Goal: Task Accomplishment & Management: Use online tool/utility

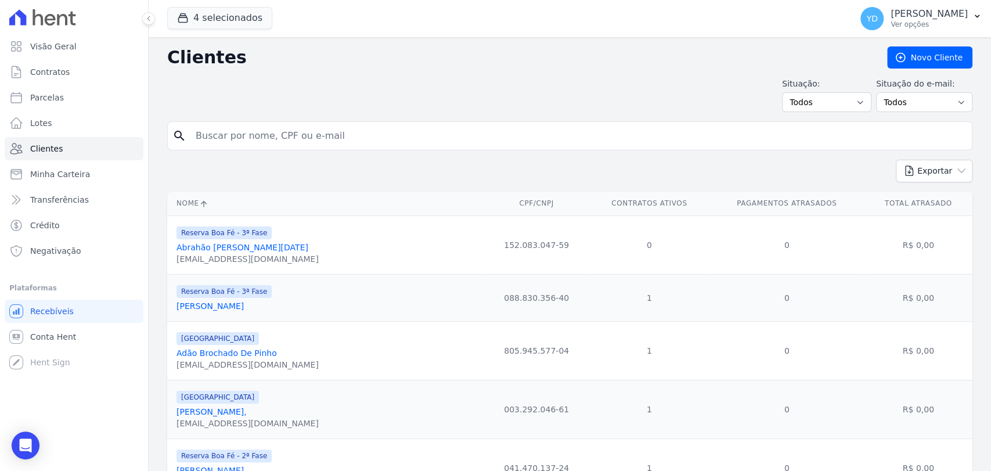
click at [259, 138] on input "search" at bounding box center [578, 135] width 778 height 23
paste input "[PERSON_NAME]"
type input "[PERSON_NAME]"
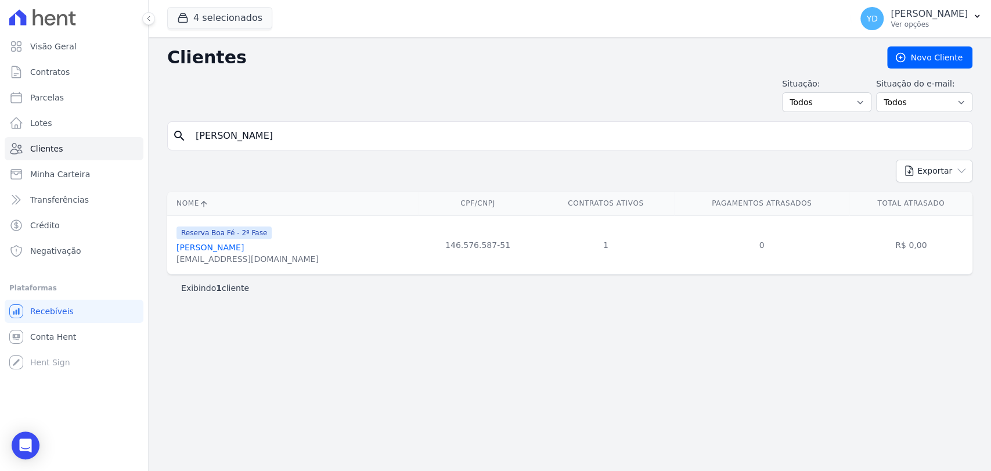
drag, startPoint x: 262, startPoint y: 260, endPoint x: 172, endPoint y: 266, distance: 90.2
click at [172, 266] on td "Reserva Boa Fé - 2ª Fase [PERSON_NAME] [EMAIL_ADDRESS][DOMAIN_NAME]" at bounding box center [292, 244] width 251 height 59
copy div "[EMAIL_ADDRESS][DOMAIN_NAME]"
click at [277, 144] on input "[PERSON_NAME]" at bounding box center [578, 135] width 778 height 23
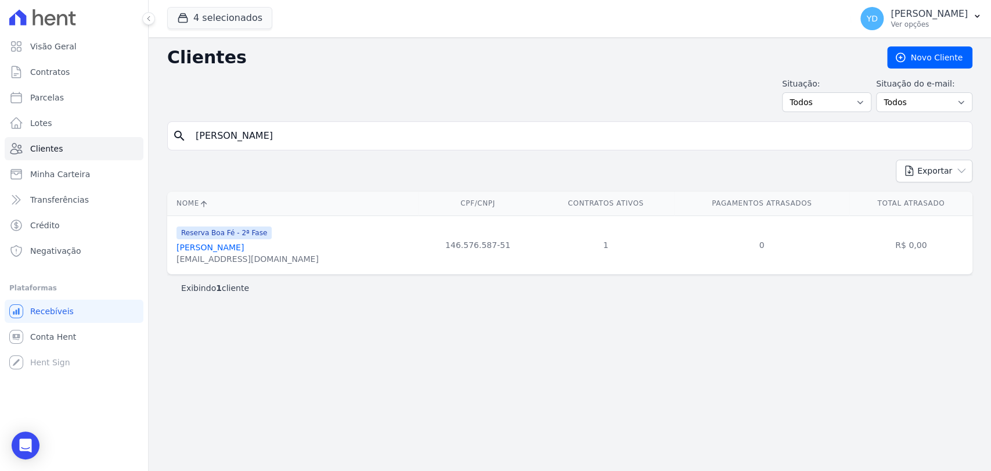
click at [277, 144] on input "[PERSON_NAME]" at bounding box center [578, 135] width 778 height 23
paste input "[PERSON_NAME]"
type input "[PERSON_NAME]"
drag, startPoint x: 295, startPoint y: 259, endPoint x: 175, endPoint y: 263, distance: 119.6
click at [175, 263] on td "Reserva Boa Fé - 2ª Fase [PERSON_NAME] [EMAIL_ADDRESS][DOMAIN_NAME]" at bounding box center [292, 244] width 251 height 59
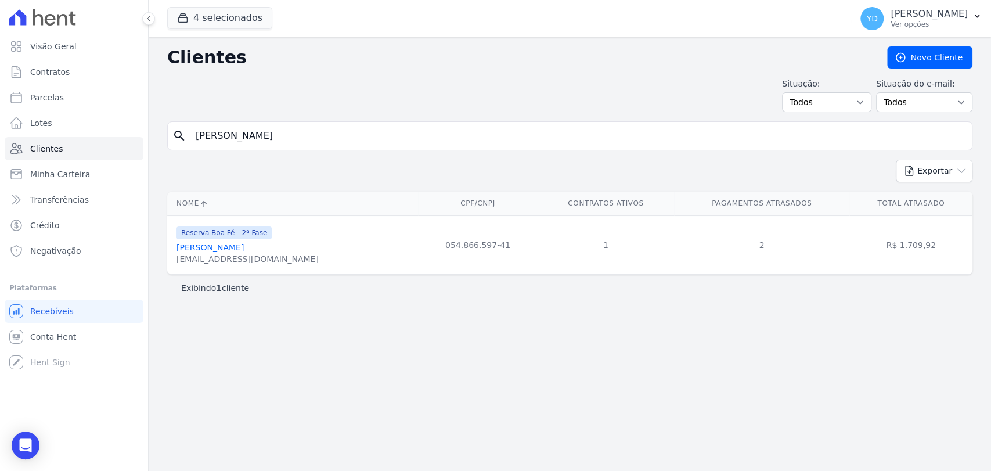
copy div "[EMAIL_ADDRESS][DOMAIN_NAME]"
click at [297, 125] on input "[PERSON_NAME]" at bounding box center [578, 135] width 778 height 23
paste input "[PERSON_NAME]"
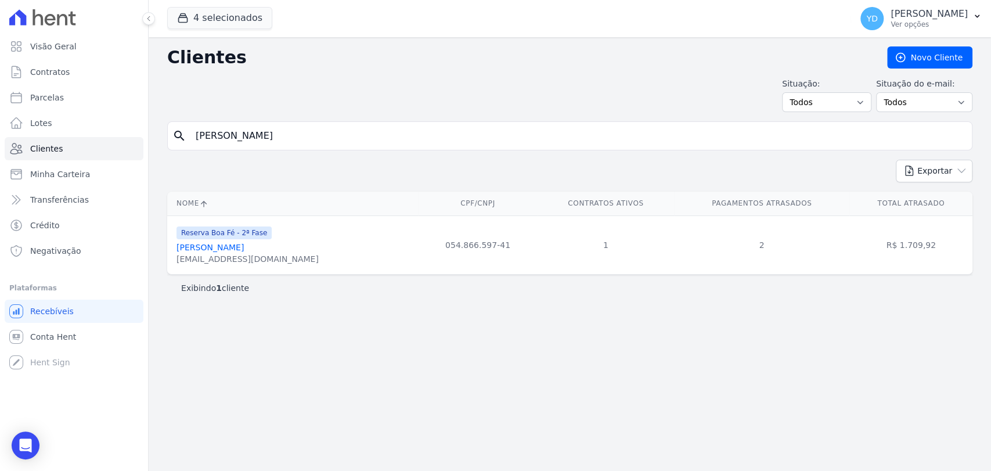
type input "[PERSON_NAME]"
drag, startPoint x: 321, startPoint y: 264, endPoint x: 171, endPoint y: 265, distance: 149.8
click at [171, 265] on td "Reserva Boa Fé - 2ª Fase [PERSON_NAME] [EMAIL_ADDRESS][DOMAIN_NAME]" at bounding box center [292, 244] width 251 height 59
copy div "[EMAIL_ADDRESS][DOMAIN_NAME]"
click at [274, 140] on input "[PERSON_NAME]" at bounding box center [578, 135] width 778 height 23
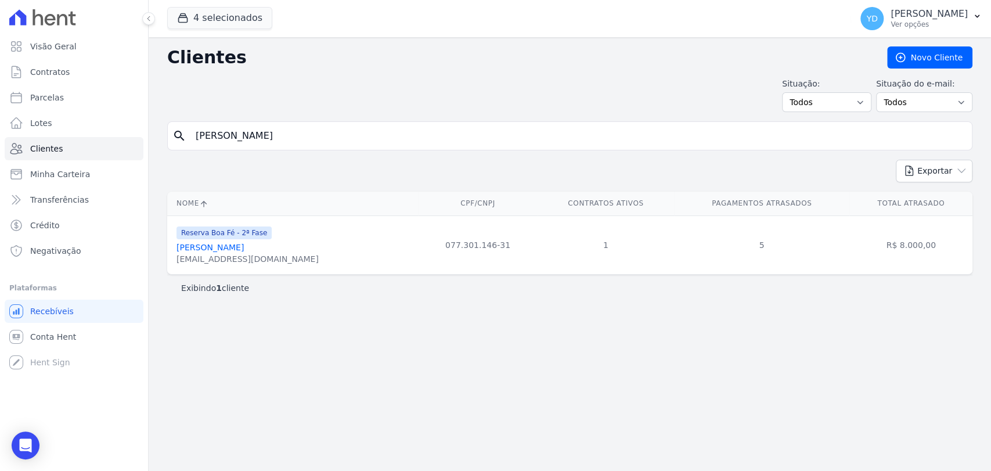
click at [274, 140] on input "[PERSON_NAME]" at bounding box center [578, 135] width 778 height 23
paste input "[PERSON_NAME]"
type input "[PERSON_NAME]"
drag, startPoint x: 244, startPoint y: 270, endPoint x: 171, endPoint y: 261, distance: 74.3
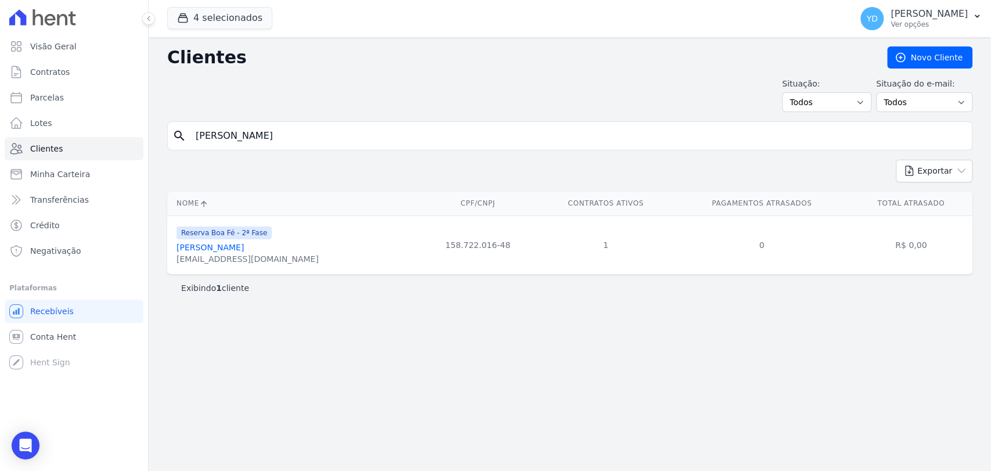
click at [164, 265] on div "Nome CPF/CNPJ Contratos Ativos Pagamentos Atrasados Total Atrasado Reserva Boa …" at bounding box center [570, 233] width 842 height 92
click at [302, 263] on div "Reserva Boa Fé - 2ª Fase [PERSON_NAME] [EMAIL_ADDRESS][DOMAIN_NAME]" at bounding box center [294, 244] width 237 height 39
drag, startPoint x: 287, startPoint y: 263, endPoint x: 189, endPoint y: 233, distance: 102.5
click at [172, 261] on td "Reserva Boa Fé - 2ª Fase [PERSON_NAME] [EMAIL_ADDRESS][DOMAIN_NAME]" at bounding box center [292, 244] width 251 height 59
copy div "[EMAIL_ADDRESS][DOMAIN_NAME]"
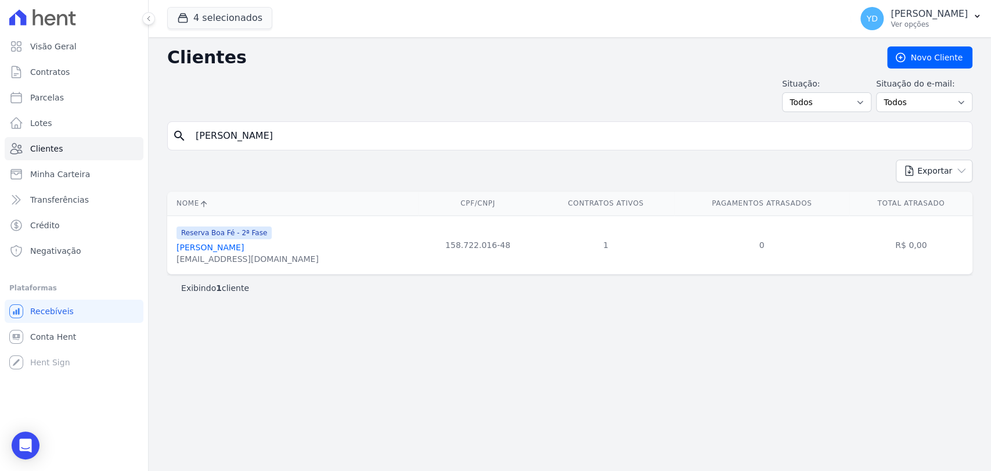
click at [303, 120] on div "Clientes [GEOGRAPHIC_DATA] Situação: Todos Adimplentes Inadimplentes Situação d…" at bounding box center [570, 254] width 842 height 434
click at [306, 127] on input "[PERSON_NAME]" at bounding box center [578, 135] width 778 height 23
paste input "[PERSON_NAME]"
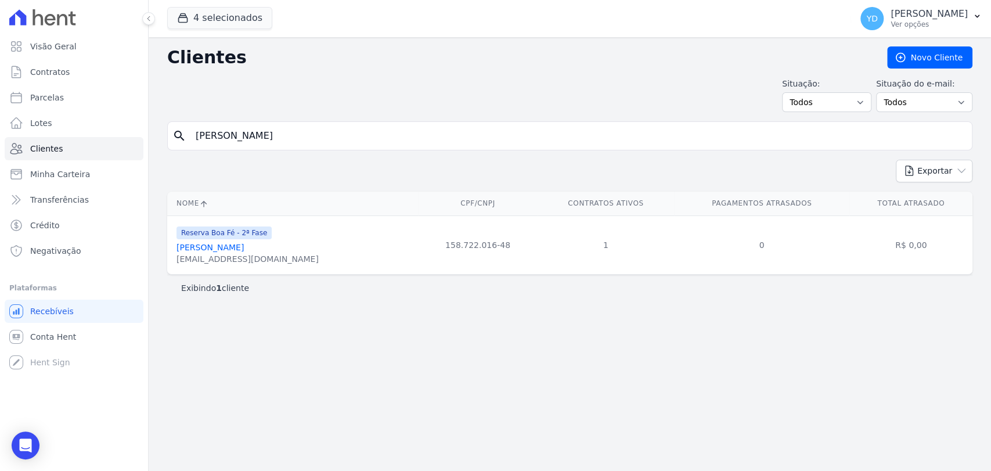
type input "[PERSON_NAME]"
drag, startPoint x: 268, startPoint y: 259, endPoint x: 172, endPoint y: 265, distance: 96.0
click at [172, 265] on td "Reserva Boa Fé - 2ª Fase [PERSON_NAME] [PERSON_NAME][EMAIL_ADDRESS][DOMAIN_NAME]" at bounding box center [325, 244] width 317 height 59
copy div "[PERSON_NAME][EMAIL_ADDRESS][DOMAIN_NAME]"
click at [258, 141] on input "[PERSON_NAME]" at bounding box center [578, 135] width 778 height 23
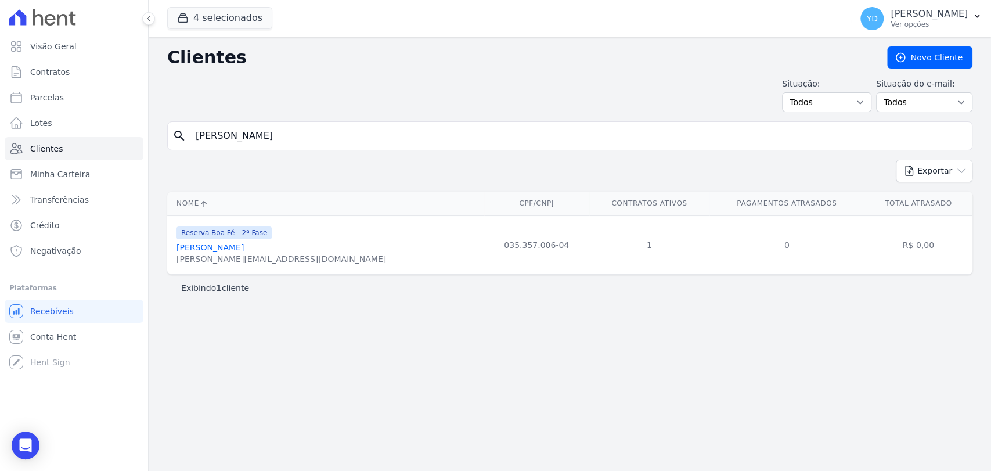
click at [258, 141] on input "[PERSON_NAME]" at bounding box center [578, 135] width 778 height 23
click at [257, 140] on input "[PERSON_NAME]" at bounding box center [578, 135] width 778 height 23
paste input "Raíssa De Pinho Cost"
type input "[PERSON_NAME]"
drag, startPoint x: 292, startPoint y: 259, endPoint x: 172, endPoint y: 261, distance: 120.2
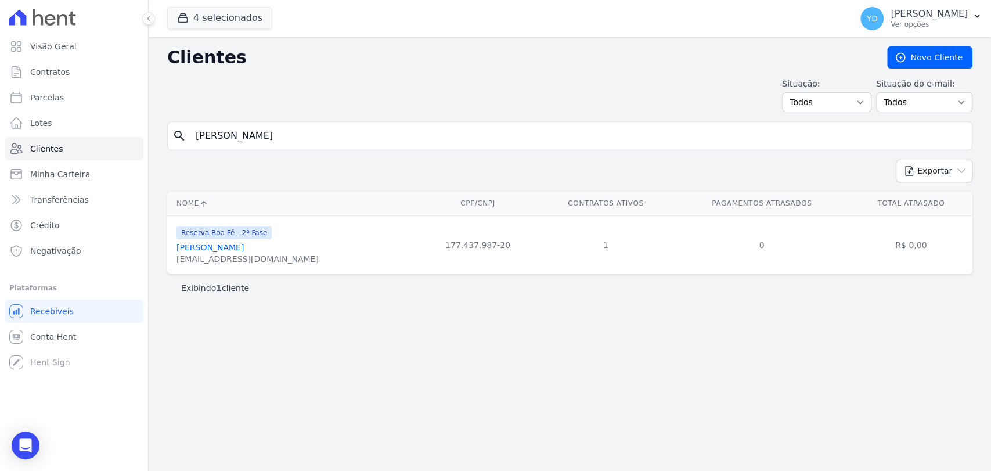
click at [172, 261] on td "Reserva Boa Fé - 2ª Fase [PERSON_NAME] [EMAIL_ADDRESS][DOMAIN_NAME]" at bounding box center [292, 244] width 251 height 59
copy div "[EMAIL_ADDRESS][DOMAIN_NAME]"
click at [208, 134] on input "[PERSON_NAME]" at bounding box center [578, 135] width 778 height 23
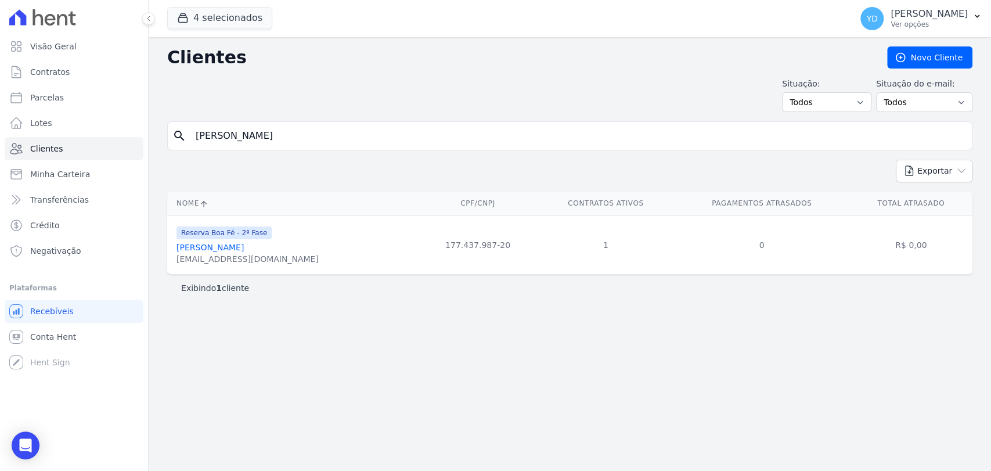
paste input "[PERSON_NAME]"
type input "[PERSON_NAME]"
drag, startPoint x: 275, startPoint y: 264, endPoint x: 168, endPoint y: 265, distance: 106.2
click at [168, 265] on td "Reserva Boa Fé - 2ª Fase [PERSON_NAME] [EMAIL_ADDRESS][DOMAIN_NAME]" at bounding box center [292, 244] width 251 height 59
copy div "[EMAIL_ADDRESS][DOMAIN_NAME]"
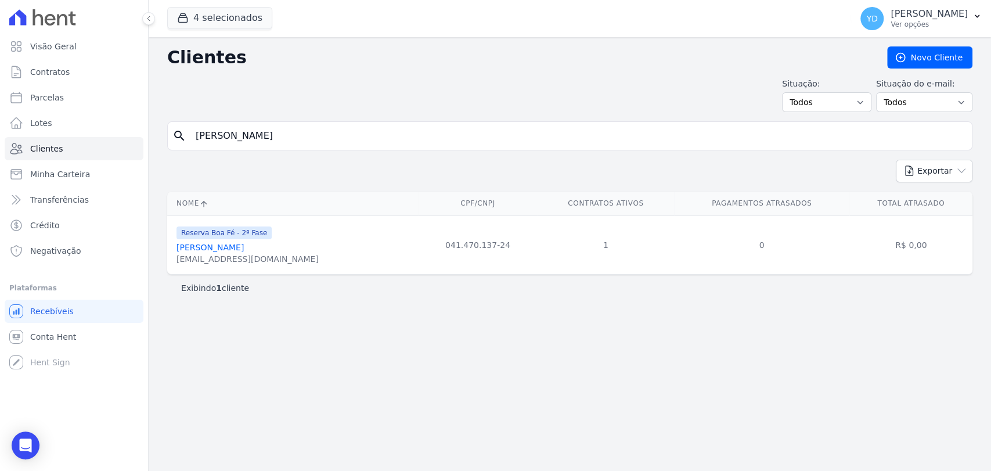
click at [273, 132] on input "[PERSON_NAME]" at bounding box center [578, 135] width 778 height 23
paste input "Jardel Lage Louzada"
type input "Jardel Lage Louzada"
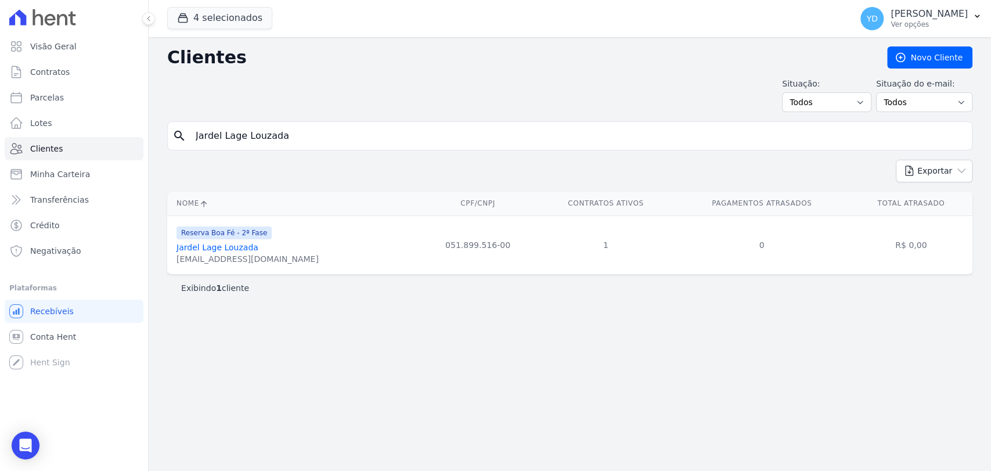
drag, startPoint x: 259, startPoint y: 258, endPoint x: 169, endPoint y: 265, distance: 90.2
click at [169, 265] on td "Reserva Boa Fé - 2ª Fase Jardel [GEOGRAPHIC_DATA] [EMAIL_ADDRESS][DOMAIN_NAME]" at bounding box center [292, 244] width 251 height 59
copy div "[EMAIL_ADDRESS][DOMAIN_NAME]"
click at [264, 127] on input "Jardel Lage Louzada" at bounding box center [578, 135] width 778 height 23
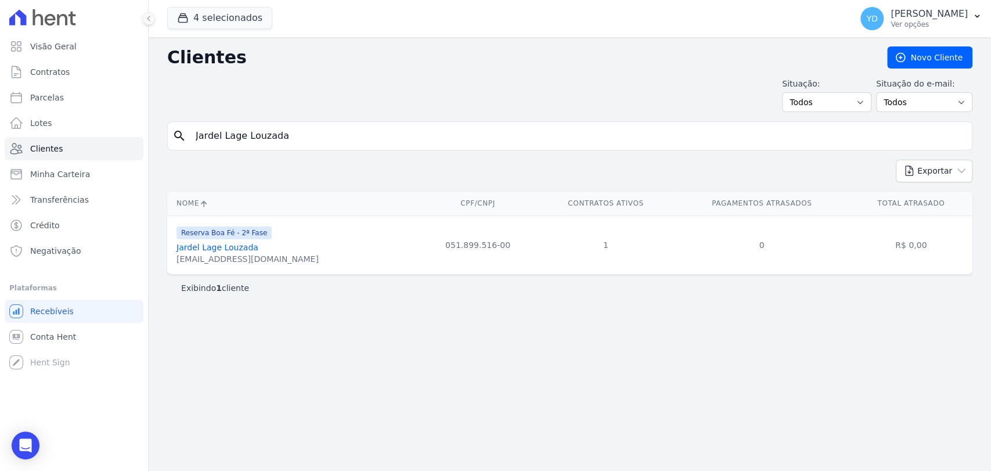
click at [264, 127] on input "Jardel Lage Louzada" at bounding box center [578, 135] width 778 height 23
paste input "[PERSON_NAME]"
type input "[PERSON_NAME]"
drag, startPoint x: 265, startPoint y: 262, endPoint x: 172, endPoint y: 262, distance: 92.9
click at [172, 262] on td "Reserva Boa Fé - 2ª Fase [PERSON_NAME] Vasques [EMAIL_ADDRESS][DOMAIN_NAME]" at bounding box center [292, 244] width 251 height 59
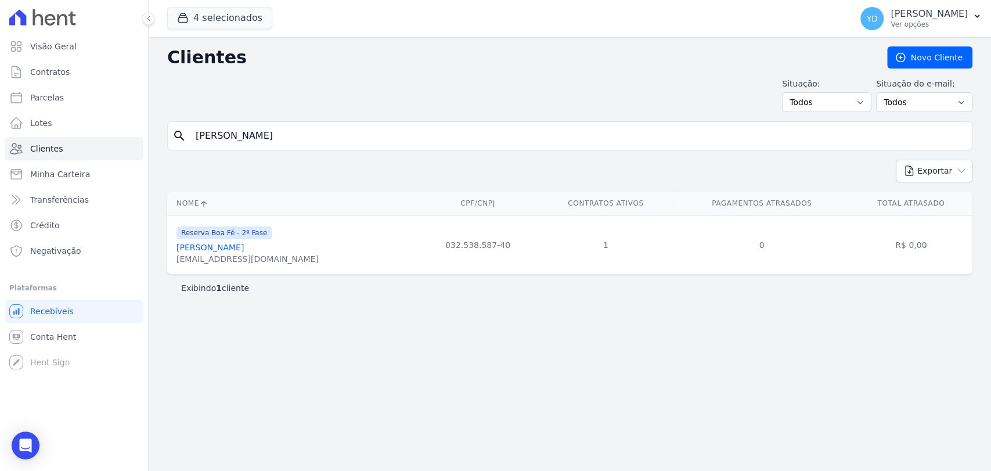
copy div "[EMAIL_ADDRESS][DOMAIN_NAME]"
click at [260, 136] on input "[PERSON_NAME]" at bounding box center [578, 135] width 778 height 23
paste input "[PERSON_NAME]"
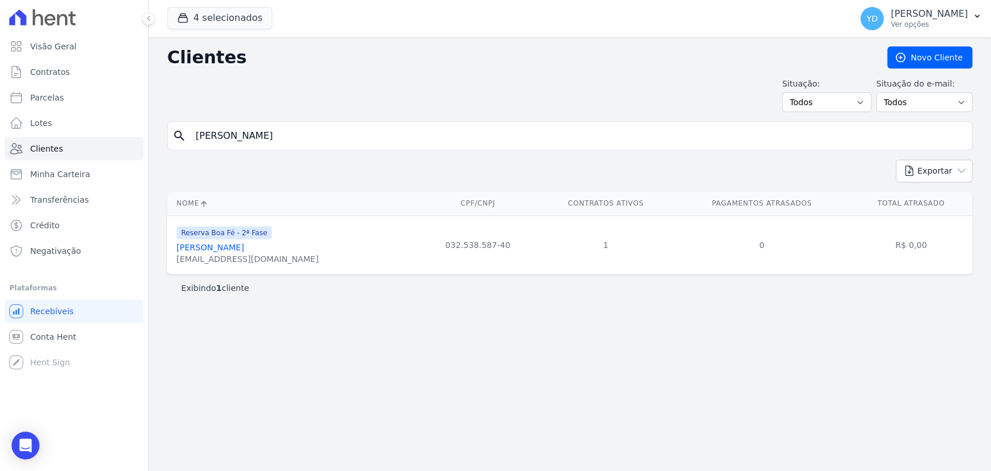
type input "[PERSON_NAME]"
drag, startPoint x: 207, startPoint y: 266, endPoint x: 170, endPoint y: 266, distance: 37.7
click at [170, 266] on td "Reserva Boa Fé - 2ª Fase [PERSON_NAME] [EMAIL_ADDRESS][DOMAIN_NAME]" at bounding box center [292, 244] width 251 height 59
copy div "[EMAIL_ADDRESS][DOMAIN_NAME]"
click at [272, 149] on div "search [PERSON_NAME]" at bounding box center [569, 135] width 805 height 29
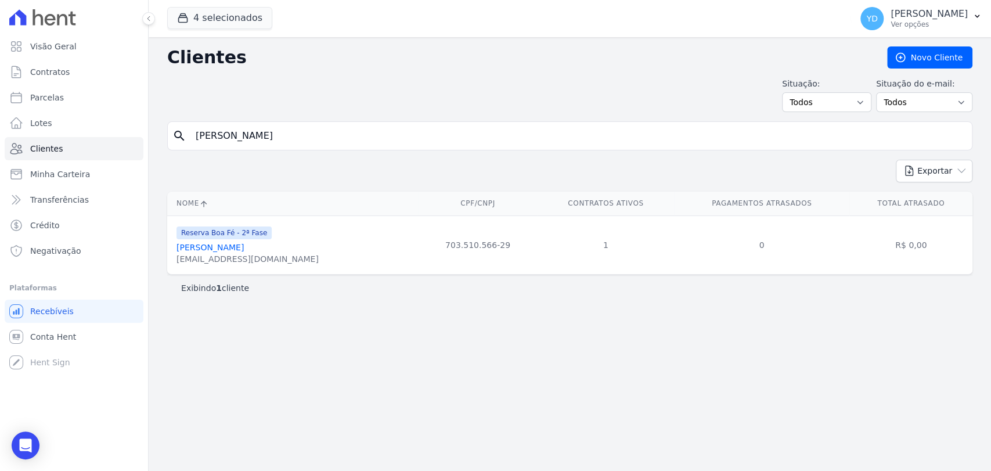
drag, startPoint x: 272, startPoint y: 149, endPoint x: 273, endPoint y: 140, distance: 8.9
click at [271, 149] on div "search [PERSON_NAME]" at bounding box center [569, 135] width 805 height 29
click at [273, 140] on input "[PERSON_NAME]" at bounding box center [578, 135] width 778 height 23
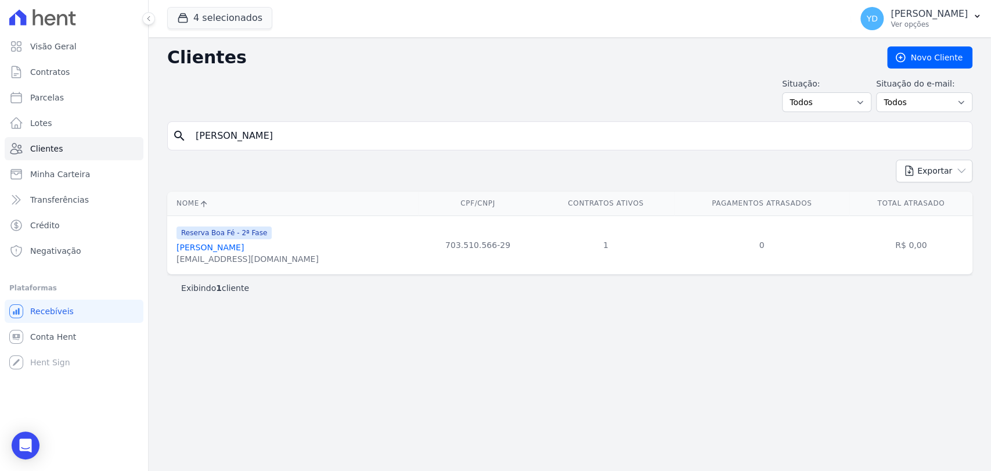
paste input "[PERSON_NAME]"
type input "[PERSON_NAME]"
drag, startPoint x: 290, startPoint y: 261, endPoint x: 172, endPoint y: 266, distance: 117.9
click at [172, 266] on td "Reserva Boa Fé - 2ª Fase [PERSON_NAME] [EMAIL_ADDRESS][DOMAIN_NAME]" at bounding box center [292, 244] width 251 height 59
click at [302, 137] on input "[PERSON_NAME]" at bounding box center [578, 135] width 778 height 23
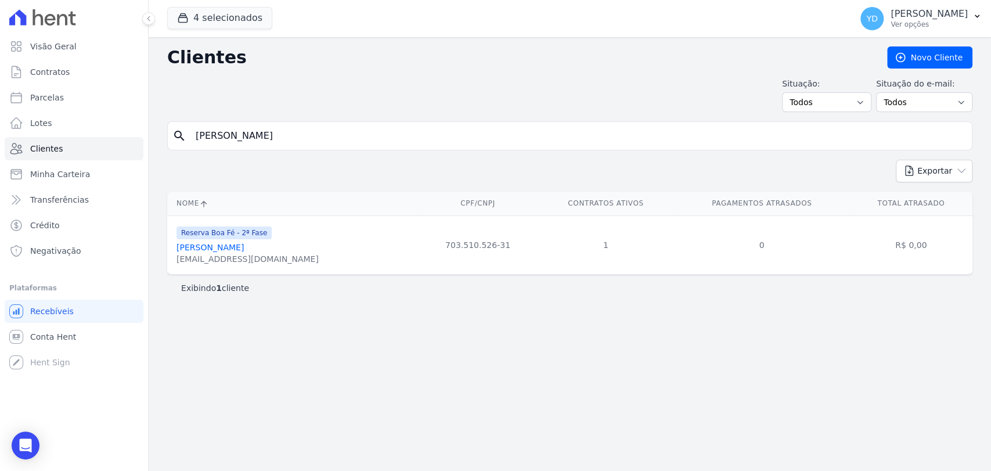
click at [302, 137] on input "[PERSON_NAME]" at bounding box center [578, 135] width 778 height 23
paste input "[PERSON_NAME]"
type input "[PERSON_NAME]"
drag, startPoint x: 244, startPoint y: 273, endPoint x: 186, endPoint y: 268, distance: 58.9
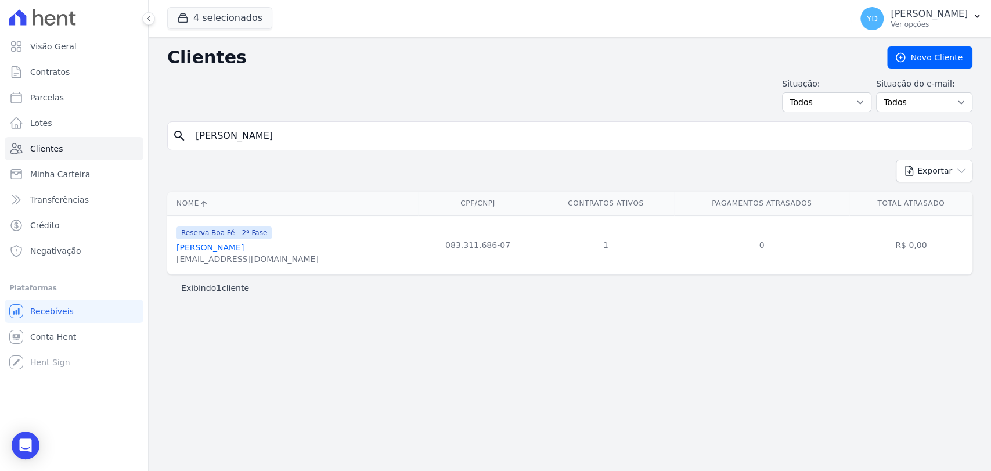
click at [176, 268] on div "Clientes [GEOGRAPHIC_DATA] Situação: Todos Adimplentes Inadimplentes Situação d…" at bounding box center [570, 254] width 842 height 434
click at [186, 268] on td "Reserva Boa Fé - 2ª Fase [PERSON_NAME] [EMAIL_ADDRESS][DOMAIN_NAME]" at bounding box center [292, 244] width 251 height 59
drag, startPoint x: 216, startPoint y: 261, endPoint x: 268, endPoint y: 2, distance: 263.5
click at [175, 257] on td "Reserva Boa Fé - 2ª Fase [PERSON_NAME] [EMAIL_ADDRESS][DOMAIN_NAME]" at bounding box center [292, 244] width 251 height 59
click at [255, 127] on input "[PERSON_NAME]" at bounding box center [578, 135] width 778 height 23
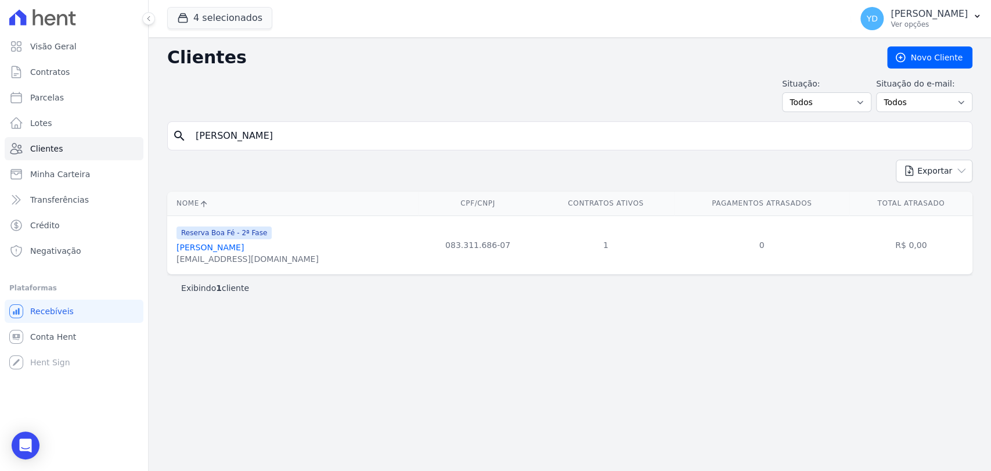
click at [255, 127] on input "[PERSON_NAME]" at bounding box center [578, 135] width 778 height 23
paste input "[PERSON_NAME]"
type input "[PERSON_NAME]"
drag, startPoint x: 287, startPoint y: 261, endPoint x: 212, endPoint y: 219, distance: 85.5
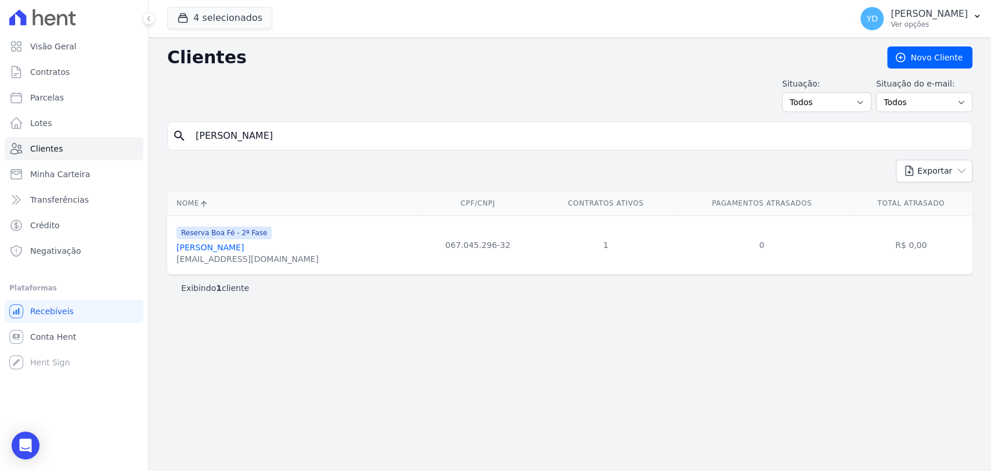
click at [167, 267] on div "Nome CPF/CNPJ Contratos Ativos Pagamentos Atrasados Total Atrasado Reserva Boa …" at bounding box center [570, 233] width 842 height 92
drag, startPoint x: 259, startPoint y: 251, endPoint x: 268, endPoint y: 257, distance: 10.8
click at [259, 251] on div "[PERSON_NAME]" at bounding box center [247, 247] width 142 height 12
drag, startPoint x: 233, startPoint y: 264, endPoint x: 177, endPoint y: 264, distance: 56.3
click at [177, 264] on div "Reserva Boa Fé - 2ª Fase [PERSON_NAME] [EMAIL_ADDRESS][DOMAIN_NAME]" at bounding box center [294, 244] width 237 height 39
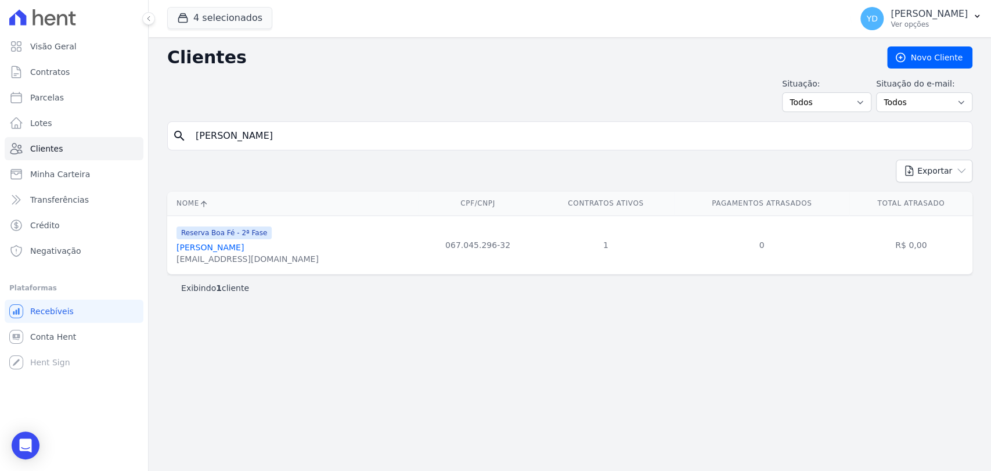
click at [294, 120] on div "Clientes [GEOGRAPHIC_DATA] Situação: Todos Adimplentes Inadimplentes Situação d…" at bounding box center [570, 254] width 842 height 434
click at [309, 145] on input "[PERSON_NAME]" at bounding box center [578, 135] width 778 height 23
paste input "[PERSON_NAME]"
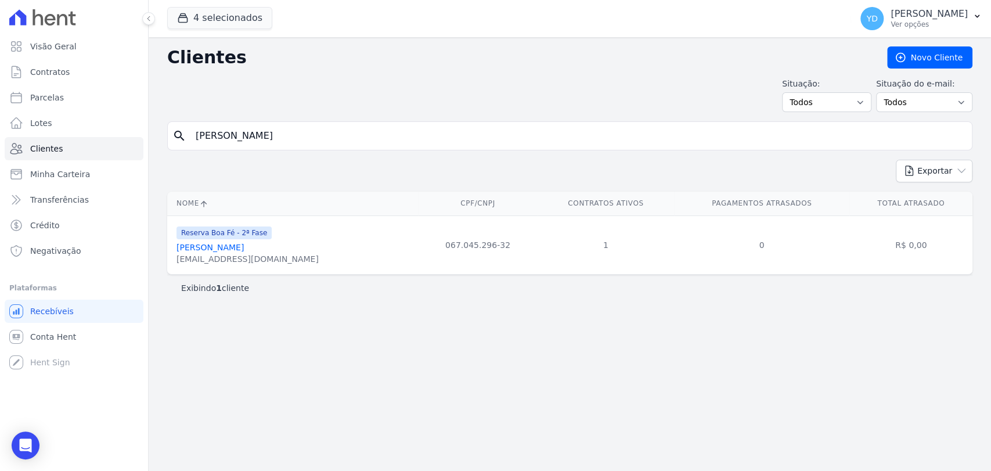
type input "[PERSON_NAME]"
drag, startPoint x: 264, startPoint y: 264, endPoint x: 173, endPoint y: 266, distance: 90.6
click at [173, 266] on td "Reserva Boa Fé - 2ª Fase [PERSON_NAME] [EMAIL_ADDRESS][DOMAIN_NAME]" at bounding box center [292, 244] width 251 height 59
click at [334, 133] on input "[PERSON_NAME]" at bounding box center [578, 135] width 778 height 23
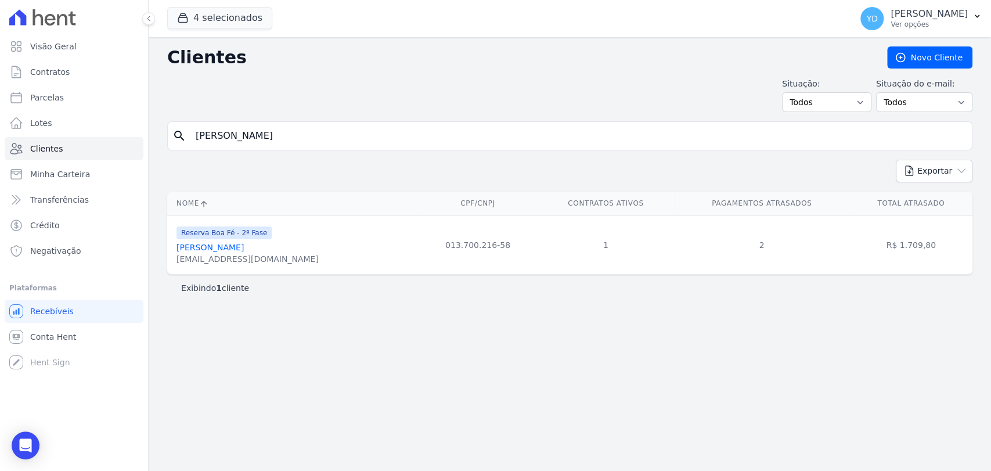
click at [334, 133] on input "[PERSON_NAME]" at bounding box center [578, 135] width 778 height 23
paste input "[PERSON_NAME]"
type input "[PERSON_NAME]"
drag, startPoint x: 282, startPoint y: 261, endPoint x: 176, endPoint y: 261, distance: 105.6
click at [176, 261] on div "Reserva Boa Fé - 2ª Fase [PERSON_NAME] [PERSON_NAME][EMAIL_ADDRESS][DOMAIN_NAME]" at bounding box center [327, 244] width 303 height 39
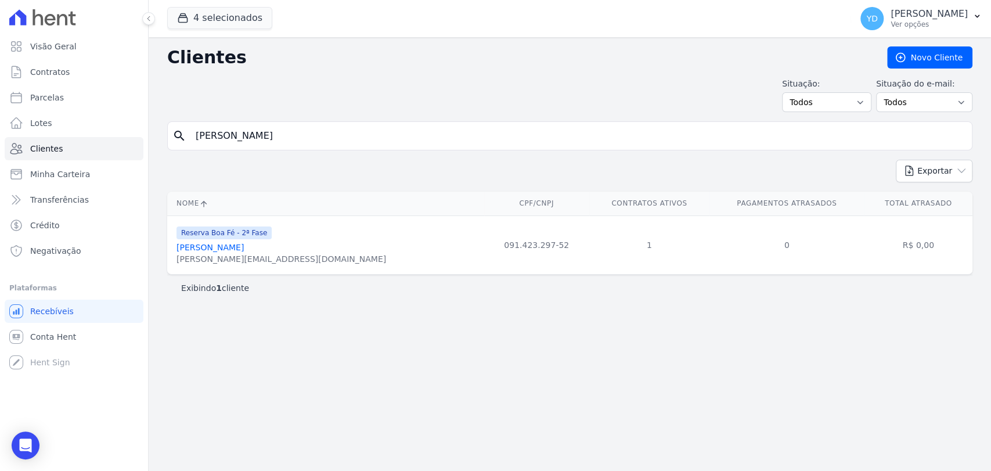
click at [254, 137] on input "[PERSON_NAME]" at bounding box center [578, 135] width 778 height 23
paste input "[PERSON_NAME]"
type input "[PERSON_NAME]"
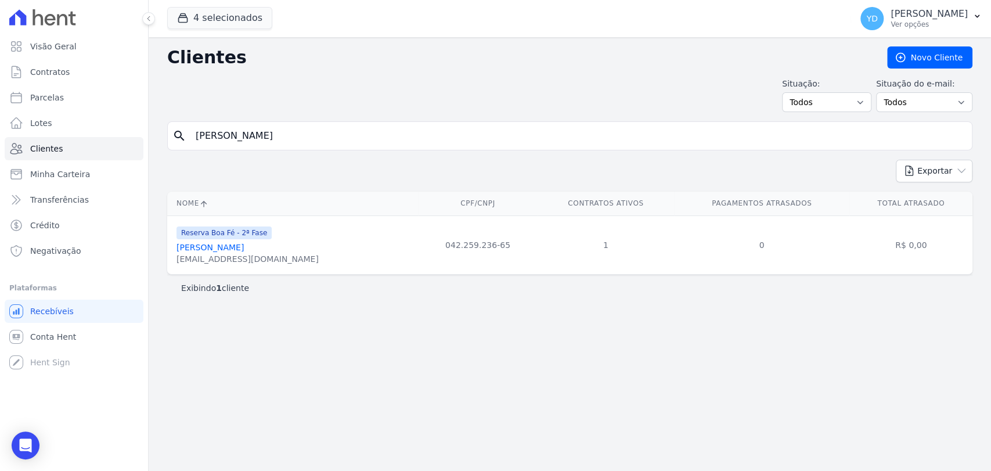
drag, startPoint x: 246, startPoint y: 264, endPoint x: 318, endPoint y: 48, distance: 228.0
click at [173, 266] on td "Reserva Boa Fé - 2ª Fase [PERSON_NAME] [EMAIL_ADDRESS][DOMAIN_NAME]" at bounding box center [292, 244] width 251 height 59
click at [275, 134] on input "[PERSON_NAME]" at bounding box center [578, 135] width 778 height 23
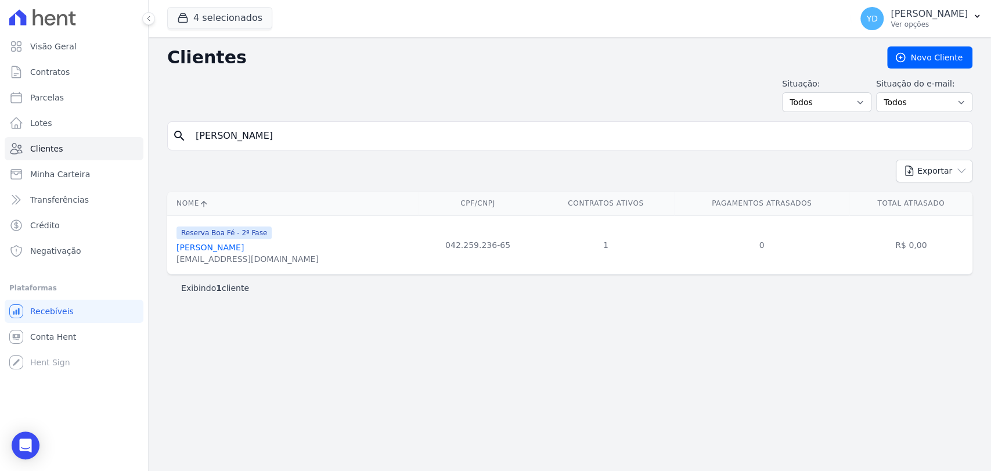
paste input "[PERSON_NAME]"
type input "[PERSON_NAME]"
drag, startPoint x: 271, startPoint y: 262, endPoint x: 172, endPoint y: 264, distance: 99.3
click at [172, 264] on td "Reserva Boa Fé - 2ª Fase [PERSON_NAME] [EMAIL_ADDRESS][DOMAIN_NAME]" at bounding box center [292, 244] width 251 height 59
click at [292, 140] on input "[PERSON_NAME]" at bounding box center [578, 135] width 778 height 23
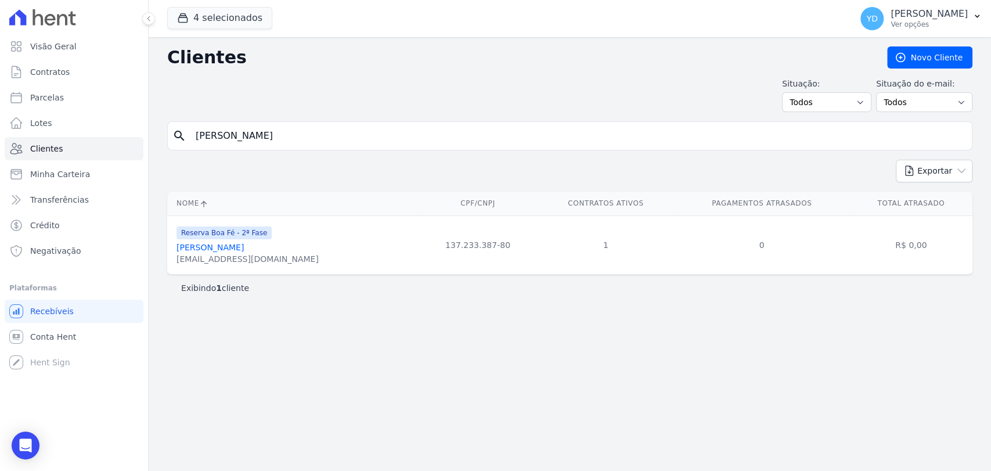
click at [292, 140] on input "[PERSON_NAME]" at bounding box center [578, 135] width 778 height 23
paste input "[PERSON_NAME]"
type input "[PERSON_NAME]"
drag, startPoint x: 283, startPoint y: 264, endPoint x: 168, endPoint y: 266, distance: 115.5
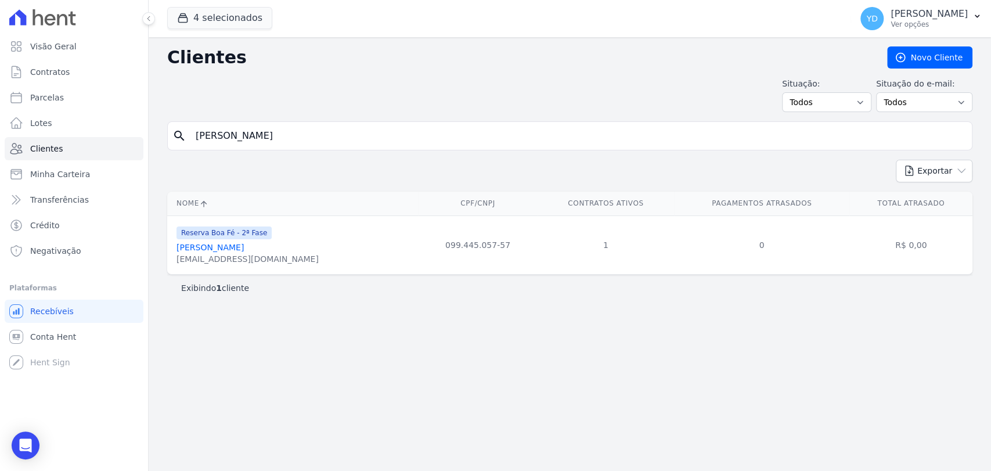
click at [168, 266] on td "Reserva Boa Fé - 2ª Fase [PERSON_NAME] [EMAIL_ADDRESS][DOMAIN_NAME]" at bounding box center [292, 244] width 251 height 59
click at [322, 140] on input "[PERSON_NAME]" at bounding box center [578, 135] width 778 height 23
paste input "[PERSON_NAME]"
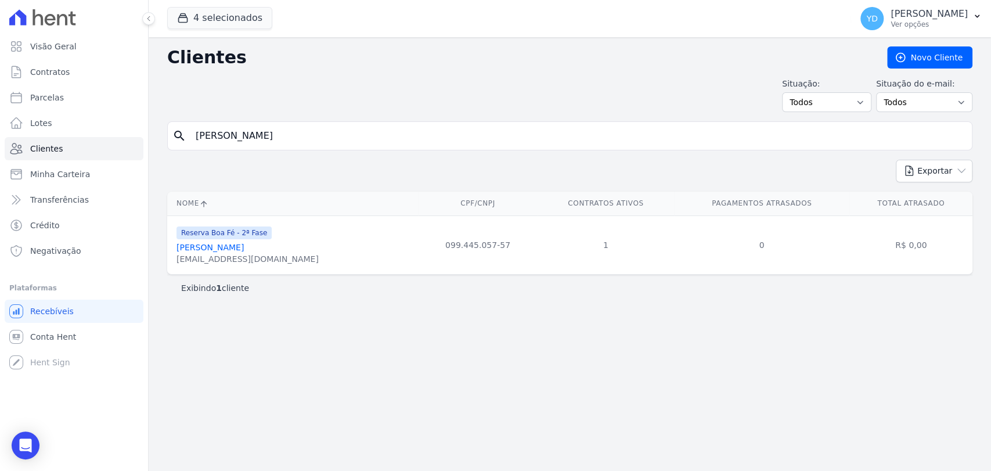
type input "[PERSON_NAME]"
drag, startPoint x: 263, startPoint y: 265, endPoint x: 254, endPoint y: 30, distance: 234.7
click at [172, 257] on td "Reserva Boa Fé - 2ª Fase [PERSON_NAME] [EMAIL_ADDRESS][DOMAIN_NAME]" at bounding box center [292, 244] width 251 height 59
click at [302, 144] on input "[PERSON_NAME]" at bounding box center [578, 135] width 778 height 23
click at [312, 152] on form "search [PERSON_NAME]" at bounding box center [569, 140] width 805 height 38
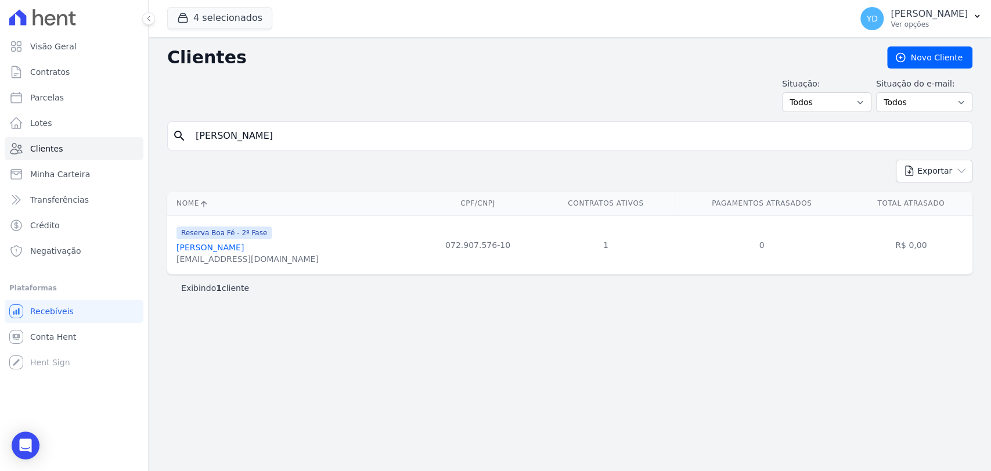
click at [312, 152] on form "search [PERSON_NAME]" at bounding box center [569, 140] width 805 height 38
click at [316, 148] on div "search [PERSON_NAME]" at bounding box center [569, 135] width 805 height 29
click at [315, 138] on input "[PERSON_NAME]" at bounding box center [578, 135] width 778 height 23
click at [315, 136] on input "[PERSON_NAME]" at bounding box center [578, 135] width 778 height 23
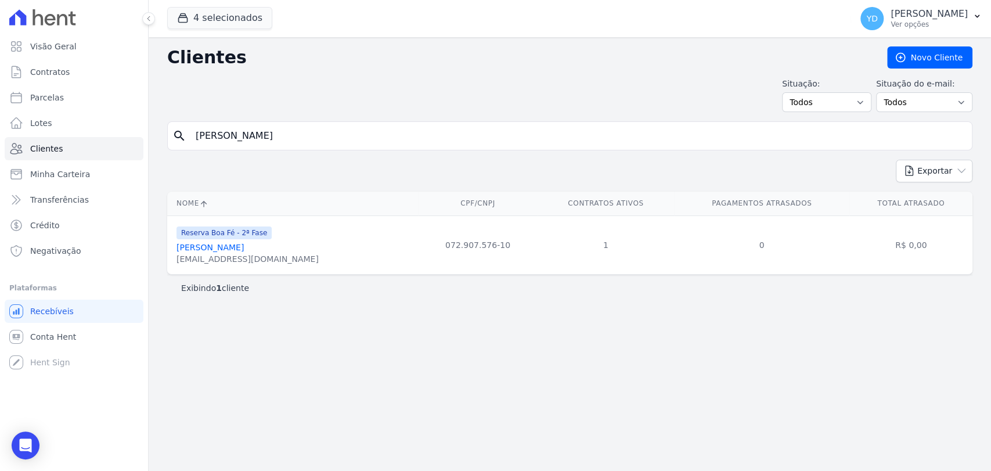
click at [315, 136] on input "[PERSON_NAME]" at bounding box center [578, 135] width 778 height 23
click at [315, 135] on input "[PERSON_NAME]" at bounding box center [578, 135] width 778 height 23
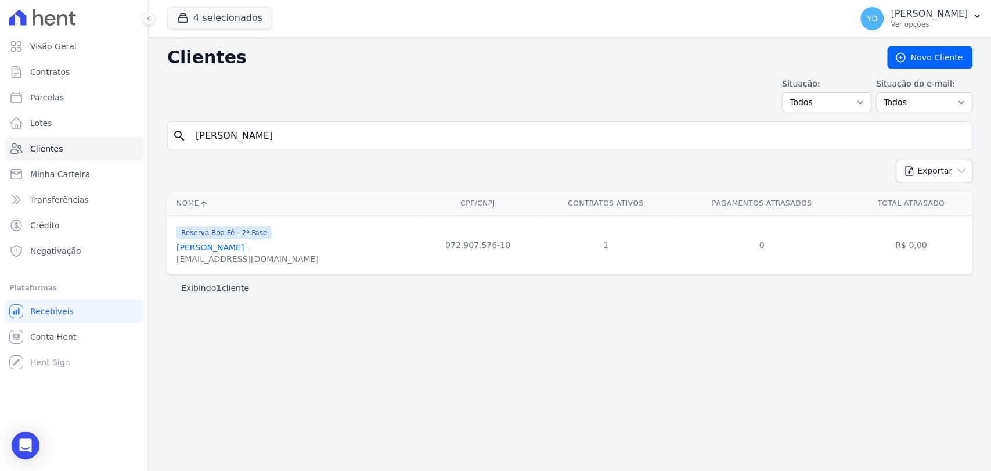
paste input "[PERSON_NAME]"
type input "[PERSON_NAME]"
drag, startPoint x: 269, startPoint y: 265, endPoint x: 172, endPoint y: 268, distance: 97.0
click at [172, 268] on td "Reserva Boa Fé - 2ª Fase [PERSON_NAME] [EMAIL_ADDRESS][DOMAIN_NAME]" at bounding box center [292, 244] width 251 height 59
click at [312, 142] on input "[PERSON_NAME]" at bounding box center [578, 135] width 778 height 23
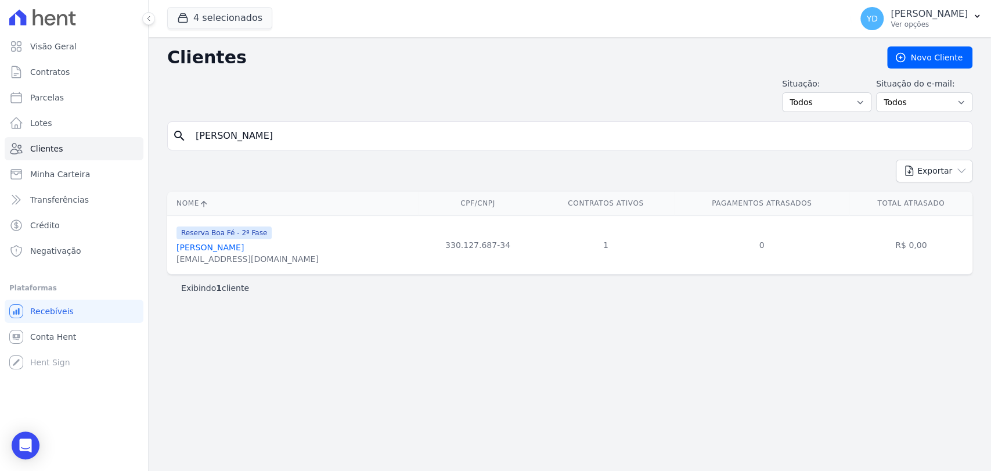
click at [312, 142] on input "[PERSON_NAME]" at bounding box center [578, 135] width 778 height 23
paste input "ose [PERSON_NAME]"
type input "[PERSON_NAME]"
drag, startPoint x: 293, startPoint y: 262, endPoint x: 174, endPoint y: 261, distance: 119.0
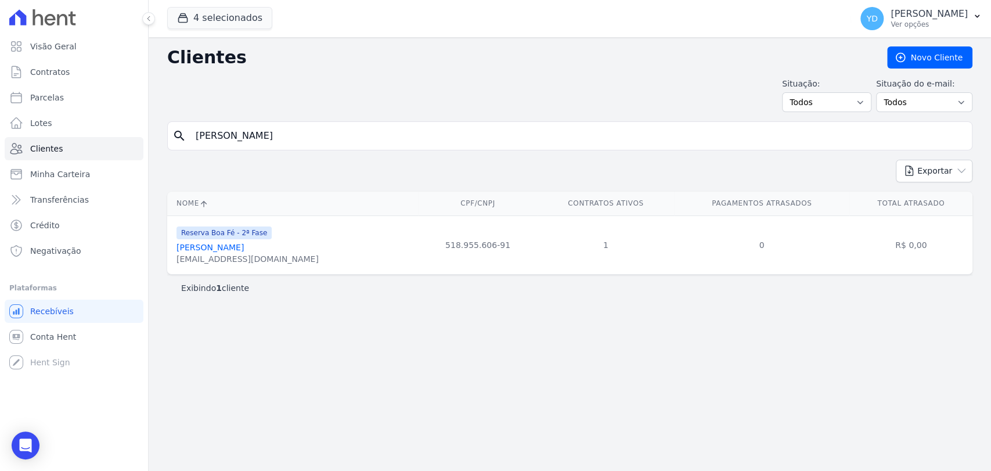
click at [174, 261] on td "Reserva Boa Fé - 2ª Fase [PERSON_NAME] [EMAIL_ADDRESS][DOMAIN_NAME]" at bounding box center [292, 244] width 251 height 59
click at [390, 147] on div "search [PERSON_NAME]" at bounding box center [569, 135] width 805 height 29
click at [388, 136] on input "[PERSON_NAME]" at bounding box center [578, 135] width 778 height 23
click at [388, 135] on input "[PERSON_NAME]" at bounding box center [578, 135] width 778 height 23
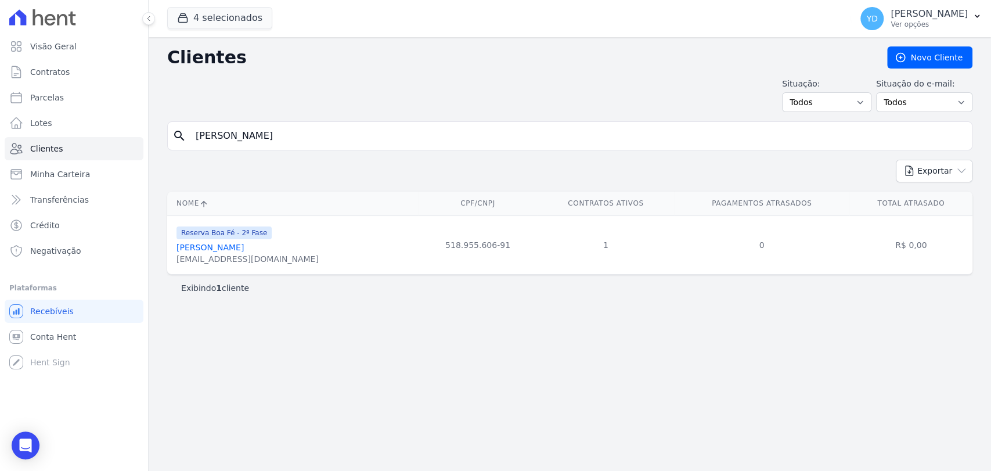
click at [388, 135] on input "[PERSON_NAME]" at bounding box center [578, 135] width 778 height 23
paste input "[PERSON_NAME]"
type input "[PERSON_NAME]"
drag, startPoint x: 305, startPoint y: 264, endPoint x: 172, endPoint y: 264, distance: 132.9
click at [172, 264] on td "Reserva Boa Fé - 2ª Fase [PERSON_NAME] [EMAIL_ADDRESS][DOMAIN_NAME]" at bounding box center [292, 244] width 251 height 59
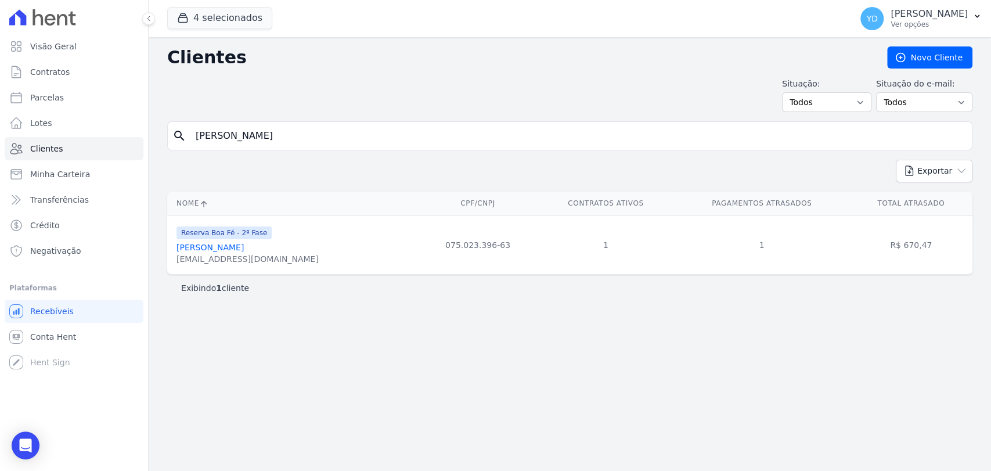
click at [335, 127] on input "[PERSON_NAME]" at bounding box center [578, 135] width 778 height 23
paste input "[PERSON_NAME]"
type input "[PERSON_NAME]"
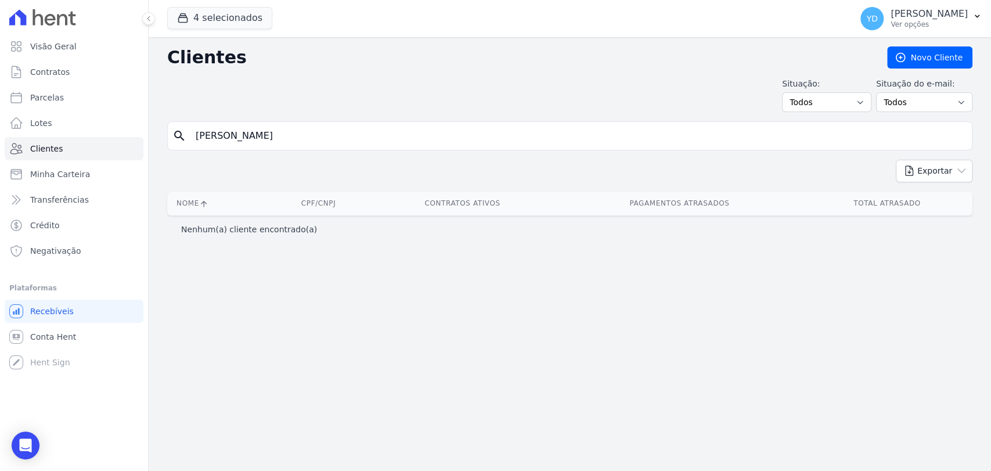
click at [318, 122] on div "search [PERSON_NAME]" at bounding box center [569, 135] width 805 height 29
click at [319, 138] on input "[PERSON_NAME]" at bounding box center [578, 135] width 778 height 23
paste input "Leharte [PERSON_NAME]"
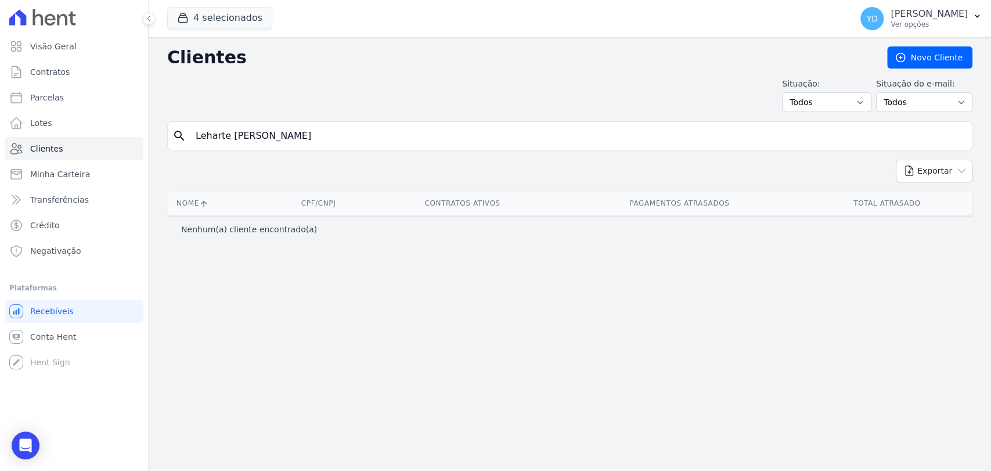
type input "Leharte [PERSON_NAME]"
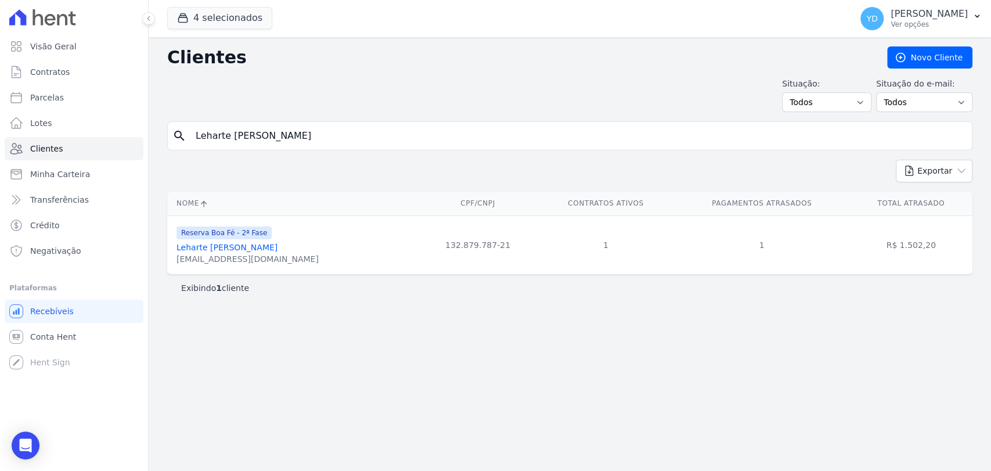
drag, startPoint x: 287, startPoint y: 264, endPoint x: 186, endPoint y: 207, distance: 115.9
click at [167, 266] on td "Reserva Boa Fé - 2ª Fase [PERSON_NAME] [EMAIL_ADDRESS][DOMAIN_NAME]" at bounding box center [292, 244] width 251 height 59
click at [358, 132] on input "Leharte [PERSON_NAME]" at bounding box center [578, 135] width 778 height 23
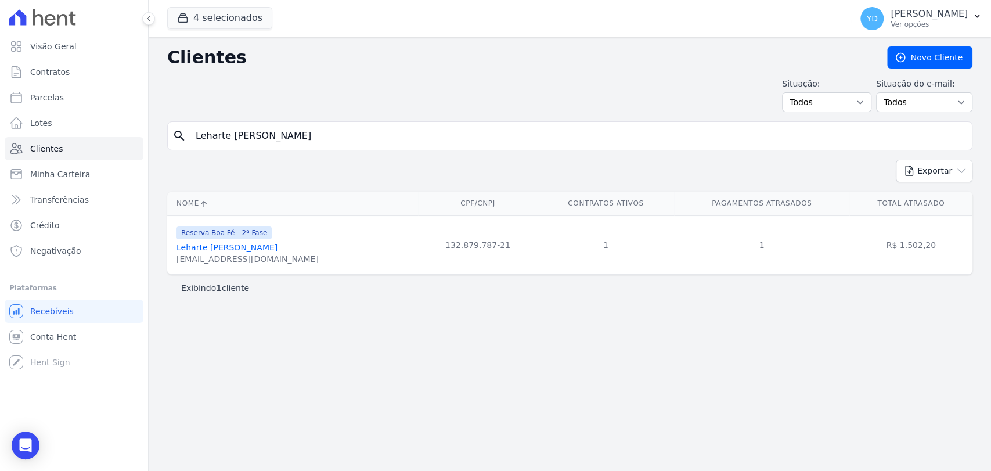
paste input "[PERSON_NAME]"
type input "[PERSON_NAME]"
drag, startPoint x: 306, startPoint y: 259, endPoint x: 175, endPoint y: 264, distance: 131.8
click at [175, 264] on td "Reserva Boa Fé - 2ª Fase [PERSON_NAME] [EMAIL_ADDRESS][DOMAIN_NAME]" at bounding box center [292, 244] width 251 height 59
click at [323, 139] on input "[PERSON_NAME]" at bounding box center [578, 135] width 778 height 23
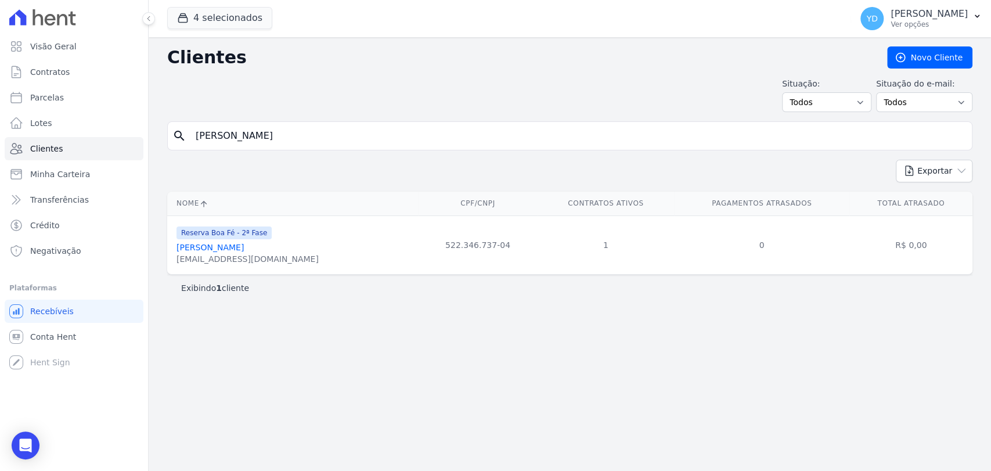
click at [323, 139] on input "[PERSON_NAME]" at bounding box center [578, 135] width 778 height 23
paste input "[PERSON_NAME]"
type input "[PERSON_NAME]"
drag, startPoint x: 262, startPoint y: 264, endPoint x: 174, endPoint y: 261, distance: 88.3
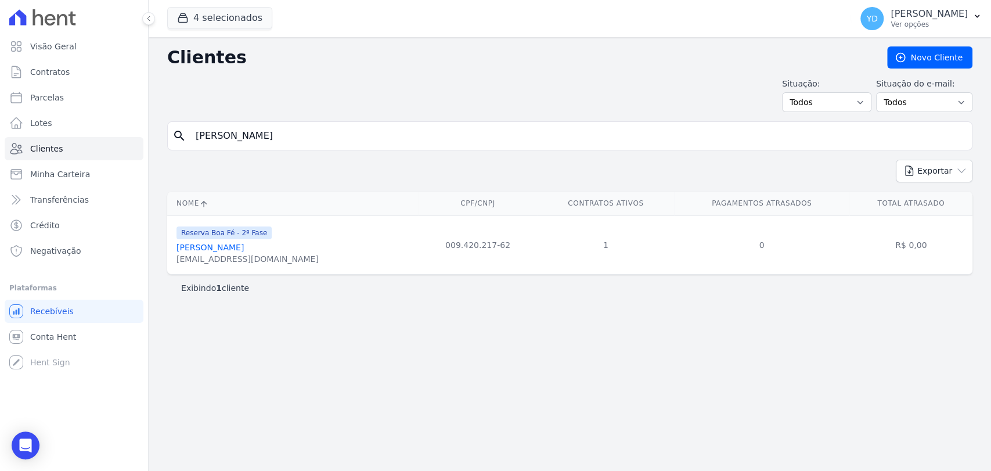
click at [174, 261] on td "Reserva Boa Fé - 2ª Fase [PERSON_NAME] [EMAIL_ADDRESS][DOMAIN_NAME]" at bounding box center [292, 244] width 251 height 59
click at [302, 121] on div "search [PERSON_NAME]" at bounding box center [569, 135] width 805 height 29
click at [305, 134] on input "[PERSON_NAME]" at bounding box center [578, 135] width 778 height 23
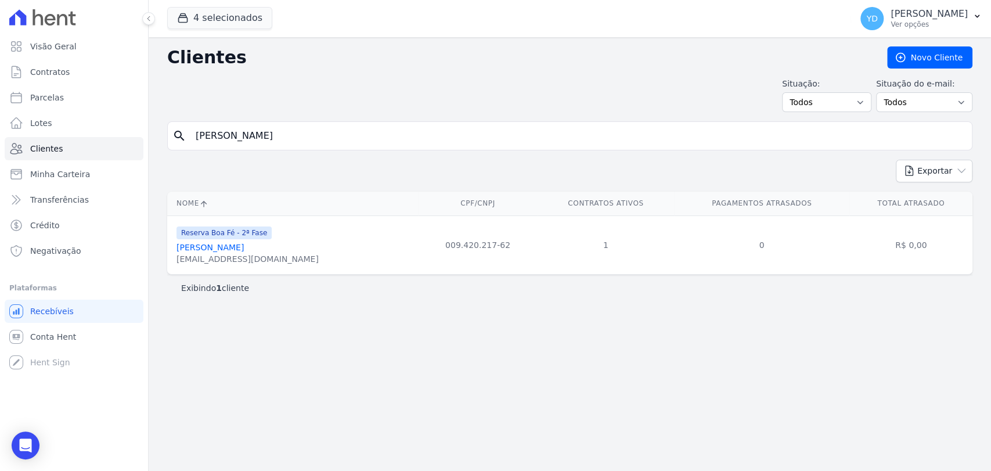
paste input "[PERSON_NAME]"
type input "[PERSON_NAME]"
drag, startPoint x: 265, startPoint y: 261, endPoint x: 176, endPoint y: 260, distance: 88.2
click at [176, 260] on div "Reserva Boa Fé - 2ª Fase [PERSON_NAME] [PERSON_NAME][EMAIL_ADDRESS][DOMAIN_NAME]" at bounding box center [327, 244] width 303 height 39
click at [330, 143] on input "[PERSON_NAME]" at bounding box center [578, 135] width 778 height 23
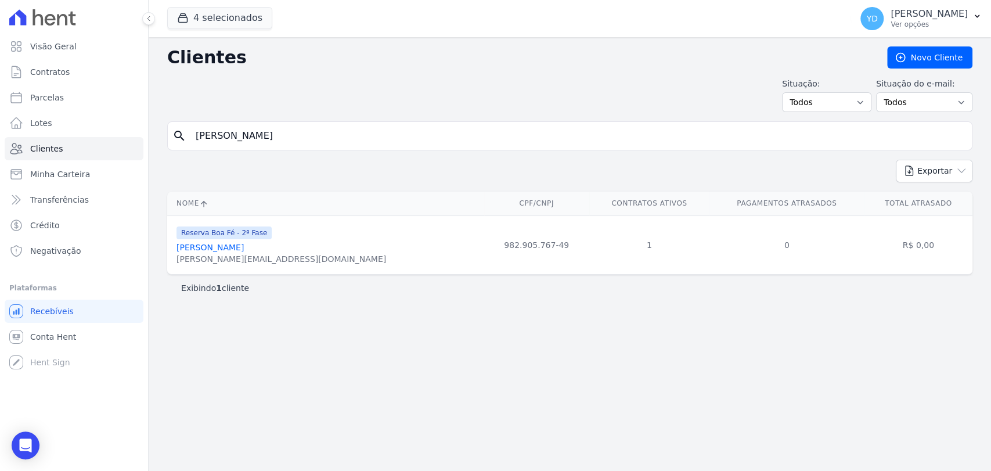
click at [330, 143] on input "[PERSON_NAME]" at bounding box center [578, 135] width 778 height 23
paste input "[PERSON_NAME] Da Silv"
type input "[PERSON_NAME]"
drag, startPoint x: 240, startPoint y: 261, endPoint x: 295, endPoint y: 75, distance: 193.6
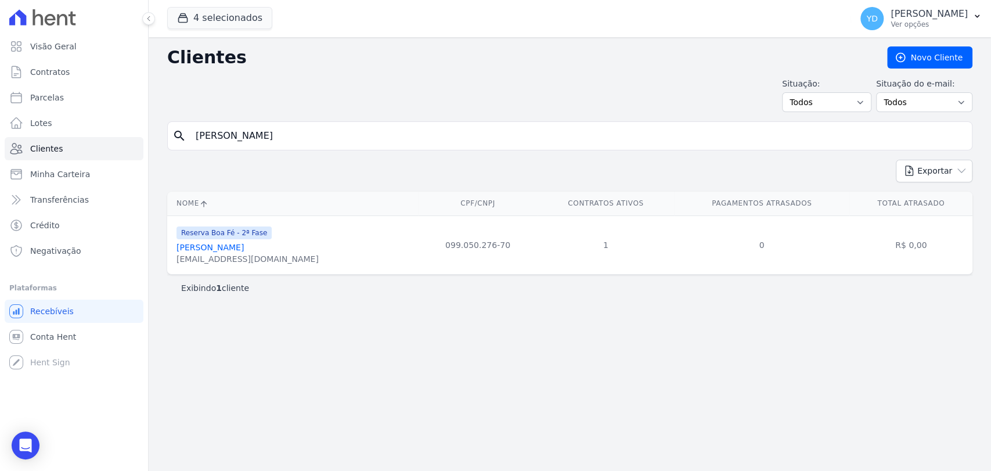
click at [176, 262] on td "Reserva Boa Fé - 2ª Fase [PERSON_NAME] [EMAIL_ADDRESS][DOMAIN_NAME]" at bounding box center [292, 244] width 251 height 59
click at [368, 133] on input "[PERSON_NAME]" at bounding box center [578, 135] width 778 height 23
paste input "[PERSON_NAME] Resende Do Valle"
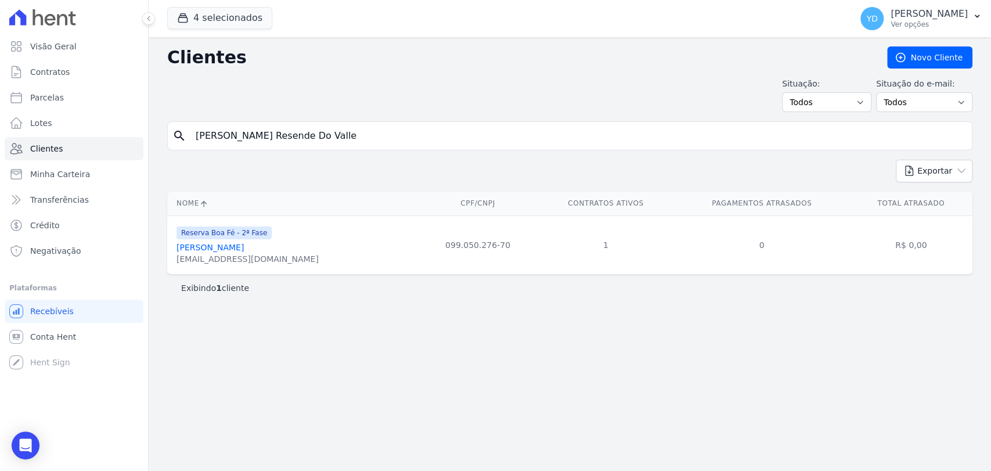
type input "[PERSON_NAME] Resende Do Valle"
drag, startPoint x: 295, startPoint y: 260, endPoint x: 170, endPoint y: 261, distance: 125.4
click at [170, 261] on td "Reserva Boa Fé - 2ª Fase [PERSON_NAME] Resende Do Valle [EMAIL_ADDRESS][DOMAIN_…" at bounding box center [292, 244] width 251 height 59
click at [337, 125] on input "[PERSON_NAME] Resende Do Valle" at bounding box center [578, 135] width 778 height 23
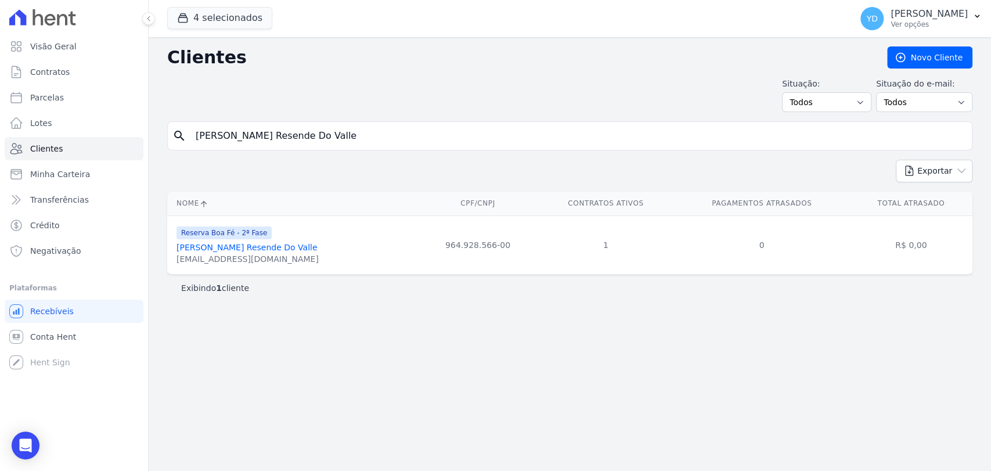
click at [337, 125] on input "[PERSON_NAME] Resende Do Valle" at bounding box center [578, 135] width 778 height 23
paste input "[PERSON_NAME]"
type input "[PERSON_NAME]"
drag, startPoint x: 301, startPoint y: 269, endPoint x: 170, endPoint y: 266, distance: 131.2
click at [170, 266] on td "Reserva Boa Fé - 2ª Fase [PERSON_NAME] [EMAIL_ADDRESS][DOMAIN_NAME]" at bounding box center [292, 244] width 251 height 59
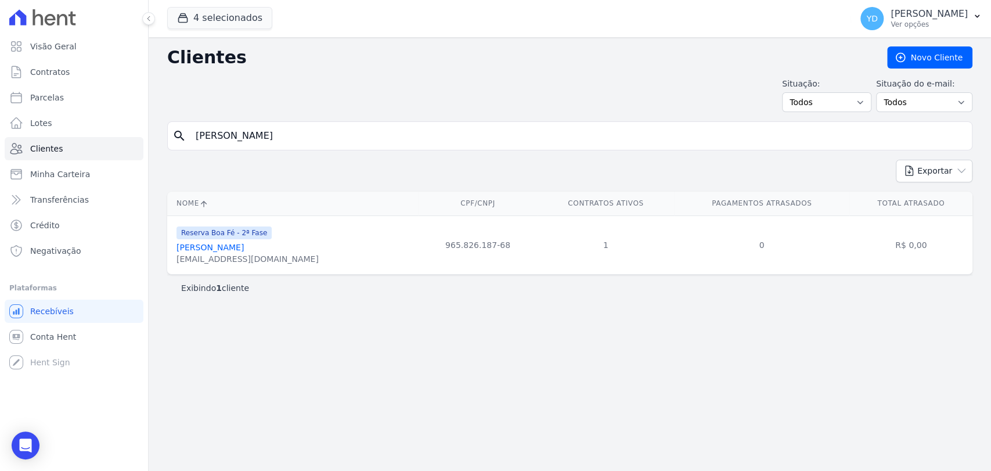
click at [228, 276] on div "Exibindo 1 cliente" at bounding box center [569, 288] width 805 height 26
drag, startPoint x: 91, startPoint y: 42, endPoint x: 92, endPoint y: 34, distance: 8.2
click at [91, 42] on link "Visão Geral" at bounding box center [74, 46] width 139 height 23
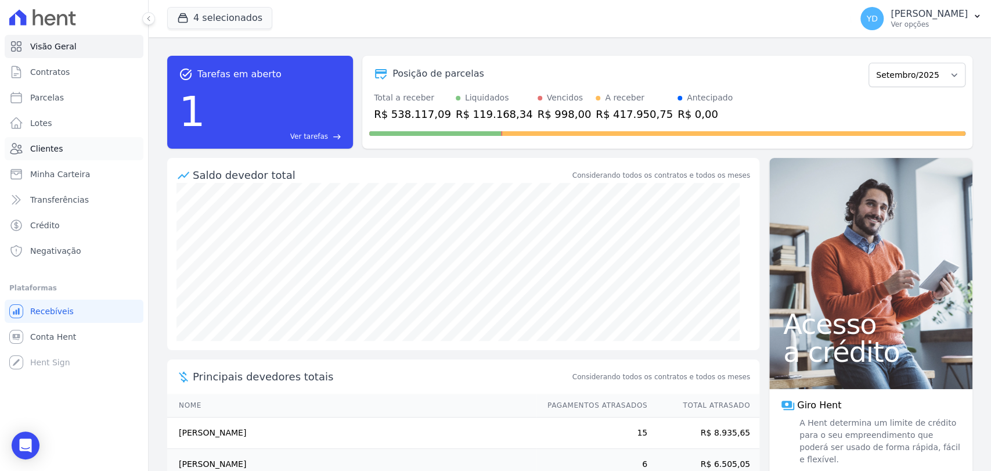
click at [93, 150] on link "Clientes" at bounding box center [74, 148] width 139 height 23
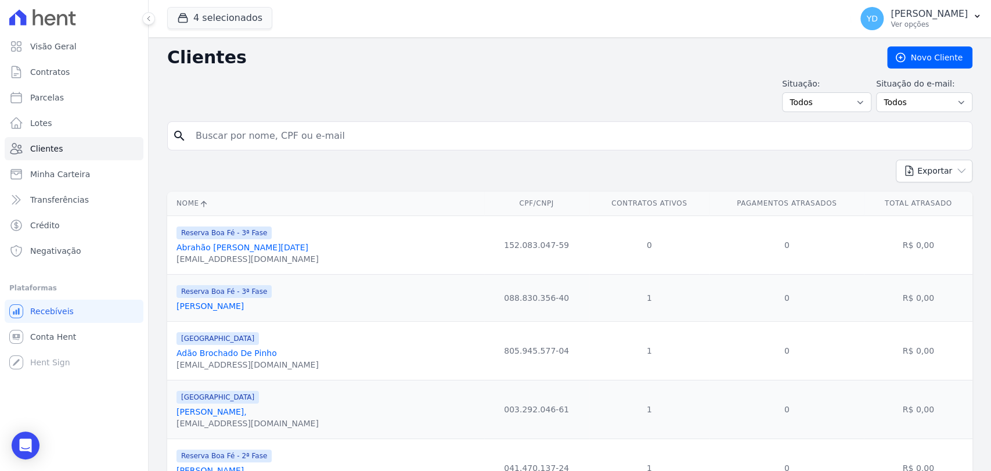
click at [271, 180] on div "Exportar PDF CSV Dimob 2024" at bounding box center [569, 176] width 805 height 32
click at [273, 141] on input "search" at bounding box center [578, 135] width 778 height 23
paste input "[PERSON_NAME]"
type input "[PERSON_NAME]"
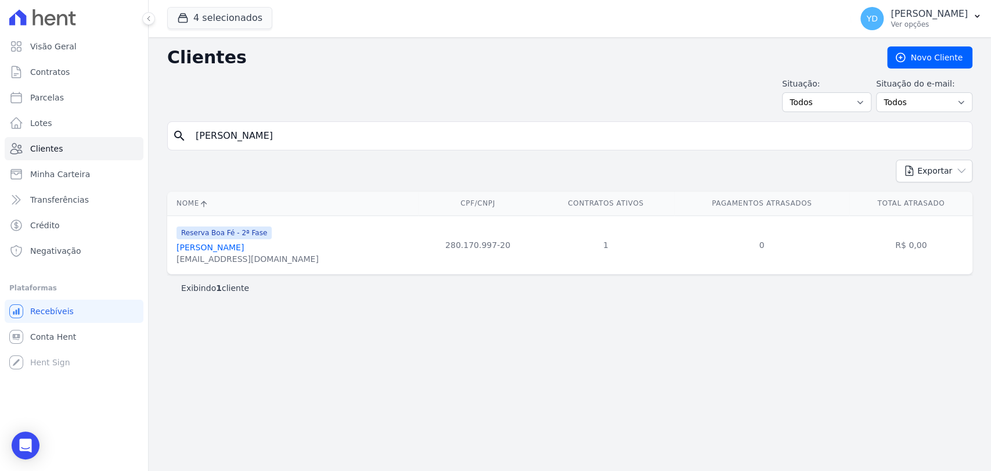
drag, startPoint x: 289, startPoint y: 261, endPoint x: 193, endPoint y: 232, distance: 100.1
click at [175, 255] on td "Reserva Boa Fé - 2ª Fase [PERSON_NAME] [EMAIL_ADDRESS][DOMAIN_NAME]" at bounding box center [292, 244] width 251 height 59
click at [301, 149] on div "search [PERSON_NAME]" at bounding box center [569, 135] width 805 height 29
click at [294, 138] on input "[PERSON_NAME]" at bounding box center [578, 135] width 778 height 23
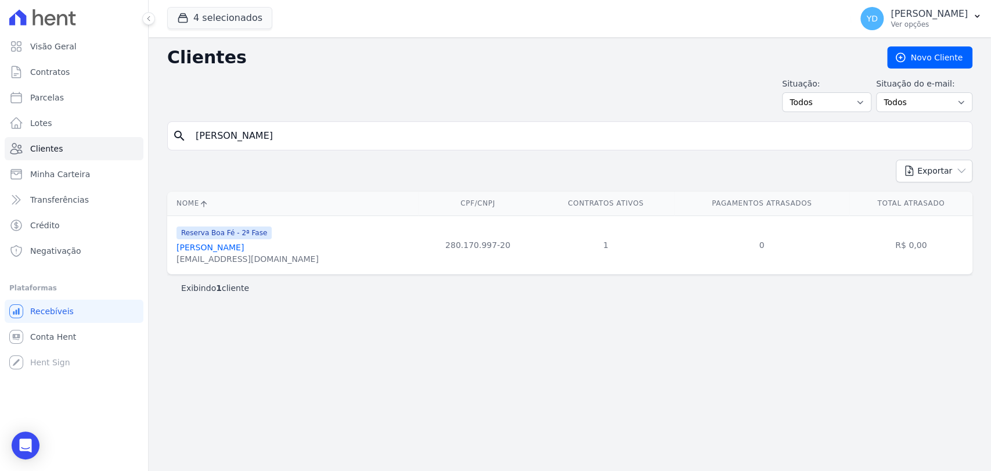
click at [294, 138] on input "[PERSON_NAME]" at bounding box center [578, 135] width 778 height 23
paste input "[PERSON_NAME]"
type input "[PERSON_NAME]"
drag, startPoint x: 275, startPoint y: 258, endPoint x: 181, endPoint y: 237, distance: 96.3
click at [167, 256] on td "Reserva Boa Fé - 2ª Fase [PERSON_NAME] [EMAIL_ADDRESS][DOMAIN_NAME]" at bounding box center [292, 244] width 251 height 59
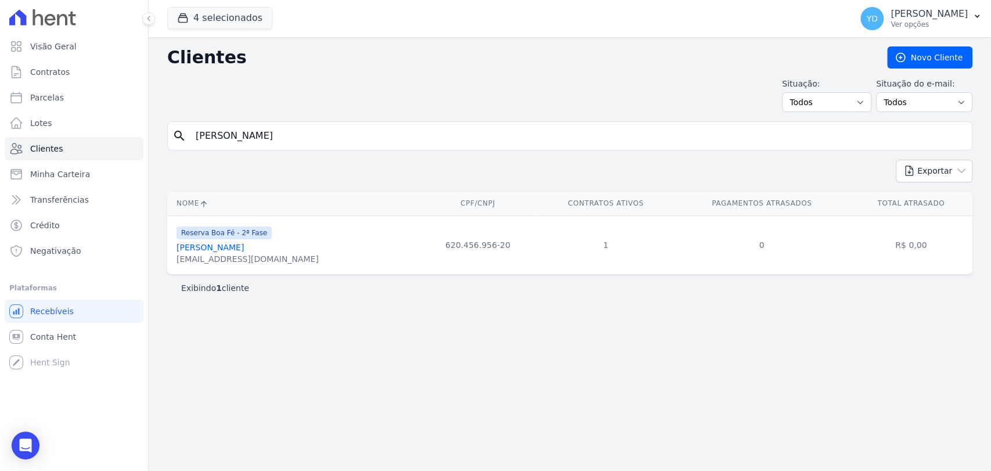
click at [269, 131] on input "[PERSON_NAME]" at bounding box center [578, 135] width 778 height 23
paste input "Catia Aparecida [PERSON_NAME]"
type input "Catia Aparecida [PERSON_NAME]"
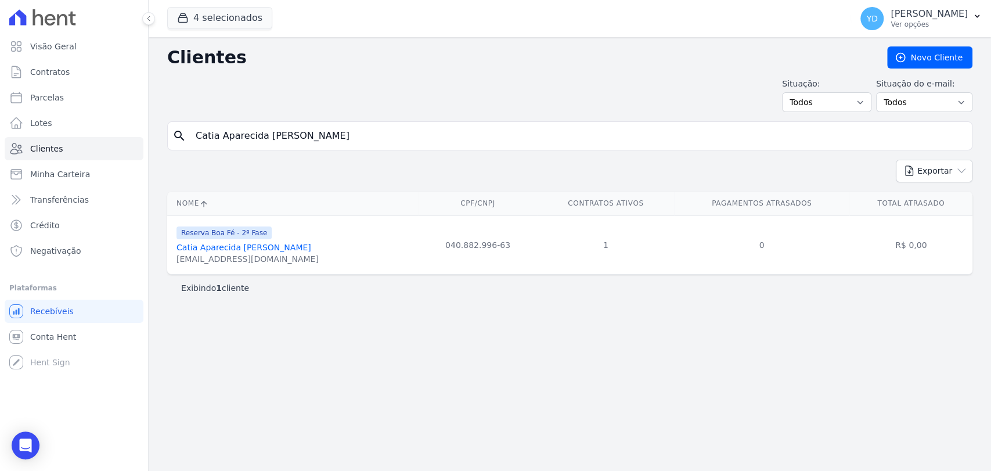
drag, startPoint x: 283, startPoint y: 257, endPoint x: 171, endPoint y: 268, distance: 112.5
click at [171, 268] on td "Reserva Boa Fé - 2ª Fase Catia Aparecida [PERSON_NAME] [EMAIL_ADDRESS][DOMAIN_N…" at bounding box center [292, 244] width 251 height 59
click at [334, 139] on input "Catia Aparecida [PERSON_NAME]" at bounding box center [578, 135] width 778 height 23
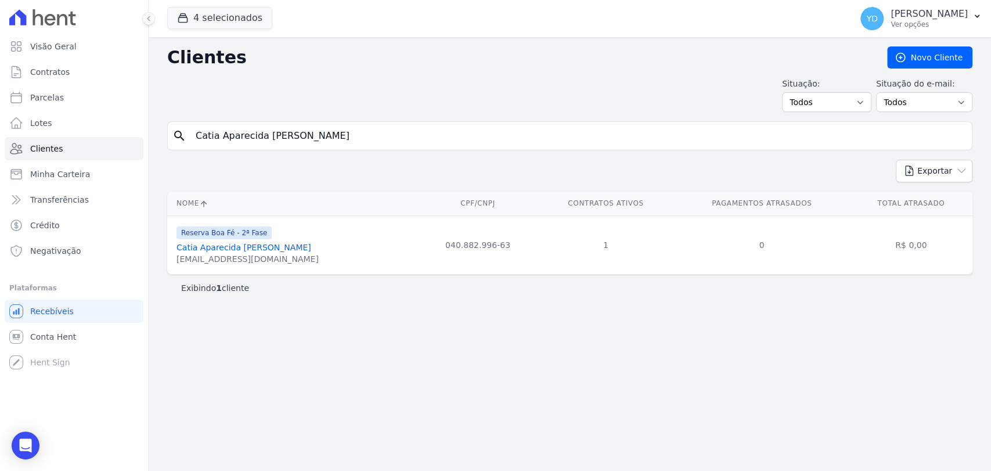
paste input "rlos [PERSON_NAME] da"
type input "[PERSON_NAME]"
drag, startPoint x: 301, startPoint y: 265, endPoint x: 176, endPoint y: 264, distance: 124.2
click at [176, 264] on div "Reserva Boa Fé - 3ª Fase [PERSON_NAME] [EMAIL_ADDRESS][DOMAIN_NAME]" at bounding box center [294, 244] width 237 height 39
click at [359, 144] on input "[PERSON_NAME]" at bounding box center [578, 135] width 778 height 23
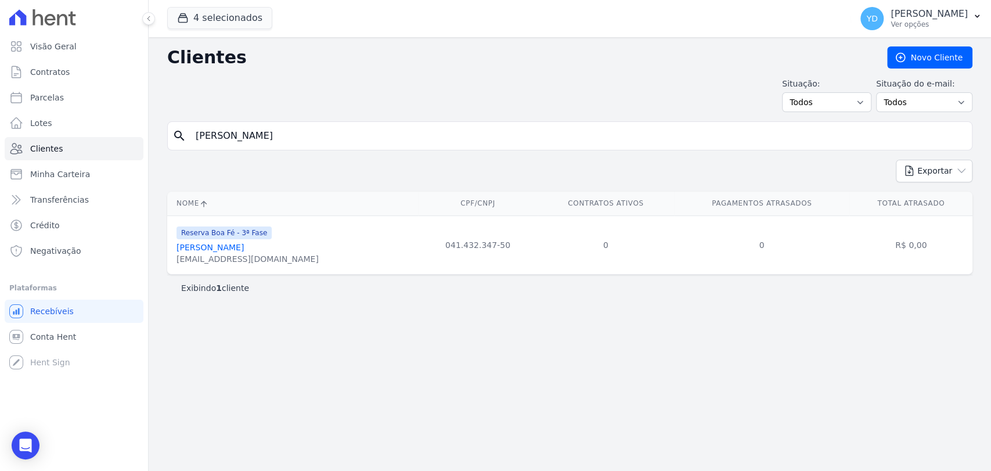
click at [359, 144] on input "[PERSON_NAME]" at bounding box center [578, 135] width 778 height 23
paste input "[PERSON_NAME] Conceição"
type input "[PERSON_NAME] Conceição"
drag, startPoint x: 309, startPoint y: 264, endPoint x: 282, endPoint y: 39, distance: 226.3
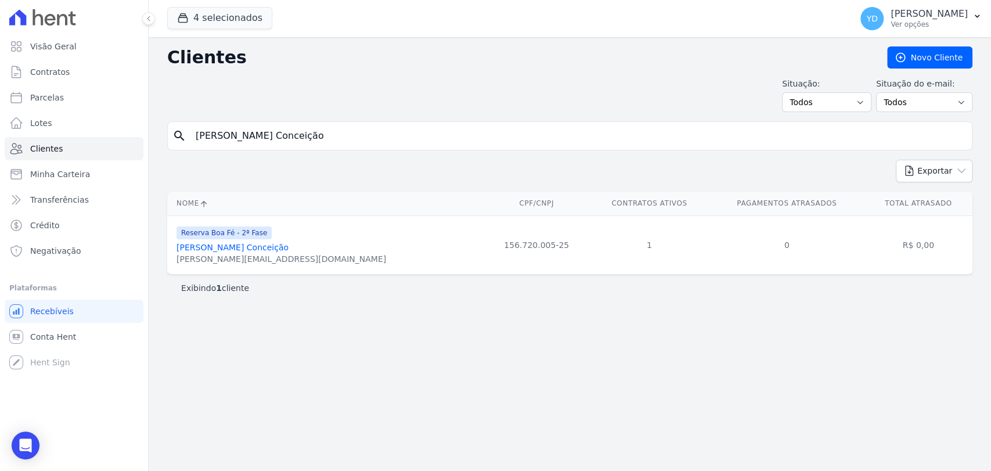
click at [170, 257] on td "Reserva Boa Fé - 2ª Fase [PERSON_NAME] Conceição [PERSON_NAME][EMAIL_ADDRESS][D…" at bounding box center [325, 244] width 317 height 59
click at [293, 131] on input "[PERSON_NAME] Conceição" at bounding box center [578, 135] width 778 height 23
paste input "[PERSON_NAME]"
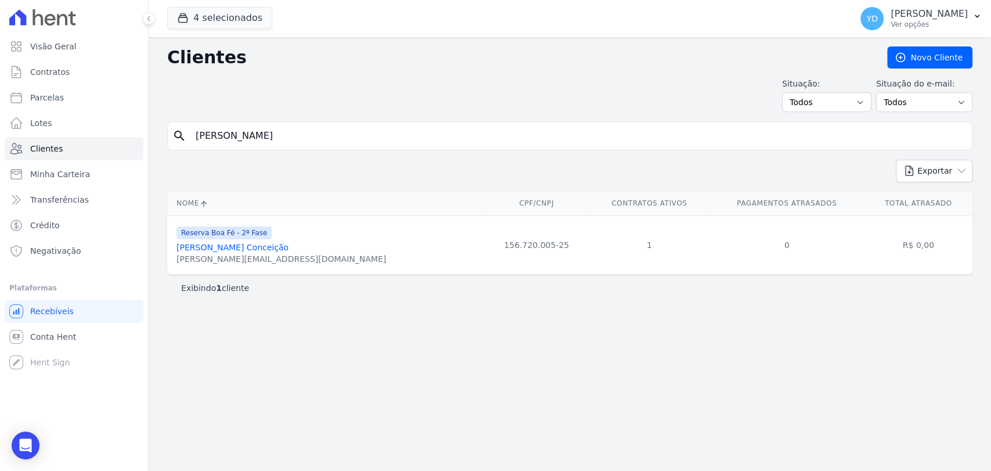
type input "[PERSON_NAME]"
drag, startPoint x: 291, startPoint y: 257, endPoint x: 172, endPoint y: 257, distance: 119.6
click at [170, 262] on td "Reserva Boa Fé - 2ª Fase [PERSON_NAME] [PERSON_NAME][EMAIL_ADDRESS][DOMAIN_NAME]" at bounding box center [325, 244] width 317 height 59
click at [287, 146] on input "[PERSON_NAME]" at bounding box center [578, 135] width 778 height 23
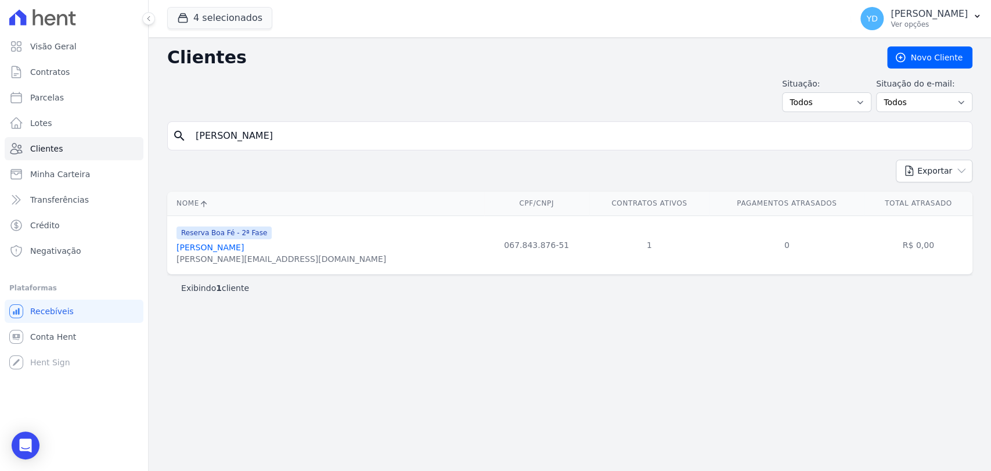
click at [287, 146] on input "[PERSON_NAME]" at bounding box center [578, 135] width 778 height 23
paste input "[PERSON_NAME]"
type input "[PERSON_NAME]"
drag, startPoint x: 297, startPoint y: 261, endPoint x: 174, endPoint y: 261, distance: 123.6
click at [174, 261] on td "Reserva Boa Fé - 2ª Fase [PERSON_NAME] [EMAIL_ADDRESS][DOMAIN_NAME]" at bounding box center [292, 244] width 251 height 59
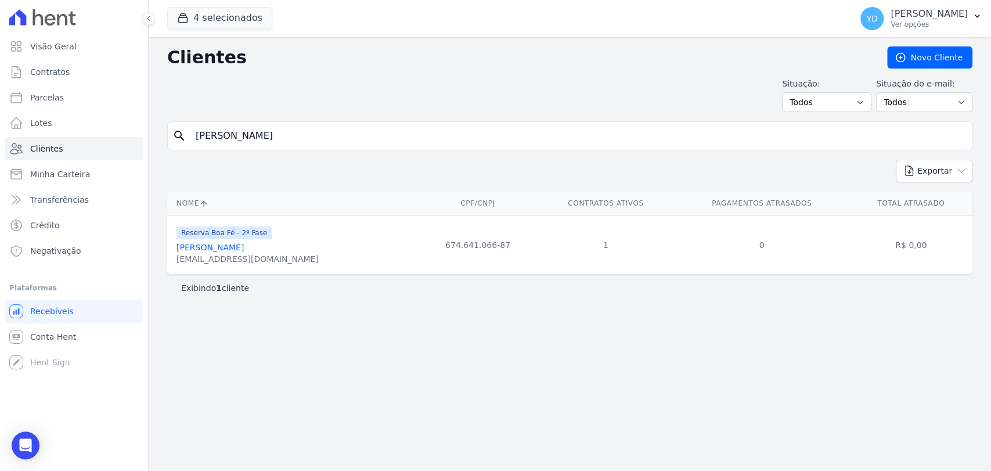
click at [366, 137] on input "[PERSON_NAME]" at bounding box center [578, 135] width 778 height 23
paste input "Jussara Da [PERSON_NAME]"
type input "Jussara Da [PERSON_NAME]"
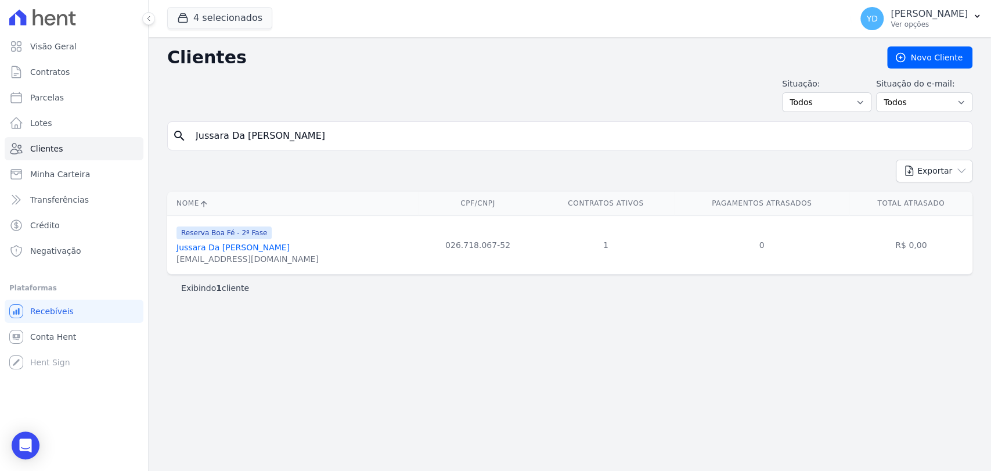
drag, startPoint x: 269, startPoint y: 269, endPoint x: 177, endPoint y: 261, distance: 92.6
click at [177, 261] on td "Reserva Boa Fé - 2ª Fase [PERSON_NAME] [EMAIL_ADDRESS][DOMAIN_NAME]" at bounding box center [292, 244] width 251 height 59
click at [275, 143] on input "Jussara Da [PERSON_NAME]" at bounding box center [578, 135] width 778 height 23
click at [275, 142] on input "Jussara Da [PERSON_NAME]" at bounding box center [578, 135] width 778 height 23
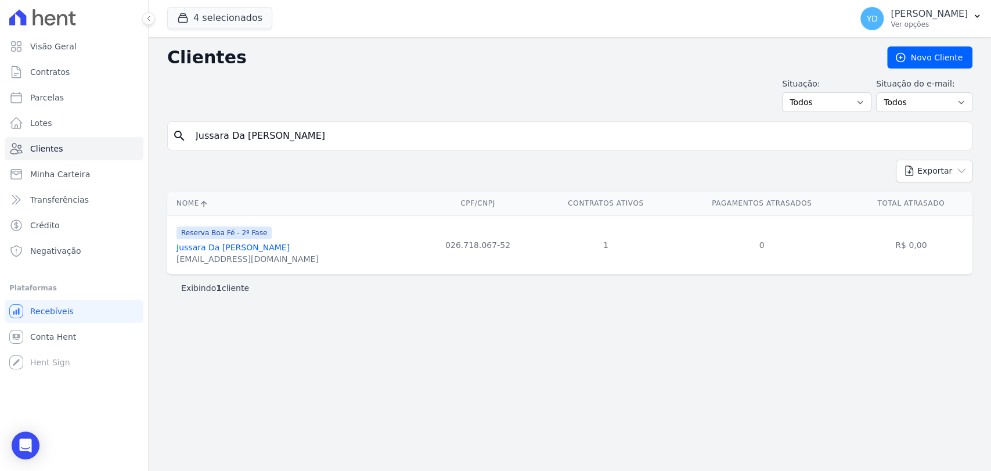
paste input "Maycon [PERSON_NAME]"
type input "Maycon [PERSON_NAME]"
drag, startPoint x: 277, startPoint y: 265, endPoint x: 168, endPoint y: 258, distance: 109.4
click at [168, 258] on td "Reserva Boa Fé - 2ª Fase [PERSON_NAME] [EMAIL_ADDRESS][DOMAIN_NAME]" at bounding box center [292, 244] width 251 height 59
click at [409, 142] on input "Maycon [PERSON_NAME]" at bounding box center [578, 135] width 778 height 23
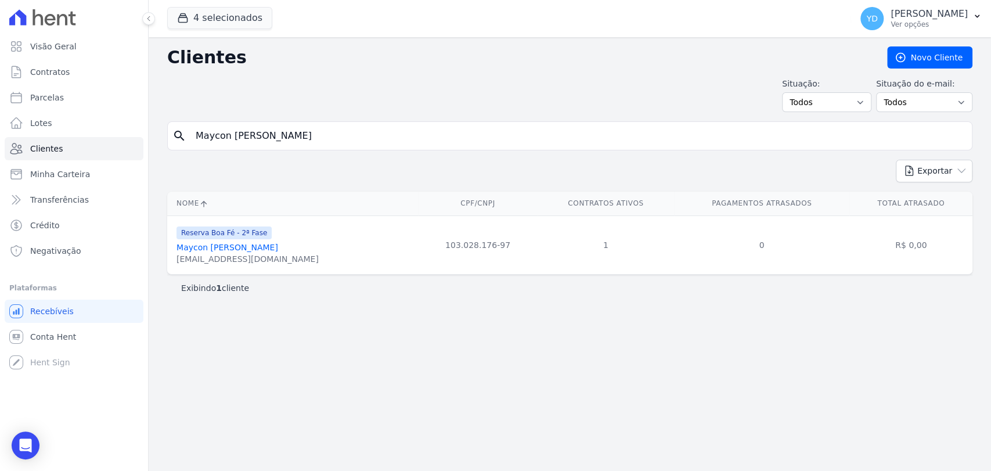
click at [409, 142] on input "Maycon [PERSON_NAME]" at bounding box center [578, 135] width 778 height 23
paste input "[PERSON_NAME]"
type input "[PERSON_NAME]"
drag, startPoint x: 313, startPoint y: 264, endPoint x: 168, endPoint y: 268, distance: 145.8
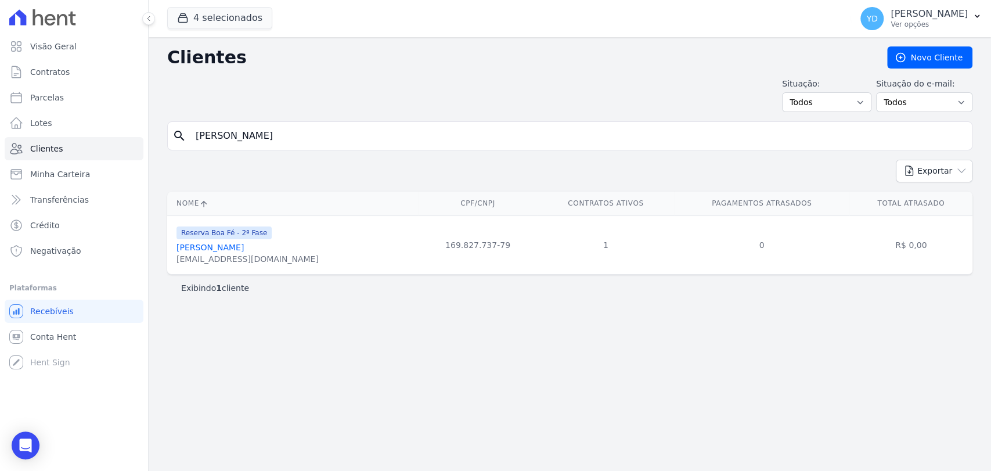
click at [168, 268] on td "Reserva Boa Fé - 2ª Fase [PERSON_NAME] [EMAIL_ADDRESS][DOMAIN_NAME]" at bounding box center [292, 244] width 251 height 59
click at [280, 123] on div "search [PERSON_NAME]" at bounding box center [569, 135] width 805 height 29
click at [280, 124] on input "[PERSON_NAME]" at bounding box center [578, 135] width 778 height 23
paste input "[PERSON_NAME]"
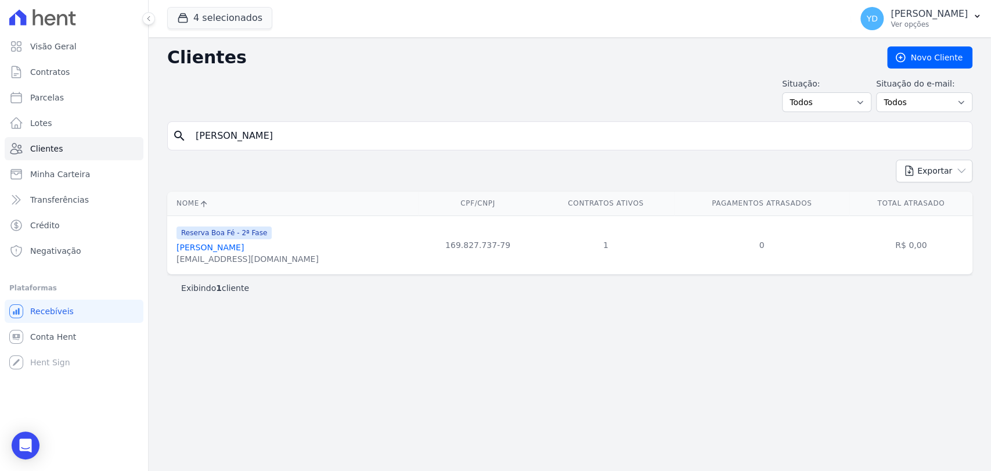
type input "[PERSON_NAME]"
drag, startPoint x: 282, startPoint y: 261, endPoint x: 170, endPoint y: 261, distance: 111.5
click at [170, 261] on td "Reserva Boa Fé - 2ª Fase [PERSON_NAME] [EMAIL_ADDRESS][DOMAIN_NAME]" at bounding box center [292, 244] width 251 height 59
click at [314, 149] on div "search [PERSON_NAME]" at bounding box center [569, 135] width 805 height 29
click at [313, 146] on input "[PERSON_NAME]" at bounding box center [578, 135] width 778 height 23
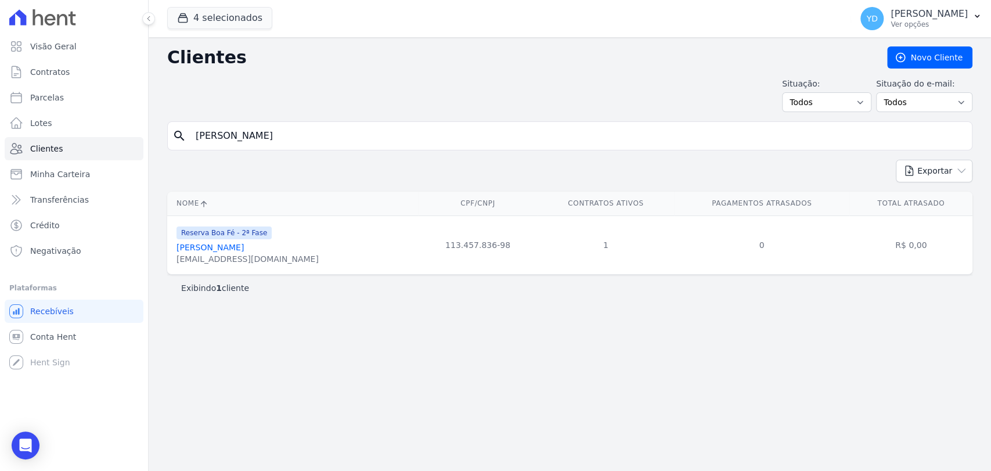
click at [313, 146] on input "[PERSON_NAME]" at bounding box center [578, 135] width 778 height 23
paste input "[PERSON_NAME] De Jesus Edu"
type input "[PERSON_NAME] De [PERSON_NAME]"
drag, startPoint x: 297, startPoint y: 261, endPoint x: 174, endPoint y: 263, distance: 123.1
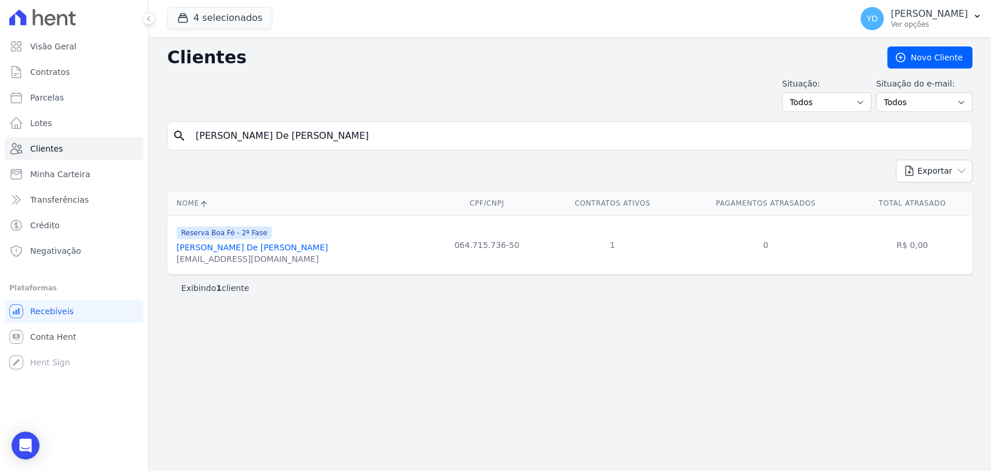
click at [174, 263] on td "Reserva Boa Fé - 2ª Fase [PERSON_NAME] [EMAIL_ADDRESS][DOMAIN_NAME]" at bounding box center [297, 244] width 261 height 59
click at [352, 131] on input "[PERSON_NAME] De [PERSON_NAME]" at bounding box center [578, 135] width 778 height 23
click at [305, 128] on input "[PERSON_NAME] De [PERSON_NAME]" at bounding box center [578, 135] width 778 height 23
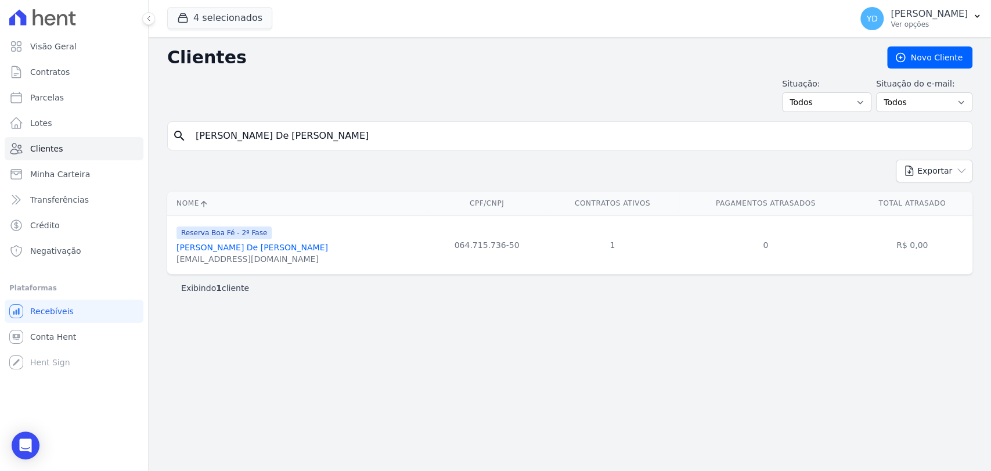
click at [305, 128] on input "[PERSON_NAME] De [PERSON_NAME]" at bounding box center [578, 135] width 778 height 23
paste input "[PERSON_NAME] [PERSON_NAME]"
type input "[PERSON_NAME] [PERSON_NAME]"
drag, startPoint x: 283, startPoint y: 266, endPoint x: 173, endPoint y: 259, distance: 110.5
click at [173, 259] on td "Reserva Boa Fé - 2ª Fase [PERSON_NAME] [EMAIL_ADDRESS][DOMAIN_NAME]" at bounding box center [292, 244] width 251 height 59
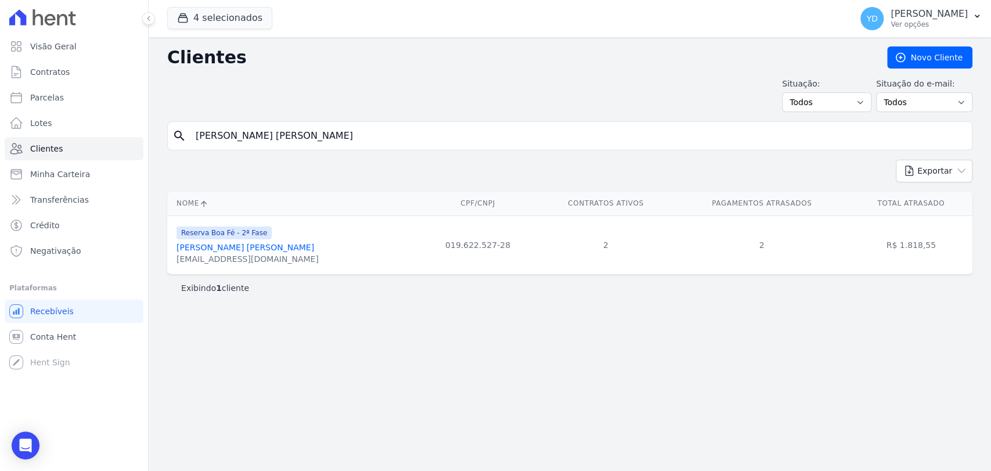
click at [266, 131] on input "[PERSON_NAME] [PERSON_NAME]" at bounding box center [578, 135] width 778 height 23
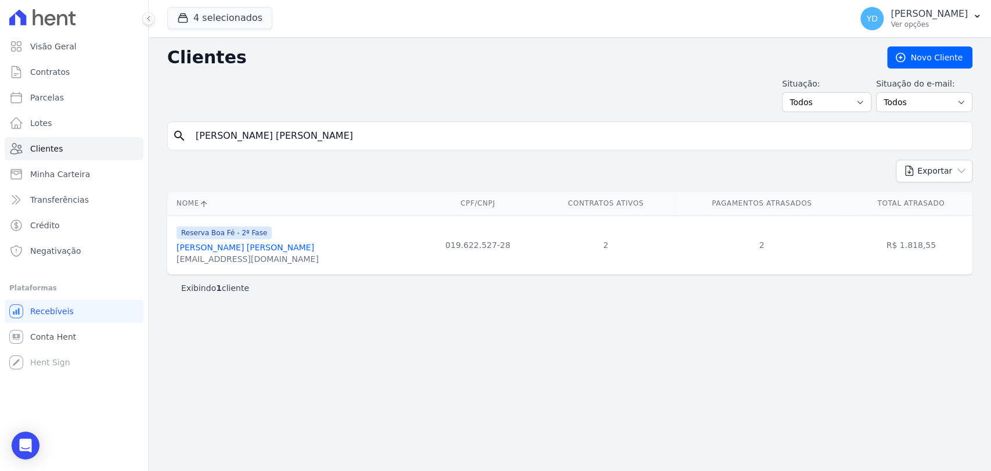
paste input "[PERSON_NAME]"
type input "[PERSON_NAME]"
drag, startPoint x: 264, startPoint y: 265, endPoint x: 163, endPoint y: 266, distance: 100.4
click at [163, 266] on div "Nome CPF/CNPJ Contratos Ativos Pagamentos Atrasados Total Atrasado Reserva Boa …" at bounding box center [570, 233] width 842 height 92
click at [169, 265] on td "Reserva Boa Fé - 2ª Fase [PERSON_NAME] [EMAIL_ADDRESS][DOMAIN_NAME]" at bounding box center [292, 244] width 251 height 59
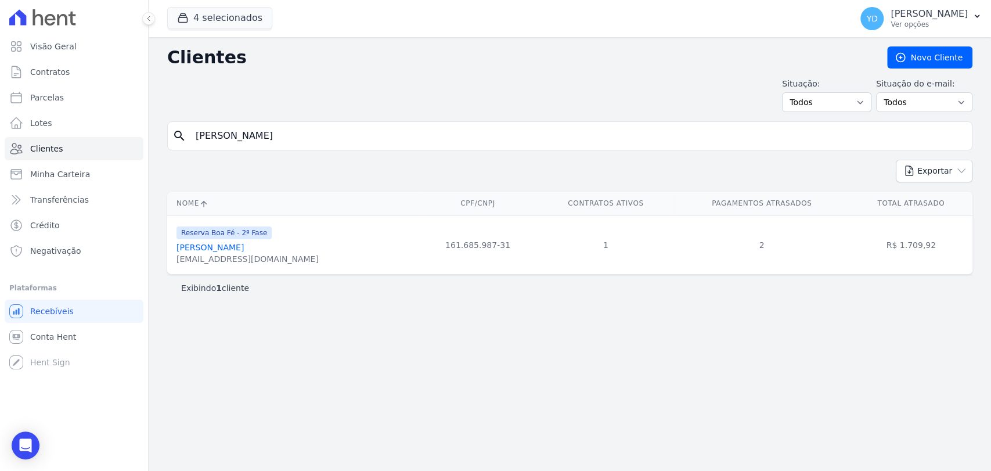
drag, startPoint x: 174, startPoint y: 264, endPoint x: 279, endPoint y: 266, distance: 105.1
click at [279, 266] on td "Reserva Boa Fé - 2ª Fase [PERSON_NAME] [EMAIL_ADDRESS][DOMAIN_NAME]" at bounding box center [292, 244] width 251 height 59
click at [347, 149] on div "search [PERSON_NAME]" at bounding box center [569, 135] width 805 height 29
click at [342, 143] on input "[PERSON_NAME]" at bounding box center [578, 135] width 778 height 23
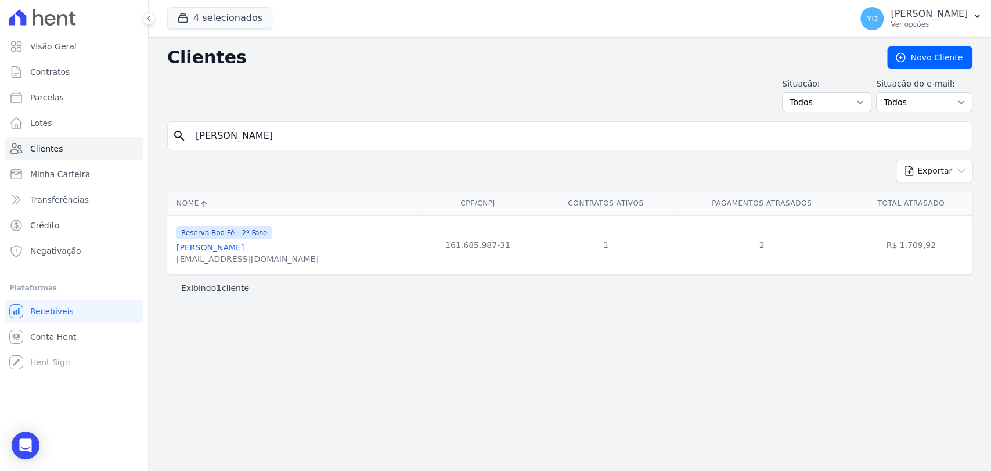
click at [342, 143] on input "[PERSON_NAME]" at bounding box center [578, 135] width 778 height 23
paste input "[PERSON_NAME]"
type input "[PERSON_NAME]"
drag, startPoint x: 269, startPoint y: 265, endPoint x: 171, endPoint y: 266, distance: 98.1
click at [171, 266] on td "Reserva Boa Fé - 2ª Fase [PERSON_NAME] [EMAIL_ADDRESS][DOMAIN_NAME]" at bounding box center [292, 244] width 251 height 59
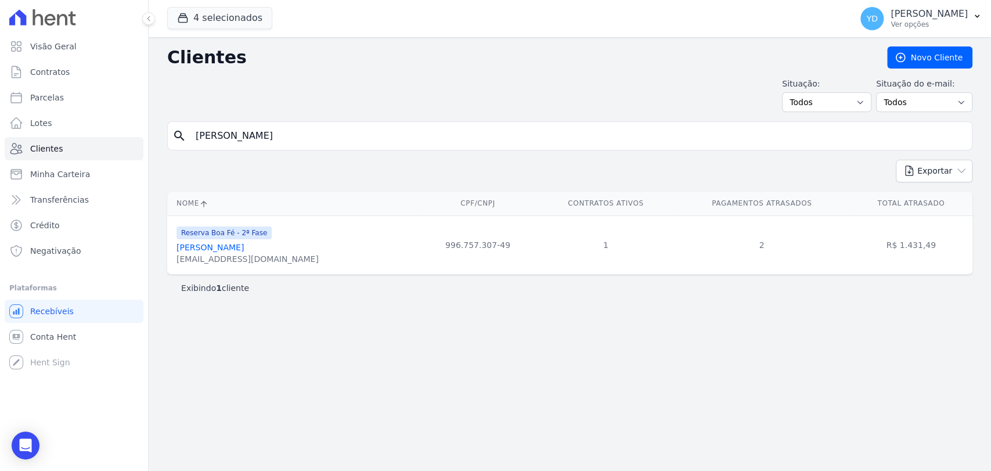
click at [345, 140] on input "[PERSON_NAME]" at bounding box center [578, 135] width 778 height 23
paste input "[PERSON_NAME]"
type input "[PERSON_NAME]"
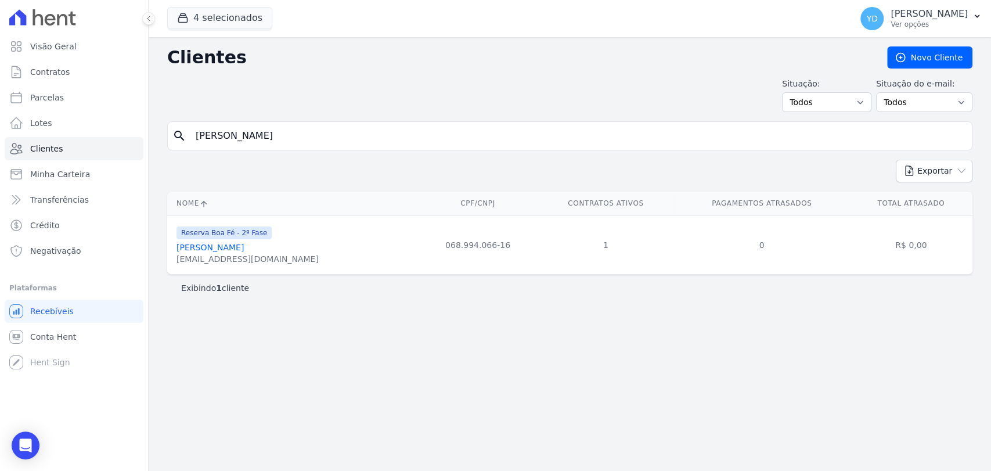
drag, startPoint x: 283, startPoint y: 265, endPoint x: 172, endPoint y: 263, distance: 110.9
click at [172, 263] on td "Reserva Boa Fé - 2ª Fase [PERSON_NAME] [EMAIL_ADDRESS][DOMAIN_NAME]" at bounding box center [292, 244] width 251 height 59
click at [297, 131] on input "[PERSON_NAME]" at bounding box center [578, 135] width 778 height 23
click at [296, 131] on input "[PERSON_NAME]" at bounding box center [578, 135] width 778 height 23
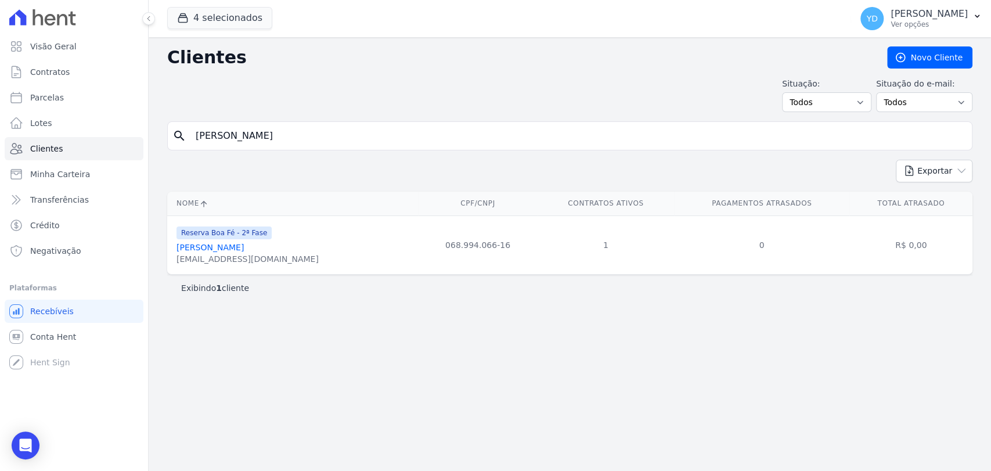
paste input "[PERSON_NAME]"
type input "[PERSON_NAME]"
drag, startPoint x: 280, startPoint y: 266, endPoint x: 260, endPoint y: 43, distance: 223.8
click at [168, 266] on td "Reserva Boa Fé - 2ª Fase [PERSON_NAME] [EMAIL_ADDRESS][DOMAIN_NAME]" at bounding box center [292, 244] width 251 height 59
click at [376, 136] on input "[PERSON_NAME]" at bounding box center [578, 135] width 778 height 23
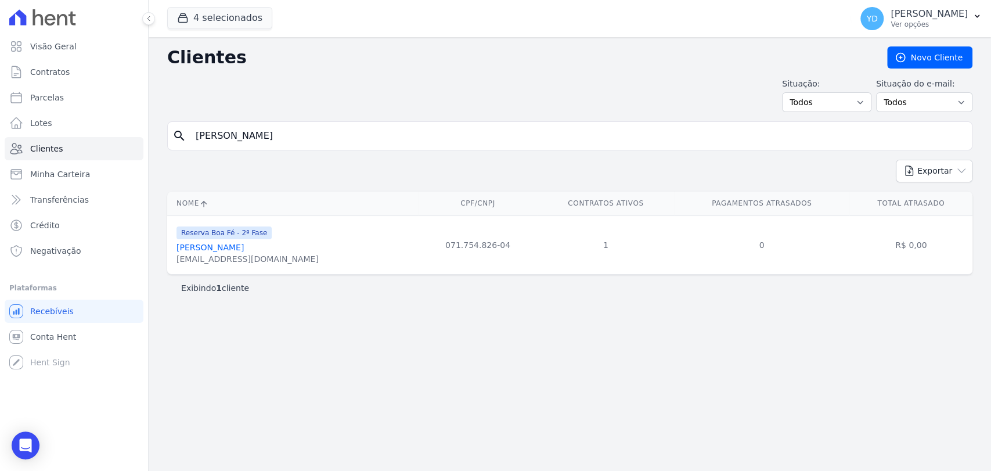
click at [376, 136] on input "[PERSON_NAME]" at bounding box center [578, 135] width 778 height 23
paste input "[PERSON_NAME] Diniz"
type input "[PERSON_NAME] Diniz"
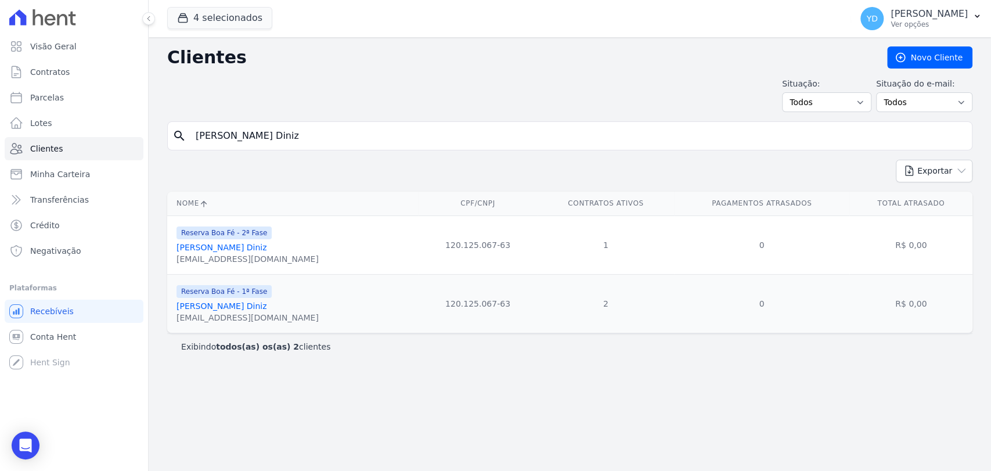
drag, startPoint x: 306, startPoint y: 264, endPoint x: 168, endPoint y: 272, distance: 138.4
click at [168, 272] on td "Reserva Boa Fé - 2ª Fase [PERSON_NAME] Diniz [EMAIL_ADDRESS][DOMAIN_NAME]" at bounding box center [292, 244] width 251 height 59
drag, startPoint x: 308, startPoint y: 155, endPoint x: 303, endPoint y: 137, distance: 18.6
click at [306, 147] on form "search [PERSON_NAME] Diniz" at bounding box center [569, 140] width 805 height 38
click at [302, 137] on input "[PERSON_NAME] Diniz" at bounding box center [578, 135] width 778 height 23
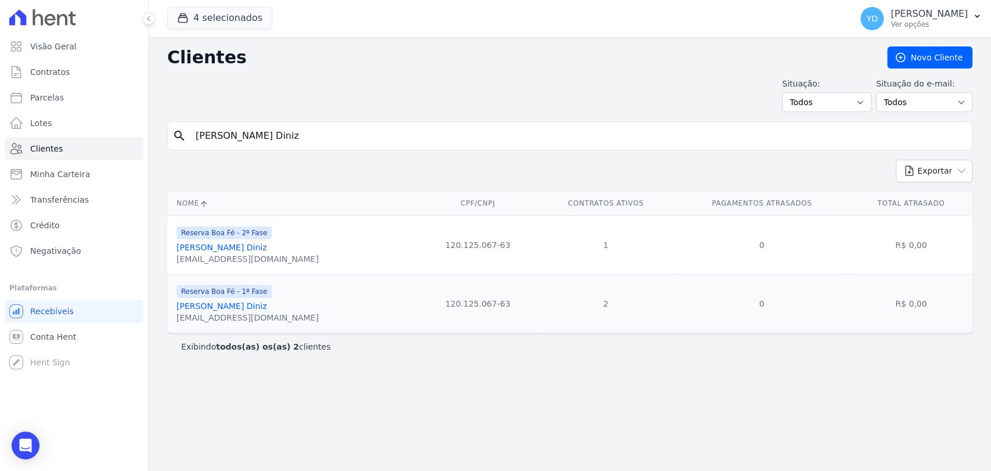
click at [302, 137] on input "[PERSON_NAME] Diniz" at bounding box center [578, 135] width 778 height 23
paste input "[PERSON_NAME]"
type input "[PERSON_NAME]"
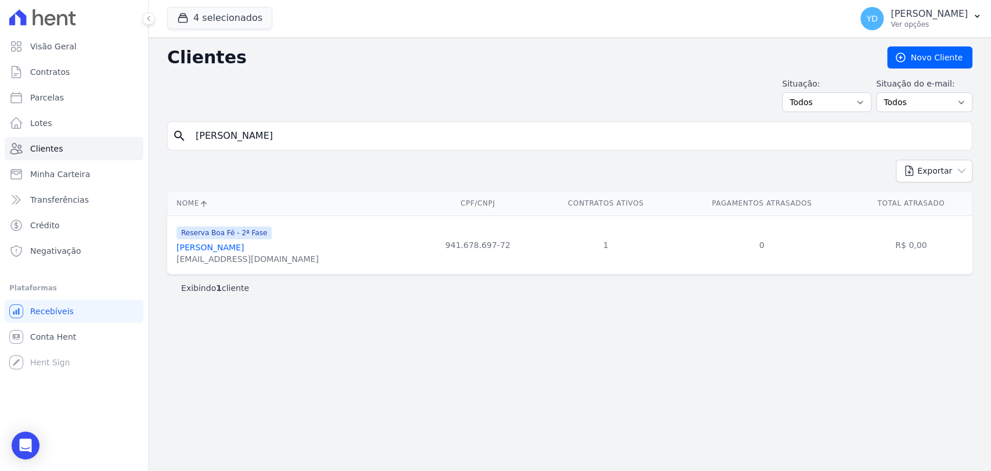
drag, startPoint x: 267, startPoint y: 266, endPoint x: 174, endPoint y: 263, distance: 92.9
click at [174, 263] on td "Reserva Boa Fé - 2ª Fase [PERSON_NAME] [EMAIL_ADDRESS][DOMAIN_NAME]" at bounding box center [292, 244] width 251 height 59
click at [300, 143] on input "[PERSON_NAME]" at bounding box center [578, 135] width 778 height 23
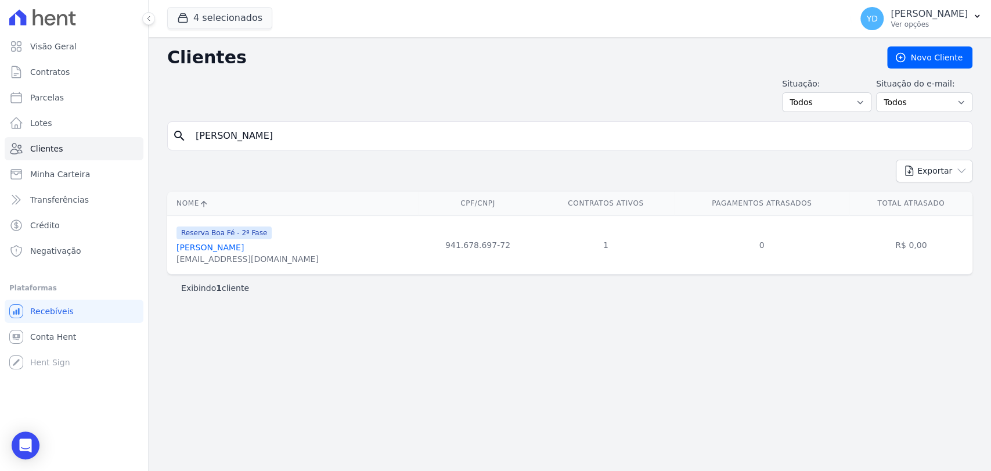
paste input "[PERSON_NAME] [PERSON_NAME]"
type input "[PERSON_NAME] [PERSON_NAME]"
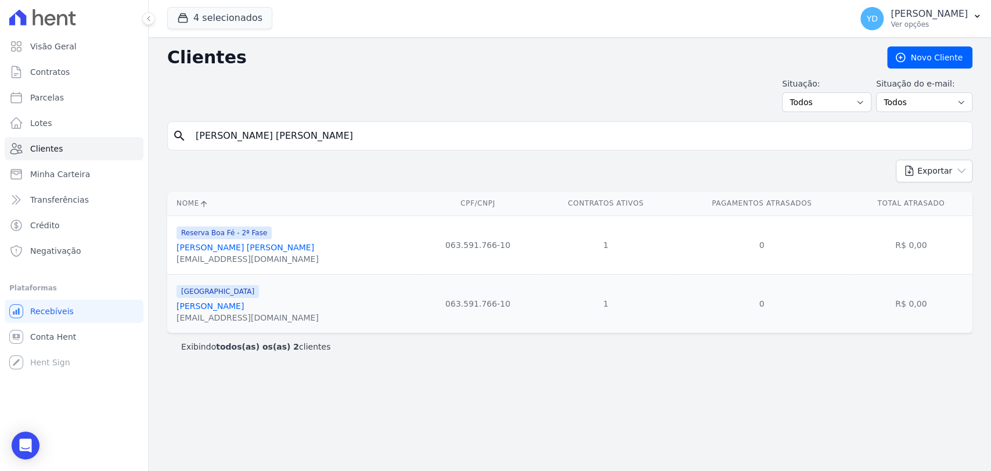
drag, startPoint x: 259, startPoint y: 318, endPoint x: 190, endPoint y: 284, distance: 77.1
click at [176, 318] on div "[EMAIL_ADDRESS][DOMAIN_NAME]" at bounding box center [247, 318] width 142 height 12
click at [303, 138] on input "[PERSON_NAME] [PERSON_NAME]" at bounding box center [578, 135] width 778 height 23
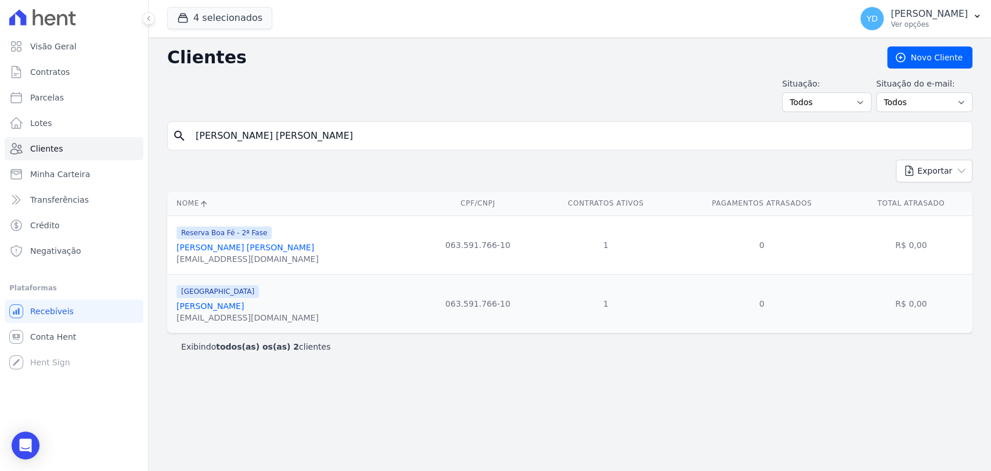
paste input "[PERSON_NAME] [PERSON_NAME]"
type input "[PERSON_NAME] [PERSON_NAME]"
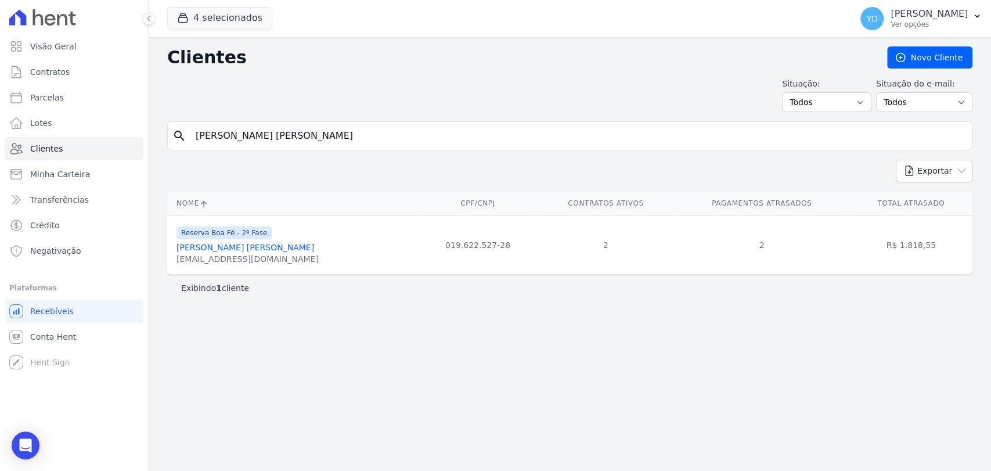
drag, startPoint x: 285, startPoint y: 257, endPoint x: 212, endPoint y: 193, distance: 96.3
click at [170, 262] on td "Reserva Boa Fé - 2ª Fase [PERSON_NAME] [EMAIL_ADDRESS][DOMAIN_NAME]" at bounding box center [292, 244] width 251 height 59
drag, startPoint x: 285, startPoint y: 115, endPoint x: 289, endPoint y: 127, distance: 12.1
click at [289, 120] on div "Clientes [GEOGRAPHIC_DATA] Situação: Todos Adimplentes Inadimplentes Situação d…" at bounding box center [570, 254] width 842 height 434
click at [285, 132] on input "[PERSON_NAME] [PERSON_NAME]" at bounding box center [578, 135] width 778 height 23
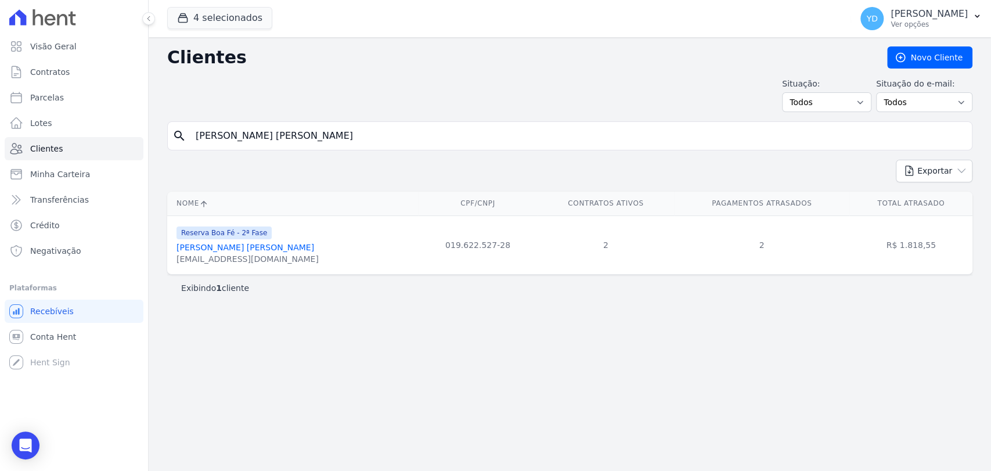
click at [285, 132] on input "[PERSON_NAME] [PERSON_NAME]" at bounding box center [578, 135] width 778 height 23
paste input "[PERSON_NAME]"
type input "[PERSON_NAME]"
drag, startPoint x: 244, startPoint y: 261, endPoint x: 168, endPoint y: 265, distance: 76.2
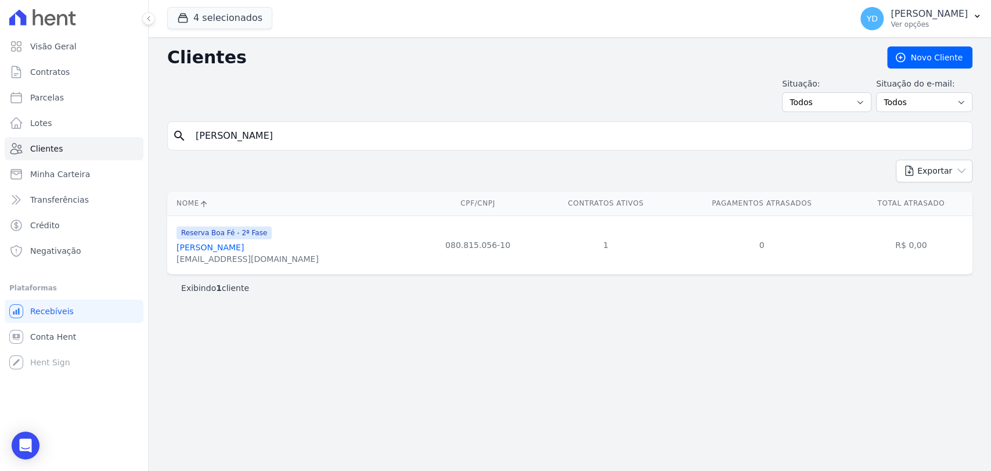
click at [168, 265] on td "Reserva Boa Fé - 2ª Fase [PERSON_NAME] [EMAIL_ADDRESS][DOMAIN_NAME]" at bounding box center [292, 244] width 251 height 59
click at [293, 160] on div "Exportar PDF CSV Dimob 2024" at bounding box center [569, 176] width 805 height 32
click at [292, 135] on input "[PERSON_NAME]" at bounding box center [578, 135] width 778 height 23
click at [292, 134] on input "[PERSON_NAME]" at bounding box center [578, 135] width 778 height 23
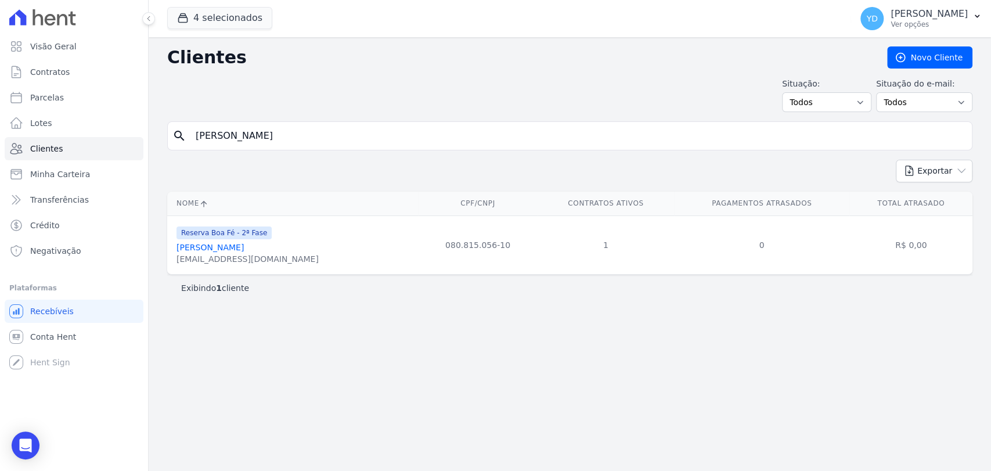
paste input "[PERSON_NAME] Stücker"
type input "[PERSON_NAME] Stücker"
drag, startPoint x: 265, startPoint y: 261, endPoint x: 174, endPoint y: 261, distance: 91.1
click at [174, 261] on td "Reserva Boa Fé - 2ª Fase [PERSON_NAME] Stücker [EMAIL_ADDRESS][DOMAIN_NAME]" at bounding box center [292, 244] width 251 height 59
click at [308, 124] on input "[PERSON_NAME] Stücker" at bounding box center [578, 135] width 778 height 23
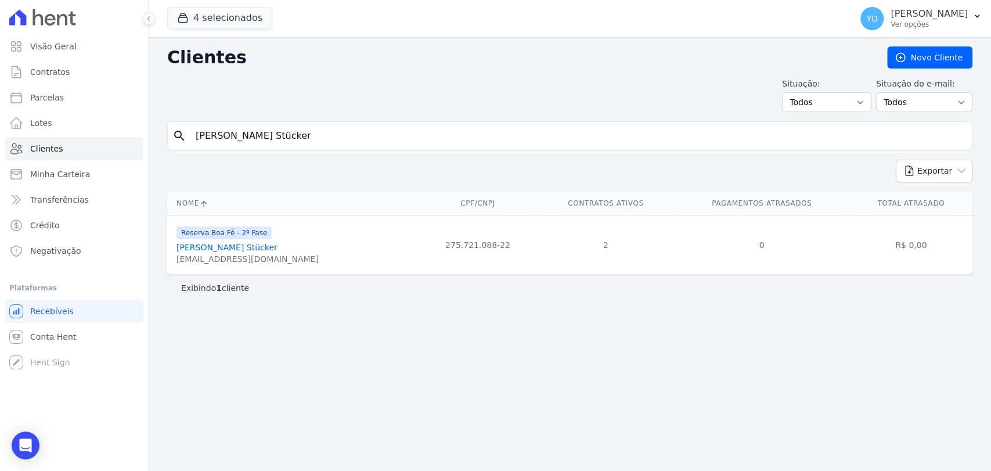
click at [308, 124] on input "[PERSON_NAME] Stücker" at bounding box center [578, 135] width 778 height 23
click at [336, 135] on input "[PERSON_NAME] Stücker" at bounding box center [578, 135] width 778 height 23
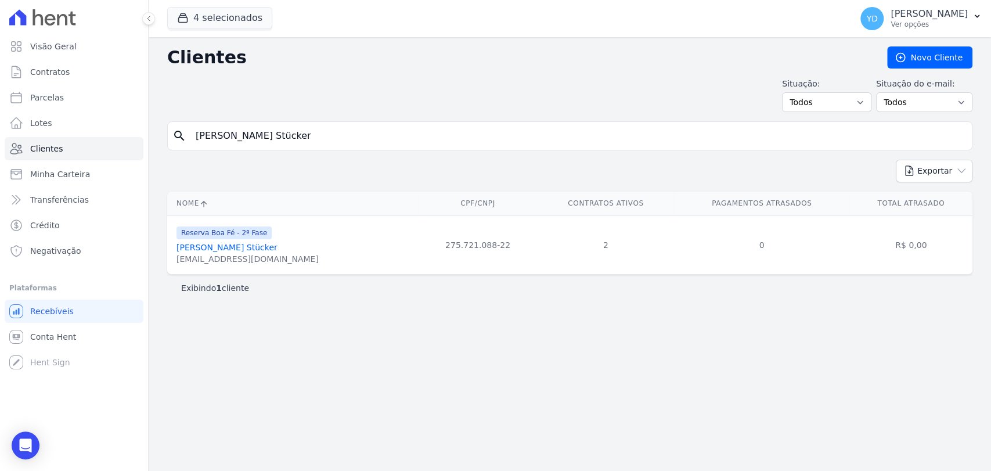
paste input "[PERSON_NAME] [PERSON_NAME]"
type input "[PERSON_NAME] [PERSON_NAME]"
drag, startPoint x: 246, startPoint y: 271, endPoint x: 247, endPoint y: 119, distance: 151.5
click at [170, 261] on td "Reserva Boa Fé - 2ª Fase [PERSON_NAME] Apararecida [PERSON_NAME] [EMAIL_ADDRESS…" at bounding box center [292, 244] width 251 height 59
click at [468, 121] on div "search [PERSON_NAME] Apararecida [PERSON_NAME]" at bounding box center [569, 135] width 805 height 29
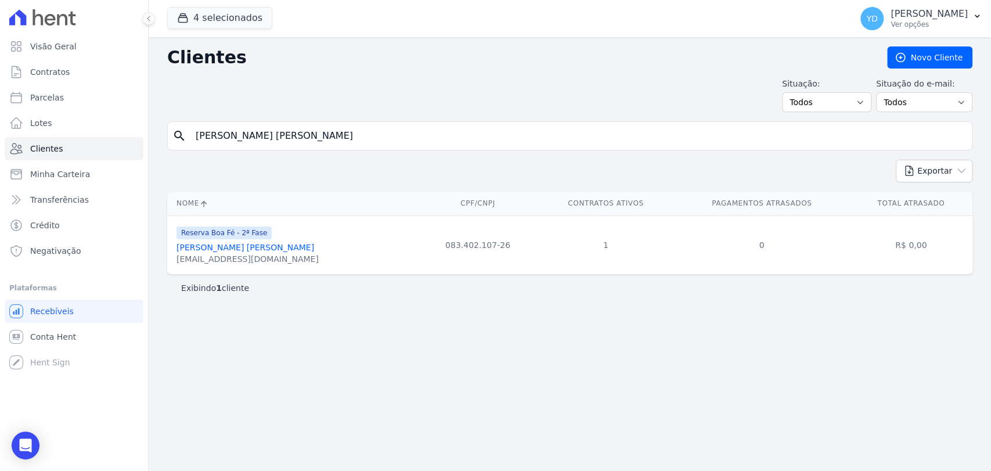
drag, startPoint x: 468, startPoint y: 121, endPoint x: 469, endPoint y: 131, distance: 9.9
click at [469, 128] on div "search [PERSON_NAME] Apararecida [PERSON_NAME]" at bounding box center [569, 135] width 805 height 29
click at [469, 131] on input "[PERSON_NAME] [PERSON_NAME]" at bounding box center [578, 135] width 778 height 23
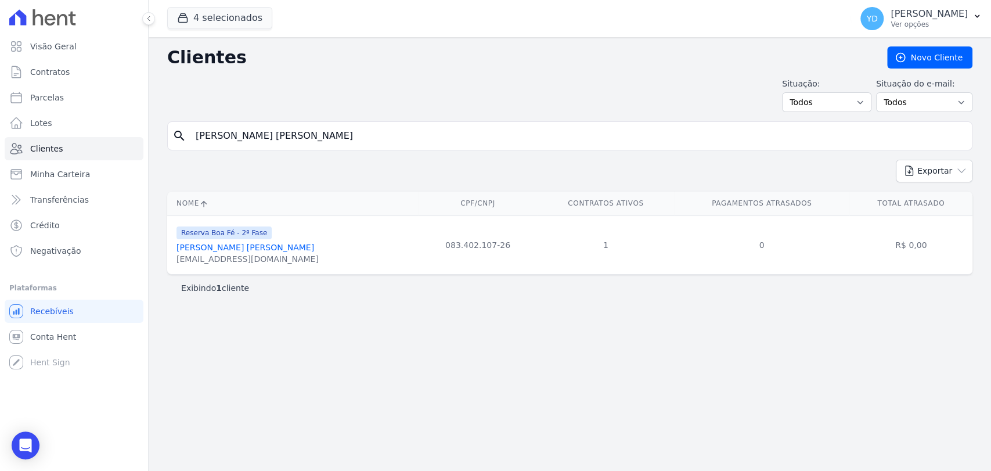
paste input "Thiago Meggiolaro Gomury"
type input "Thiago Meggiolaro Gomury"
drag, startPoint x: 308, startPoint y: 261, endPoint x: 166, endPoint y: 265, distance: 142.3
click at [166, 265] on div "Nome CPF/CNPJ Contratos Ativos Pagamentos Atrasados Total Atrasado Reserva Boa …" at bounding box center [570, 233] width 842 height 92
click at [167, 265] on div "Nome CPF/CNPJ Contratos Ativos Pagamentos Atrasados Total Atrasado Reserva Boa …" at bounding box center [570, 233] width 842 height 92
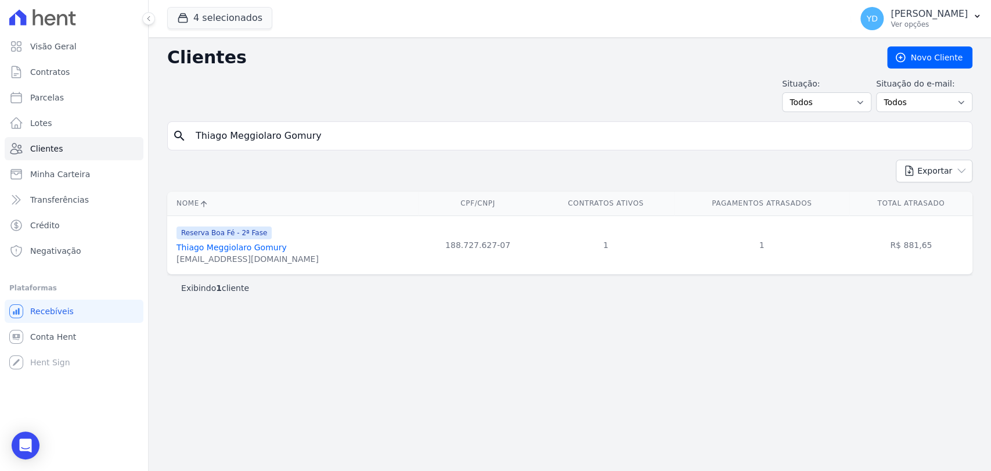
click at [289, 265] on div "Reserva Boa Fé - 2ª Fase Thiago Meggiolaro Gomury [EMAIL_ADDRESS][DOMAIN_NAME]" at bounding box center [294, 244] width 237 height 39
drag, startPoint x: 261, startPoint y: 271, endPoint x: 307, endPoint y: 140, distance: 138.1
click at [176, 263] on div "Reserva Boa Fé - 2ª Fase Thiago Meggiolaro Gomury [EMAIL_ADDRESS][DOMAIN_NAME]" at bounding box center [294, 244] width 237 height 39
click at [341, 136] on input "Thiago Meggiolaro Gomury" at bounding box center [578, 135] width 778 height 23
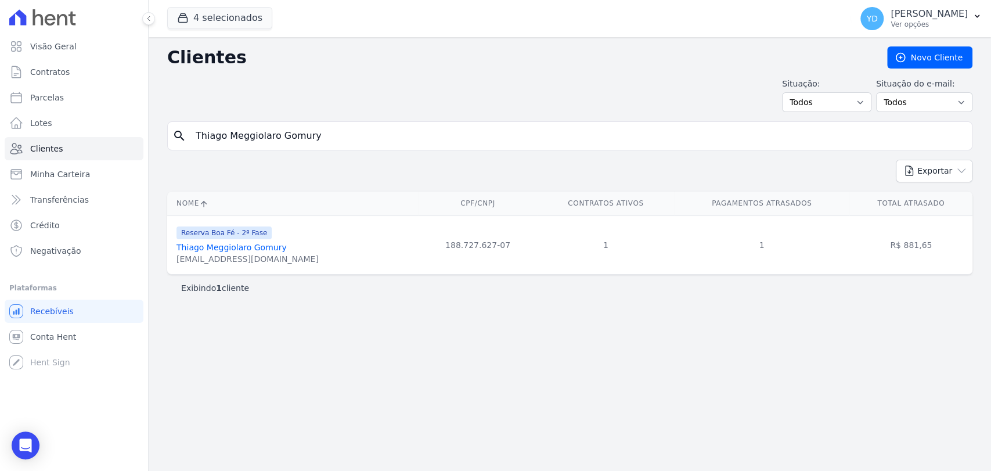
click at [341, 136] on input "Thiago Meggiolaro Gomury" at bounding box center [578, 135] width 778 height 23
paste input "[PERSON_NAME]"
type input "[PERSON_NAME]"
drag, startPoint x: 257, startPoint y: 266, endPoint x: 171, endPoint y: 259, distance: 86.2
click at [171, 259] on td "Reserva Boa Fé - 2ª Fase [PERSON_NAME] [PERSON_NAME][EMAIL_ADDRESS][DOMAIN_NAME]" at bounding box center [325, 244] width 317 height 59
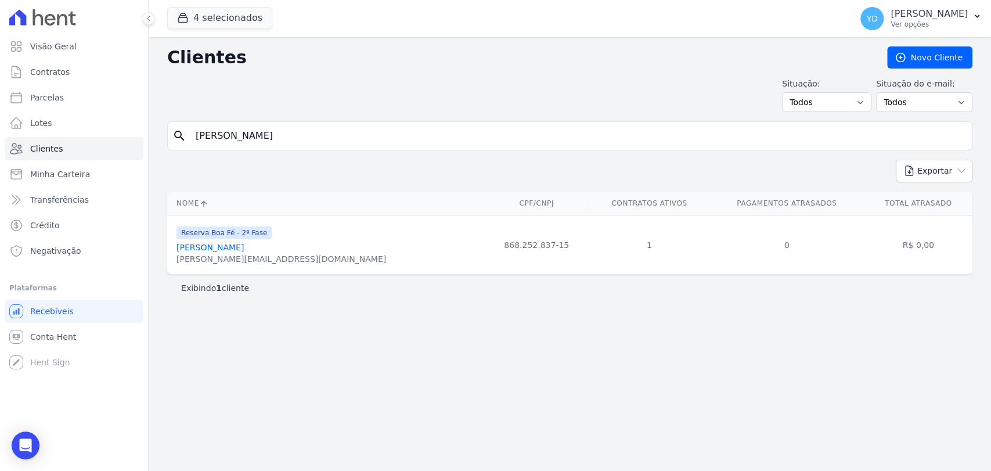
click at [374, 146] on input "[PERSON_NAME]" at bounding box center [578, 135] width 778 height 23
click at [374, 140] on input "[PERSON_NAME]" at bounding box center [578, 135] width 778 height 23
paste input "[PERSON_NAME]"
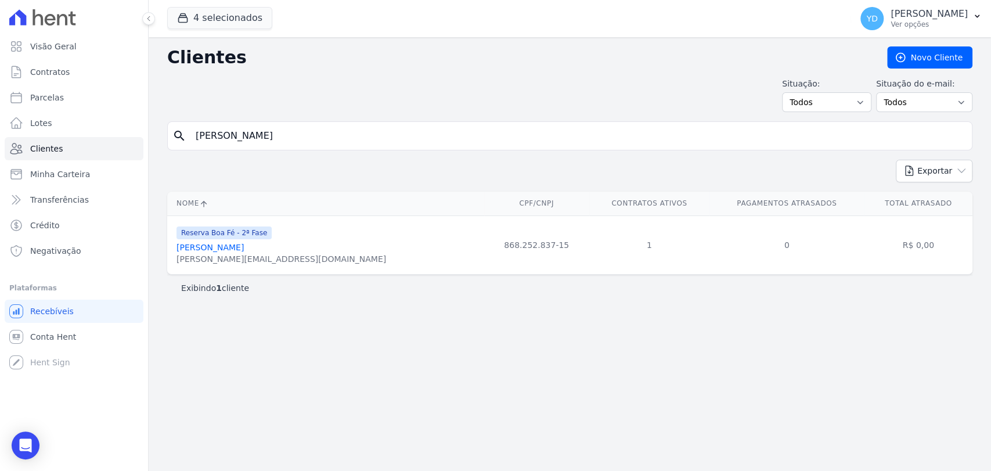
type input "[PERSON_NAME]"
drag, startPoint x: 281, startPoint y: 263, endPoint x: 172, endPoint y: 263, distance: 109.1
click at [172, 263] on td "Reserva Boa Fé - 2ª Fase [PERSON_NAME] [EMAIL_ADDRESS][DOMAIN_NAME]" at bounding box center [292, 244] width 251 height 59
click at [334, 140] on input "[PERSON_NAME]" at bounding box center [578, 135] width 778 height 23
click at [334, 139] on input "[PERSON_NAME]" at bounding box center [578, 135] width 778 height 23
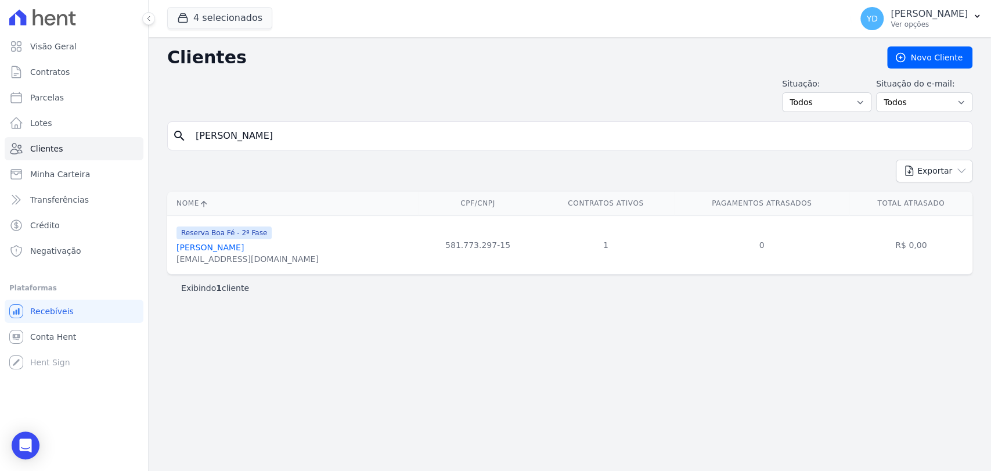
click at [334, 139] on input "[PERSON_NAME]" at bounding box center [578, 135] width 778 height 23
paste input "[PERSON_NAME]"
type input "[PERSON_NAME]"
click at [386, 142] on input "[PERSON_NAME]" at bounding box center [578, 135] width 778 height 23
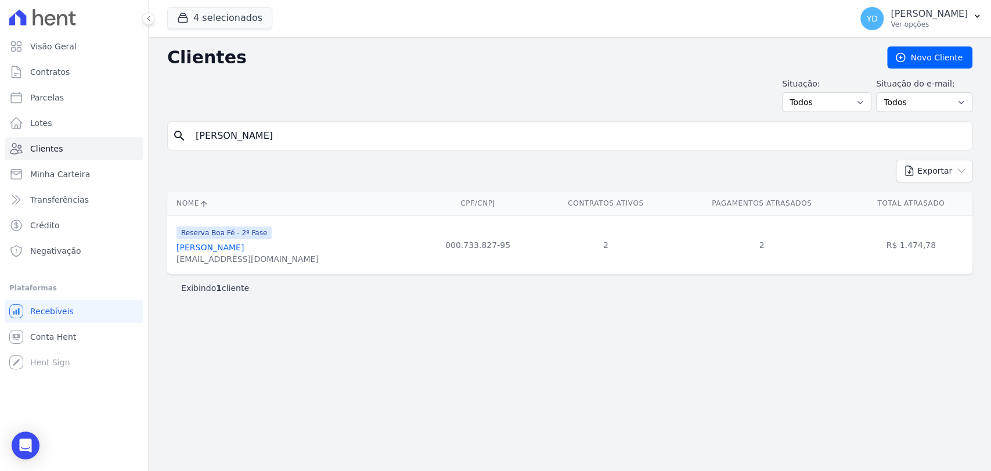
click at [386, 142] on input "[PERSON_NAME]" at bounding box center [578, 135] width 778 height 23
paste input "[PERSON_NAME]"
type input "[PERSON_NAME]"
drag, startPoint x: 295, startPoint y: 266, endPoint x: 253, endPoint y: 96, distance: 175.4
click at [171, 260] on td "Reserva Boa Fé - 2ª Fase [PERSON_NAME] [EMAIL_ADDRESS][DOMAIN_NAME]" at bounding box center [292, 244] width 251 height 59
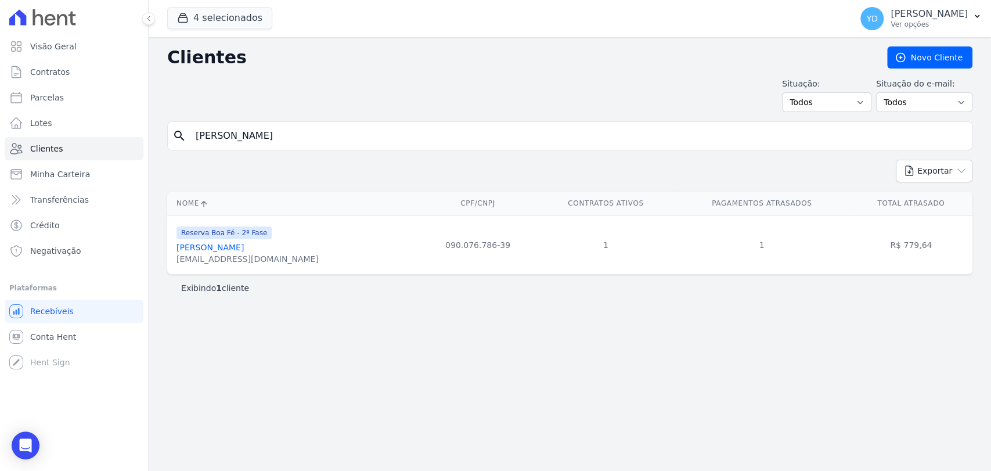
click at [323, 132] on input "[PERSON_NAME]" at bounding box center [578, 135] width 778 height 23
paste input "[PERSON_NAME]"
type input "[PERSON_NAME]"
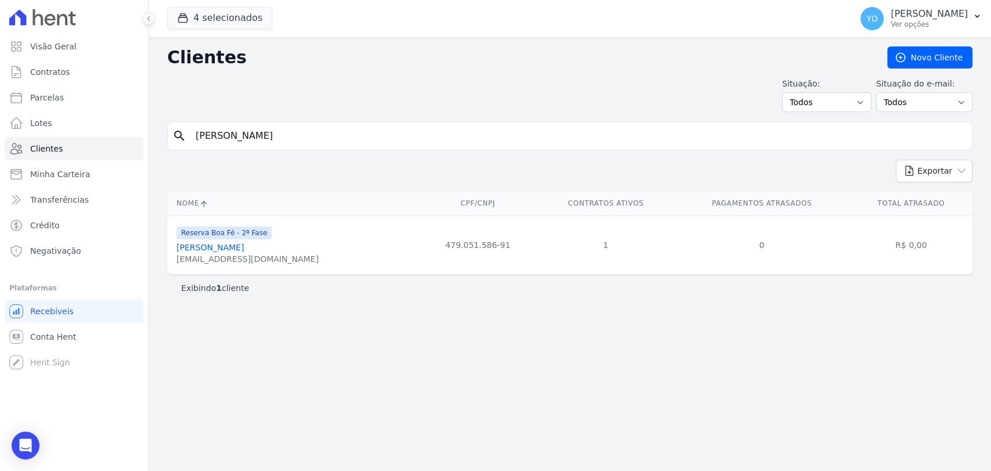
drag, startPoint x: 236, startPoint y: 263, endPoint x: 172, endPoint y: 263, distance: 64.4
click at [172, 263] on td "Reserva Boa Fé - 2ª Fase [PERSON_NAME] [EMAIL_ADDRESS][DOMAIN_NAME]" at bounding box center [292, 244] width 251 height 59
click at [273, 134] on input "[PERSON_NAME]" at bounding box center [578, 135] width 778 height 23
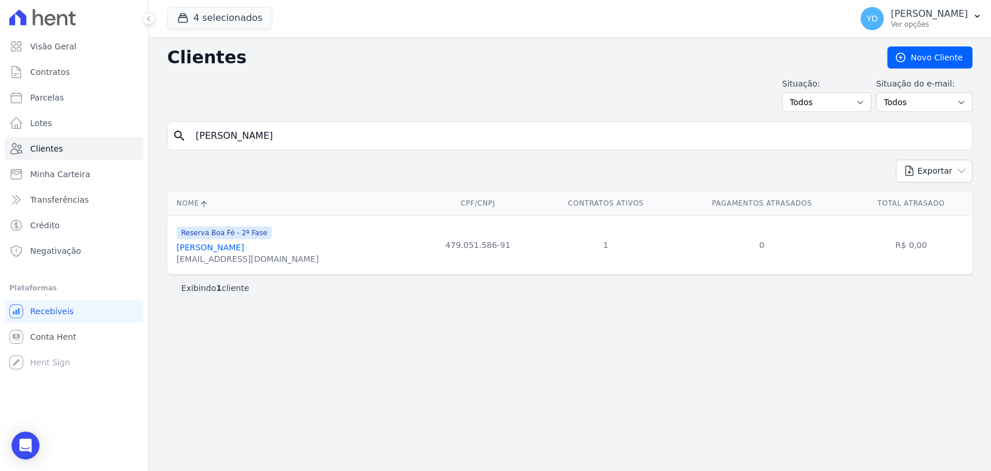
paste input "[PERSON_NAME] Prodel"
type input "[PERSON_NAME] Prodel,"
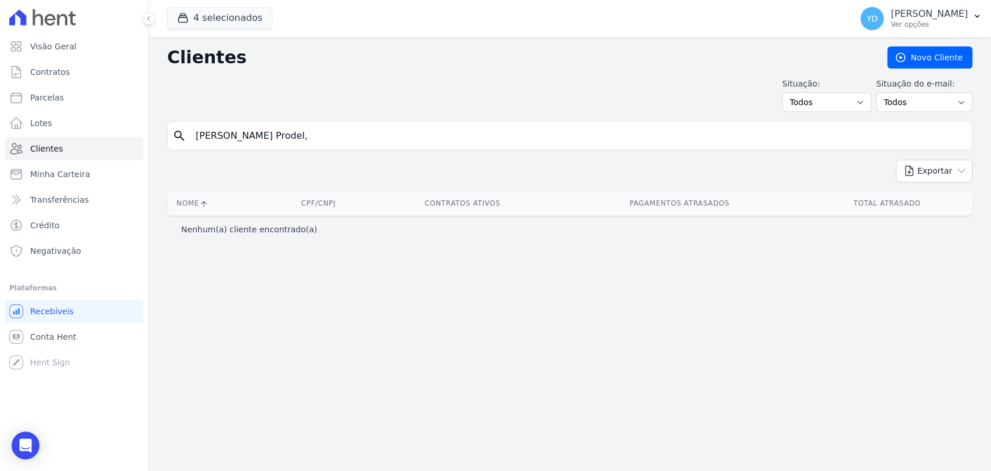
click at [423, 139] on input "[PERSON_NAME] Prodel," at bounding box center [578, 135] width 778 height 23
type input "[PERSON_NAME] Prodel"
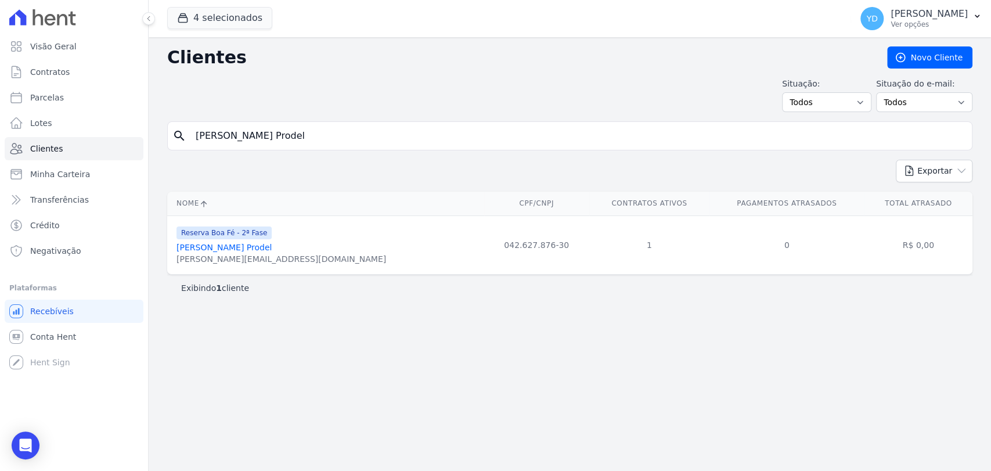
drag, startPoint x: 277, startPoint y: 262, endPoint x: 177, endPoint y: 262, distance: 100.4
click at [177, 262] on div "Reserva Boa Fé - 2ª Fase [PERSON_NAME] [PERSON_NAME][EMAIL_ADDRESS][DOMAIN_NAME]" at bounding box center [327, 244] width 303 height 39
click at [310, 120] on div "Clientes [GEOGRAPHIC_DATA] Situação: Todos Adimplentes Inadimplentes Situação d…" at bounding box center [570, 254] width 842 height 434
click at [311, 135] on input "[PERSON_NAME] Prodel" at bounding box center [578, 135] width 778 height 23
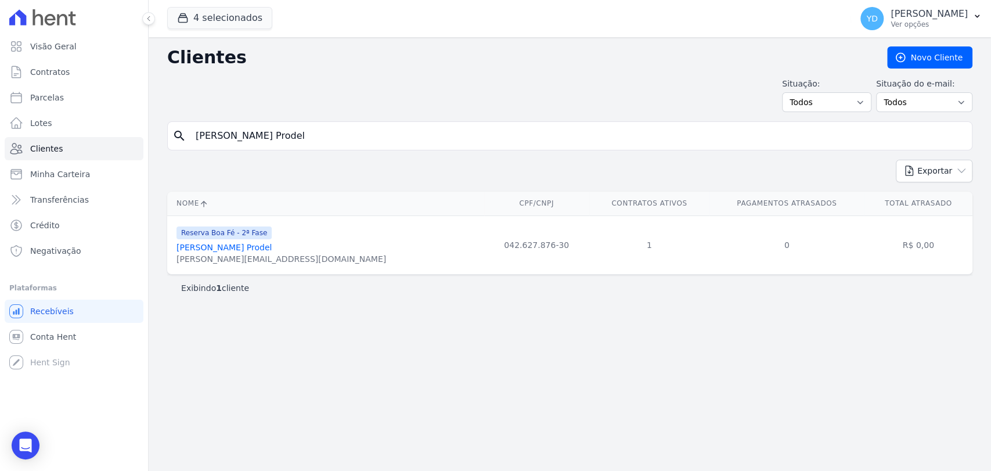
click at [311, 135] on input "[PERSON_NAME] Prodel" at bounding box center [578, 135] width 778 height 23
paste input "[PERSON_NAME]"
type input "[PERSON_NAME]"
drag, startPoint x: 306, startPoint y: 268, endPoint x: 171, endPoint y: 259, distance: 135.5
click at [171, 259] on td "Reserva Boa Fé - 2ª Fase [PERSON_NAME] [EMAIL_ADDRESS][DOMAIN_NAME]" at bounding box center [292, 244] width 251 height 59
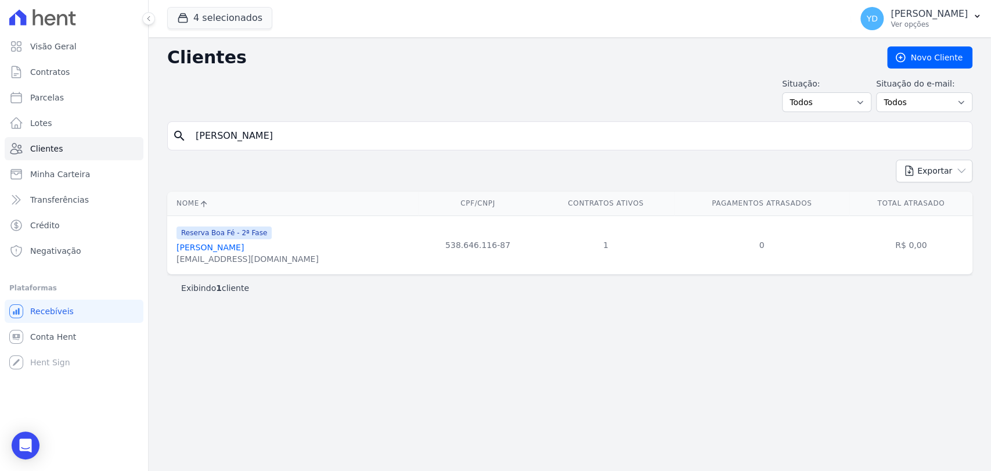
click at [330, 136] on input "[PERSON_NAME]" at bounding box center [578, 135] width 778 height 23
paste input "[PERSON_NAME]"
type input "[PERSON_NAME]"
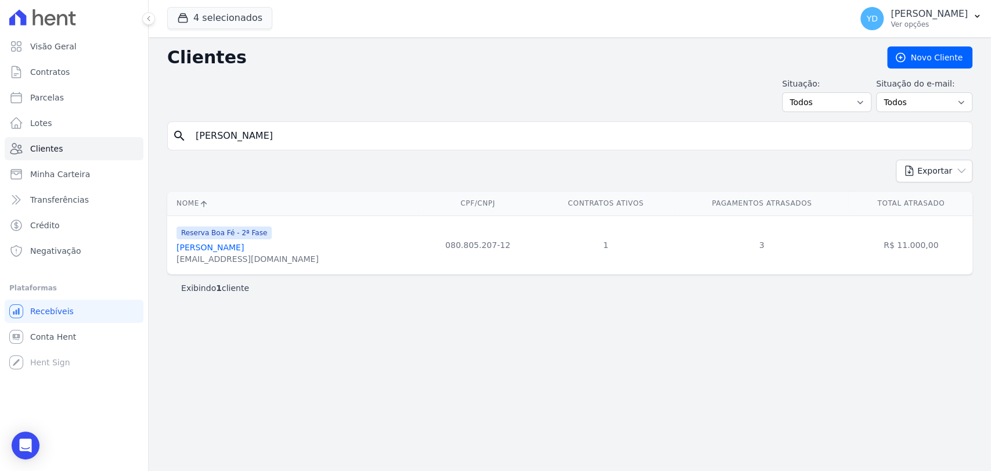
drag, startPoint x: 273, startPoint y: 265, endPoint x: 167, endPoint y: 273, distance: 107.2
click at [167, 273] on div "Nome CPF/CNPJ Contratos Ativos Pagamentos Atrasados Total Atrasado Reserva Boa …" at bounding box center [570, 233] width 842 height 92
drag, startPoint x: 301, startPoint y: 262, endPoint x: 175, endPoint y: 272, distance: 126.9
click at [175, 272] on td "Reserva Boa Fé - 2ª Fase [PERSON_NAME] [EMAIL_ADDRESS][DOMAIN_NAME]" at bounding box center [292, 244] width 251 height 59
click at [315, 128] on input "[PERSON_NAME]" at bounding box center [578, 135] width 778 height 23
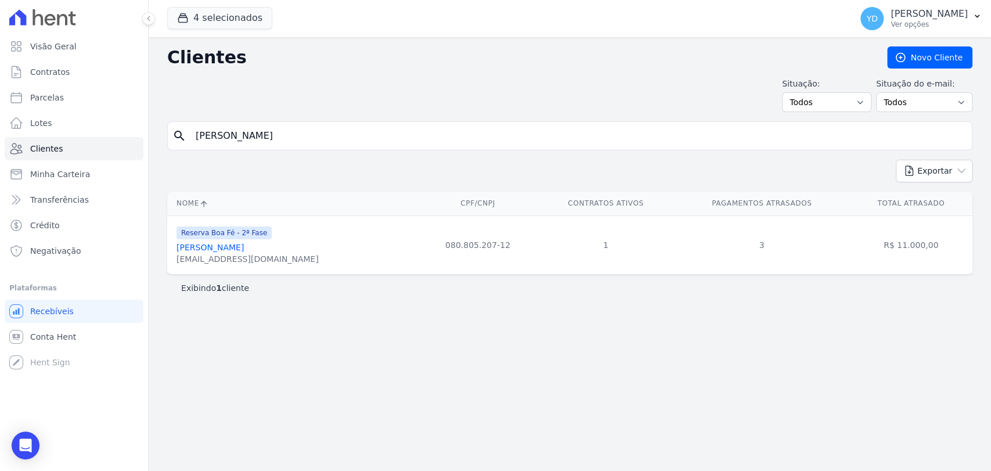
click at [314, 130] on input "[PERSON_NAME]" at bounding box center [578, 135] width 778 height 23
paste input "[PERSON_NAME]"
type input "[PERSON_NAME]"
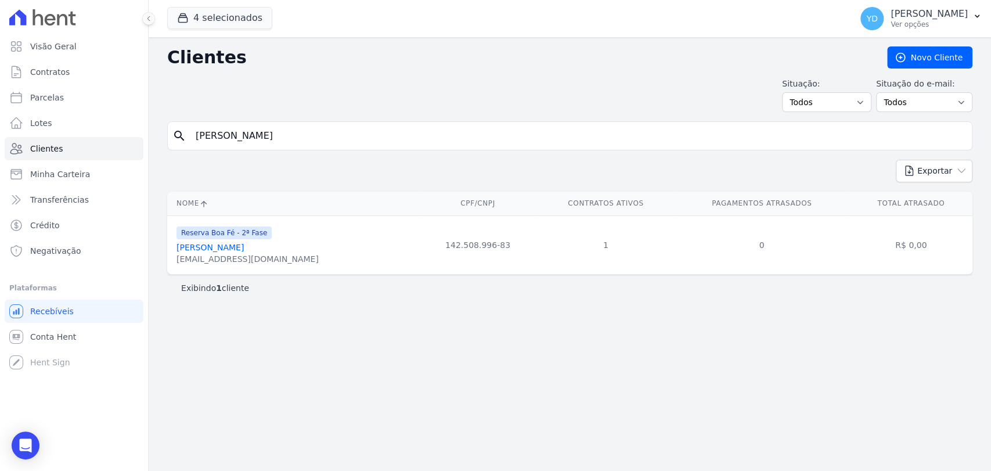
drag, startPoint x: 290, startPoint y: 261, endPoint x: 165, endPoint y: 265, distance: 125.5
click at [165, 265] on div "Nome CPF/CNPJ Contratos Ativos Pagamentos Atrasados Total Atrasado Reserva Boa …" at bounding box center [570, 233] width 842 height 92
drag, startPoint x: 168, startPoint y: 261, endPoint x: 284, endPoint y: 266, distance: 116.2
click at [284, 266] on td "Reserva Boa Fé - 2ª Fase [PERSON_NAME] [EMAIL_ADDRESS][DOMAIN_NAME]" at bounding box center [292, 244] width 251 height 59
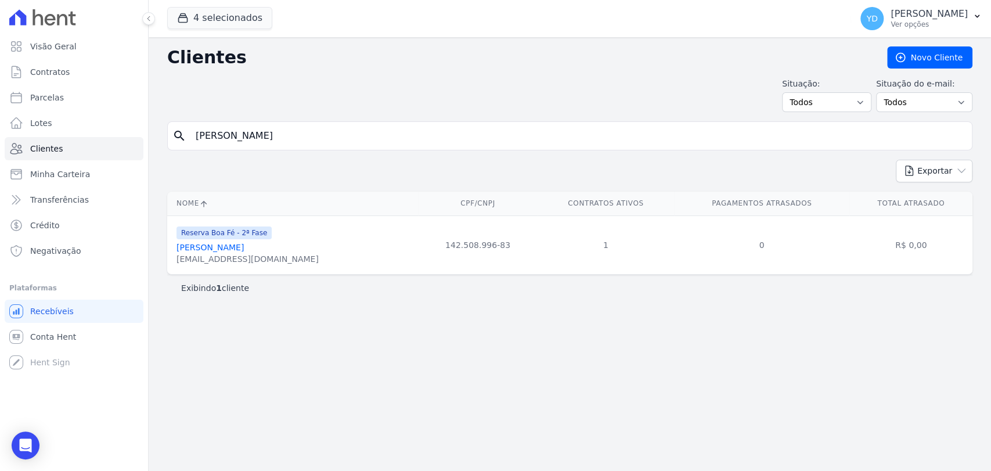
drag, startPoint x: 290, startPoint y: 264, endPoint x: 173, endPoint y: 271, distance: 116.9
click at [173, 272] on td "Reserva Boa Fé - 2ª Fase [PERSON_NAME] [EMAIL_ADDRESS][DOMAIN_NAME]" at bounding box center [292, 244] width 251 height 59
click at [316, 143] on input "[PERSON_NAME]" at bounding box center [578, 135] width 778 height 23
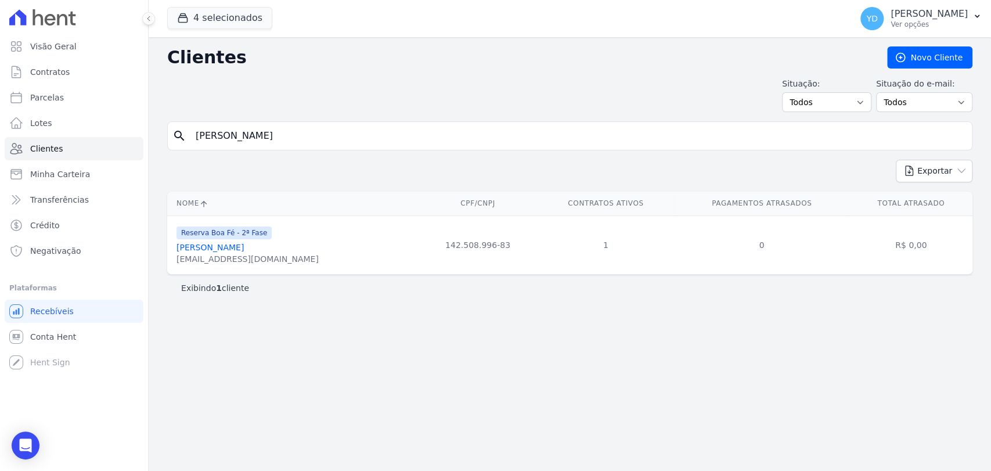
paste input "[DEMOGRAPHIC_DATA][PERSON_NAME]"
type input "[DEMOGRAPHIC_DATA][PERSON_NAME]"
drag, startPoint x: 254, startPoint y: 259, endPoint x: 205, endPoint y: 196, distance: 79.9
click at [171, 258] on td "Reserva Boa Fé - 2ª Fase [PERSON_NAME] [EMAIL_ADDRESS][DOMAIN_NAME]" at bounding box center [302, 244] width 270 height 59
click at [298, 136] on input "[DEMOGRAPHIC_DATA][PERSON_NAME]" at bounding box center [578, 135] width 778 height 23
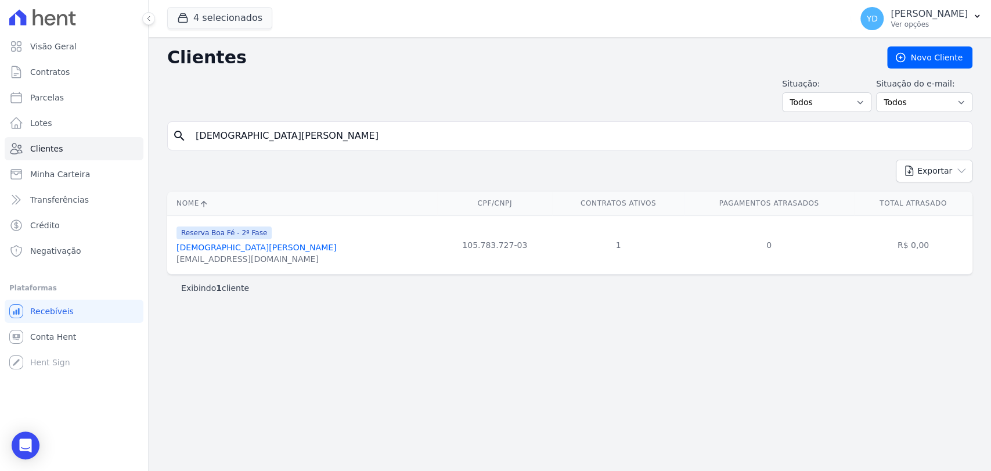
click at [298, 136] on input "[DEMOGRAPHIC_DATA][PERSON_NAME]" at bounding box center [578, 135] width 778 height 23
paste input "[PERSON_NAME] Feit"
click at [298, 136] on input "[DEMOGRAPHIC_DATA][PERSON_NAME]" at bounding box center [578, 135] width 778 height 23
type input "[PERSON_NAME] Feitosa"
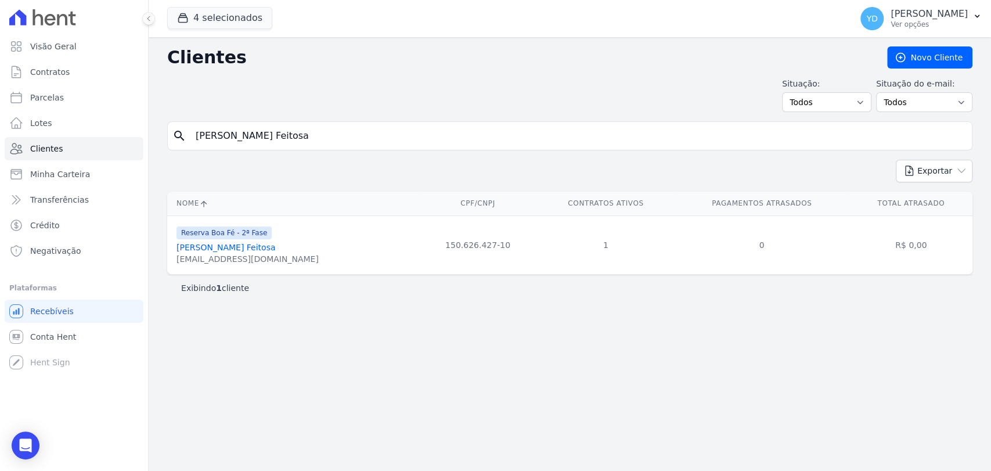
drag, startPoint x: 269, startPoint y: 261, endPoint x: 174, endPoint y: 262, distance: 95.2
click at [173, 264] on td "Reserva Boa Fé - 2ª Fase [PERSON_NAME] [EMAIL_ADDRESS][DOMAIN_NAME]" at bounding box center [292, 244] width 251 height 59
click at [69, 73] on link "Contratos" at bounding box center [74, 71] width 139 height 23
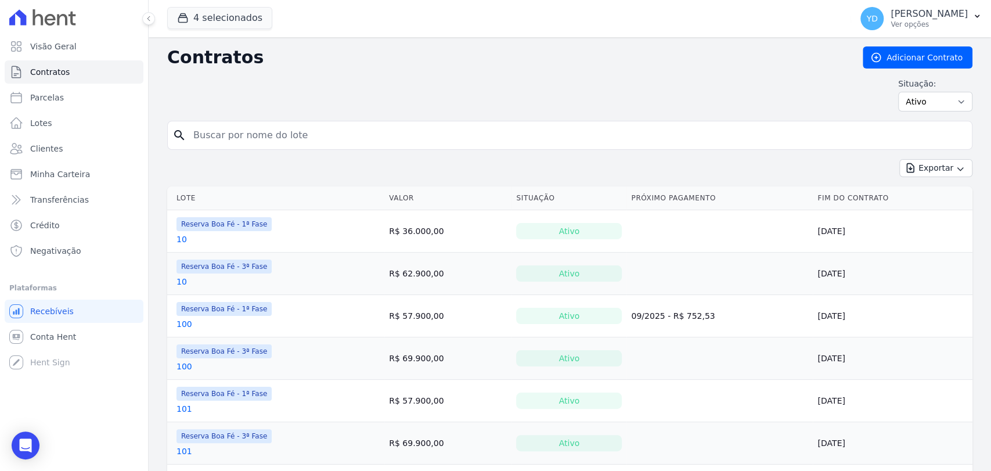
click at [295, 143] on input "search" at bounding box center [576, 135] width 781 height 23
type input "72c"
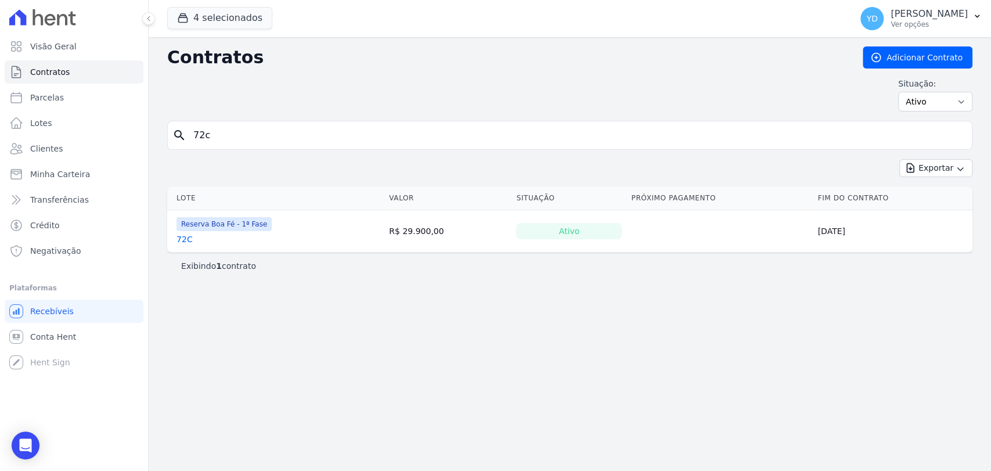
click at [188, 238] on link "72C" at bounding box center [184, 239] width 16 height 12
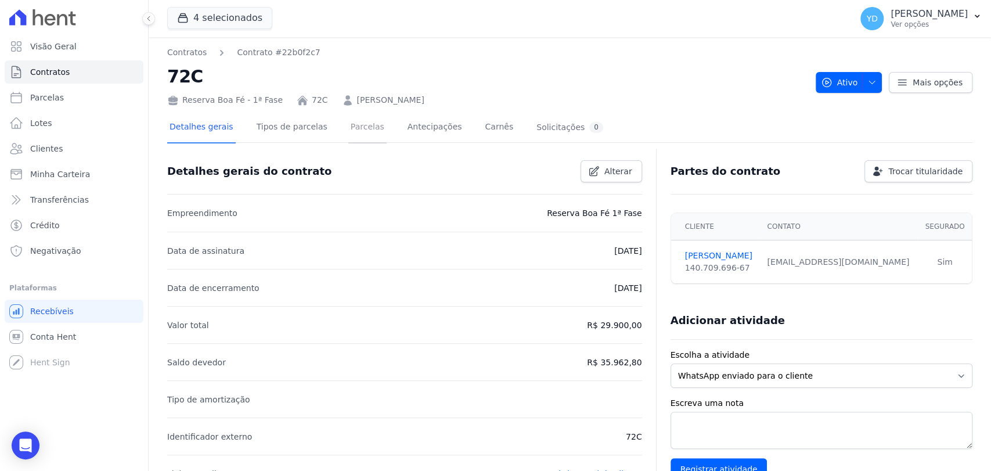
click at [354, 127] on link "Parcelas" at bounding box center [367, 128] width 38 height 31
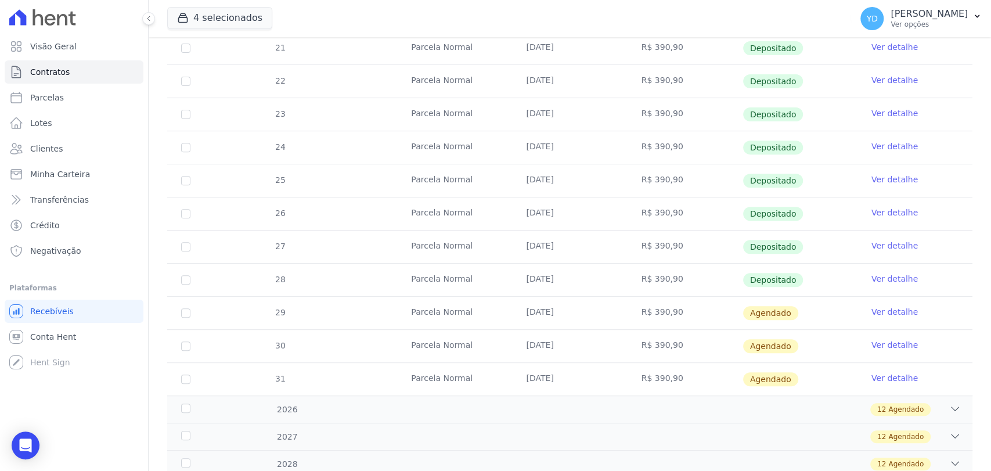
scroll to position [322, 0]
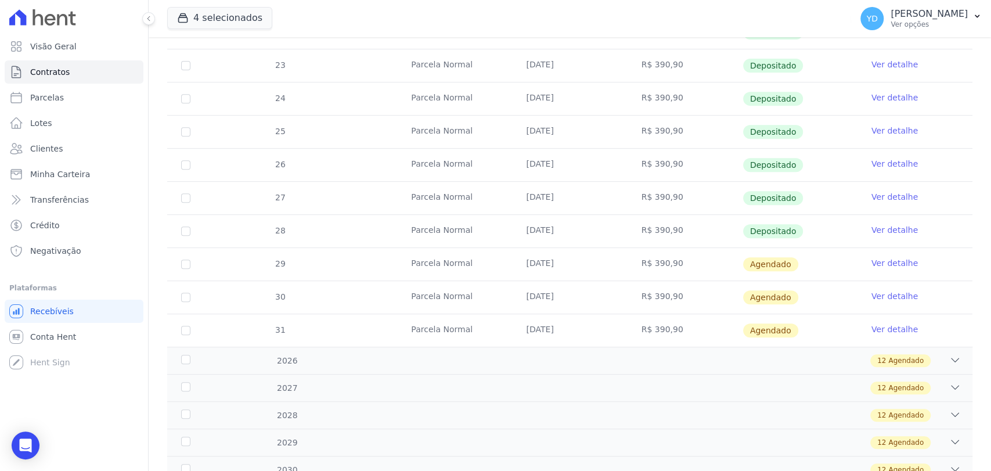
click at [871, 258] on link "Ver detalhe" at bounding box center [894, 263] width 46 height 12
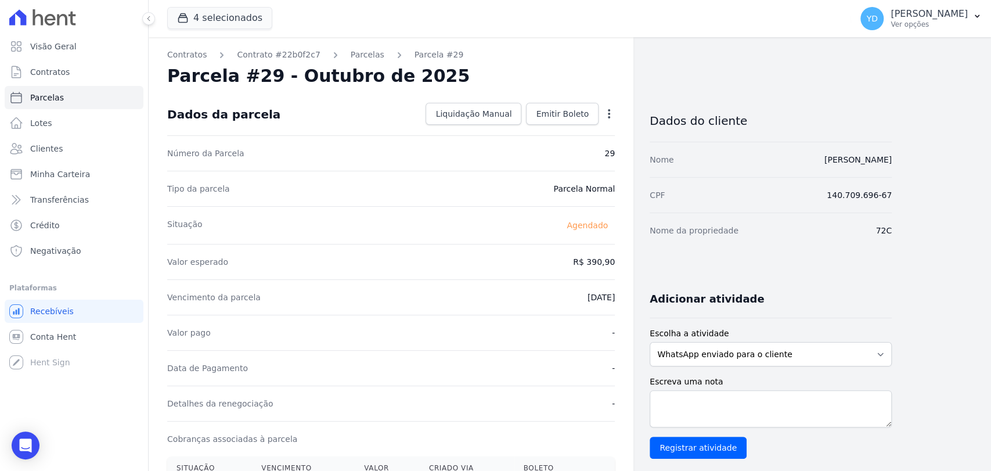
click at [579, 127] on div "Dados da parcela Liquidação Manual Liquidação Manual Data de Pagamento [DATE] […" at bounding box center [391, 114] width 448 height 42
click at [580, 109] on span "Emitir Boleto" at bounding box center [562, 114] width 53 height 12
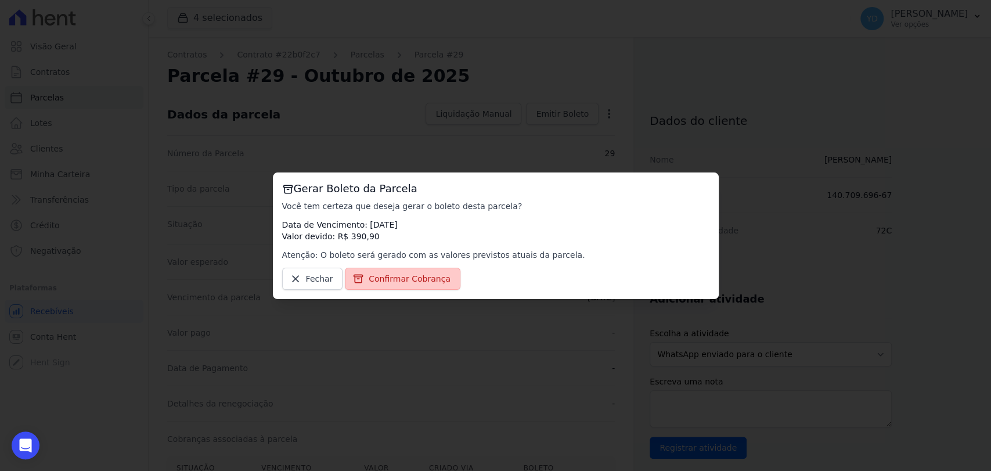
click at [412, 279] on span "Confirmar Cobrança" at bounding box center [410, 279] width 82 height 12
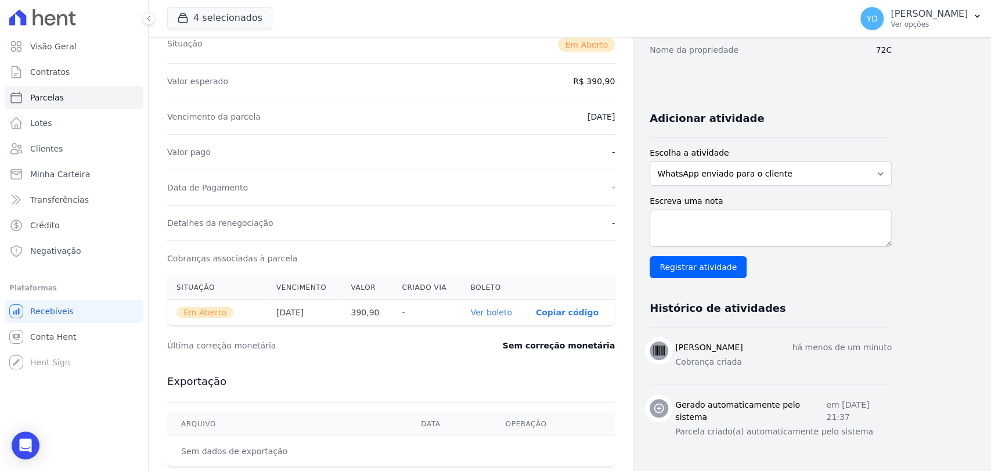
scroll to position [193, 0]
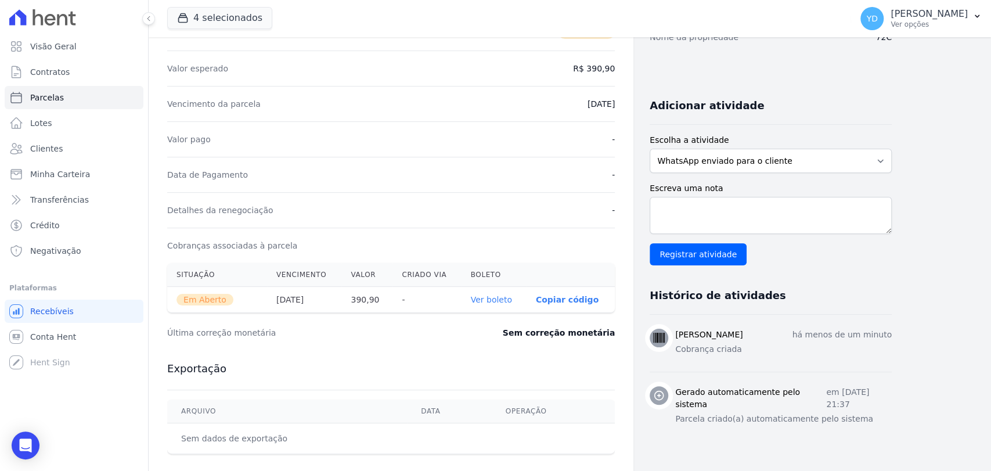
click at [501, 298] on link "Ver boleto" at bounding box center [491, 299] width 41 height 9
